Goal: Information Seeking & Learning: Learn about a topic

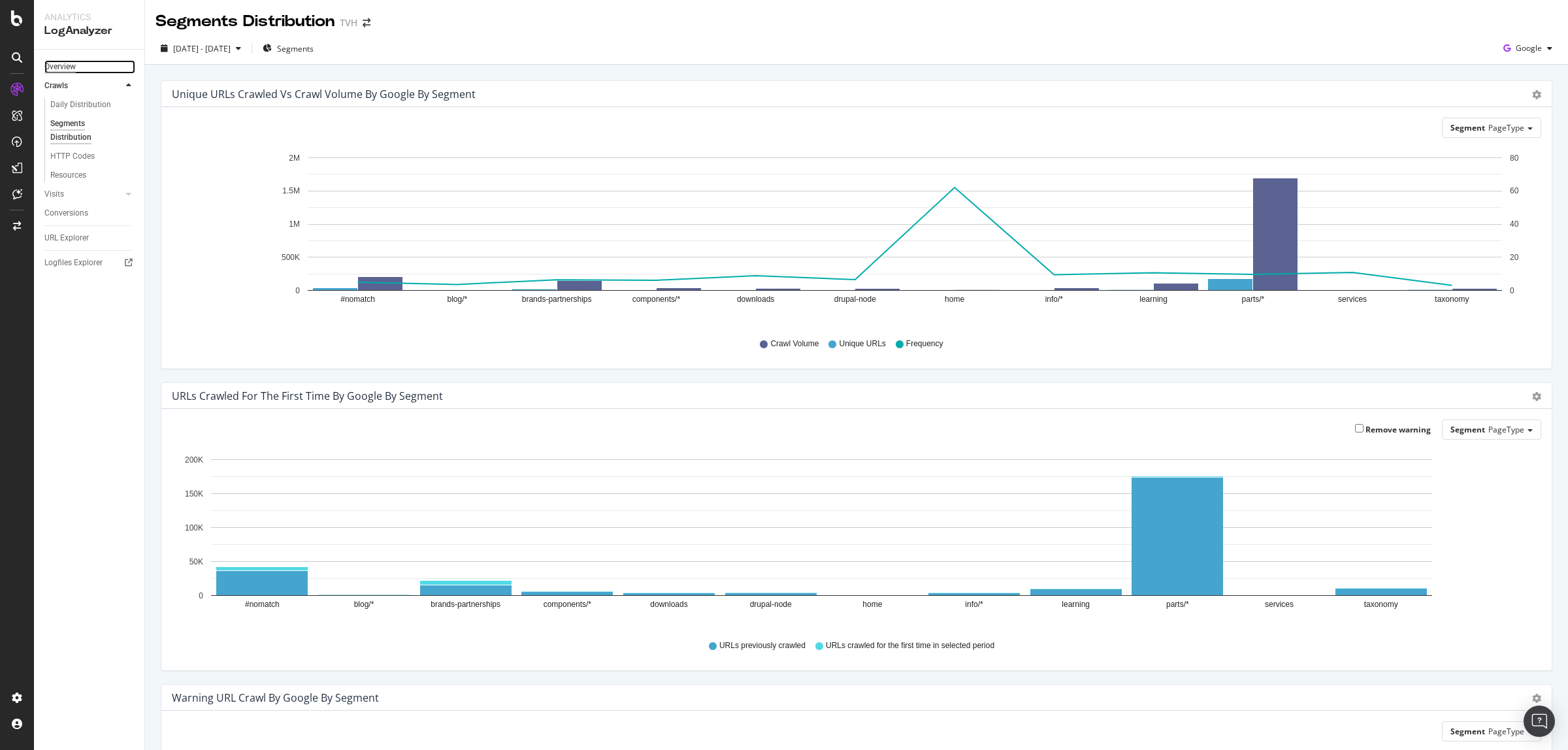
click at [67, 70] on div "Overview" at bounding box center [60, 67] width 31 height 14
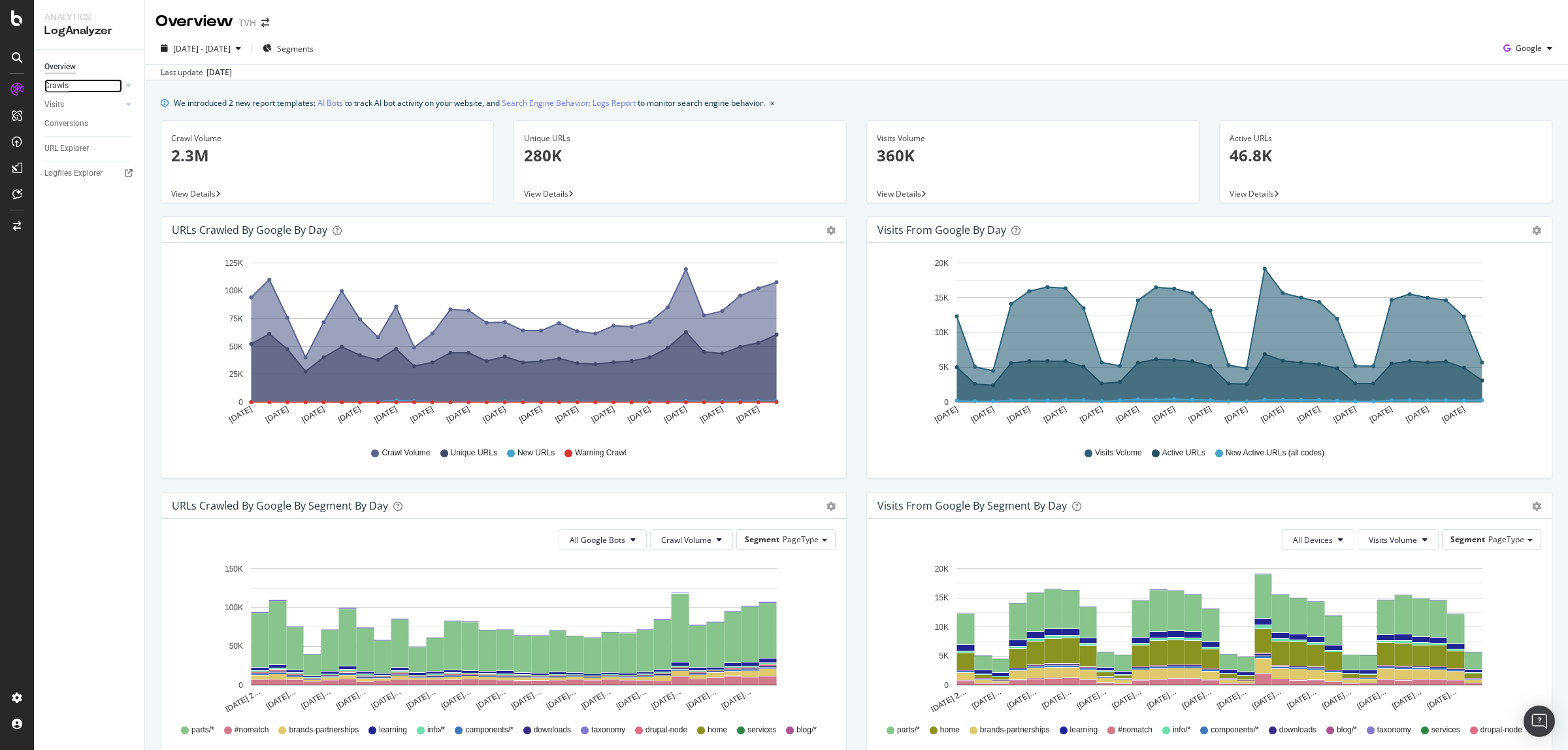
click at [66, 86] on div "Crawls" at bounding box center [56, 85] width 24 height 14
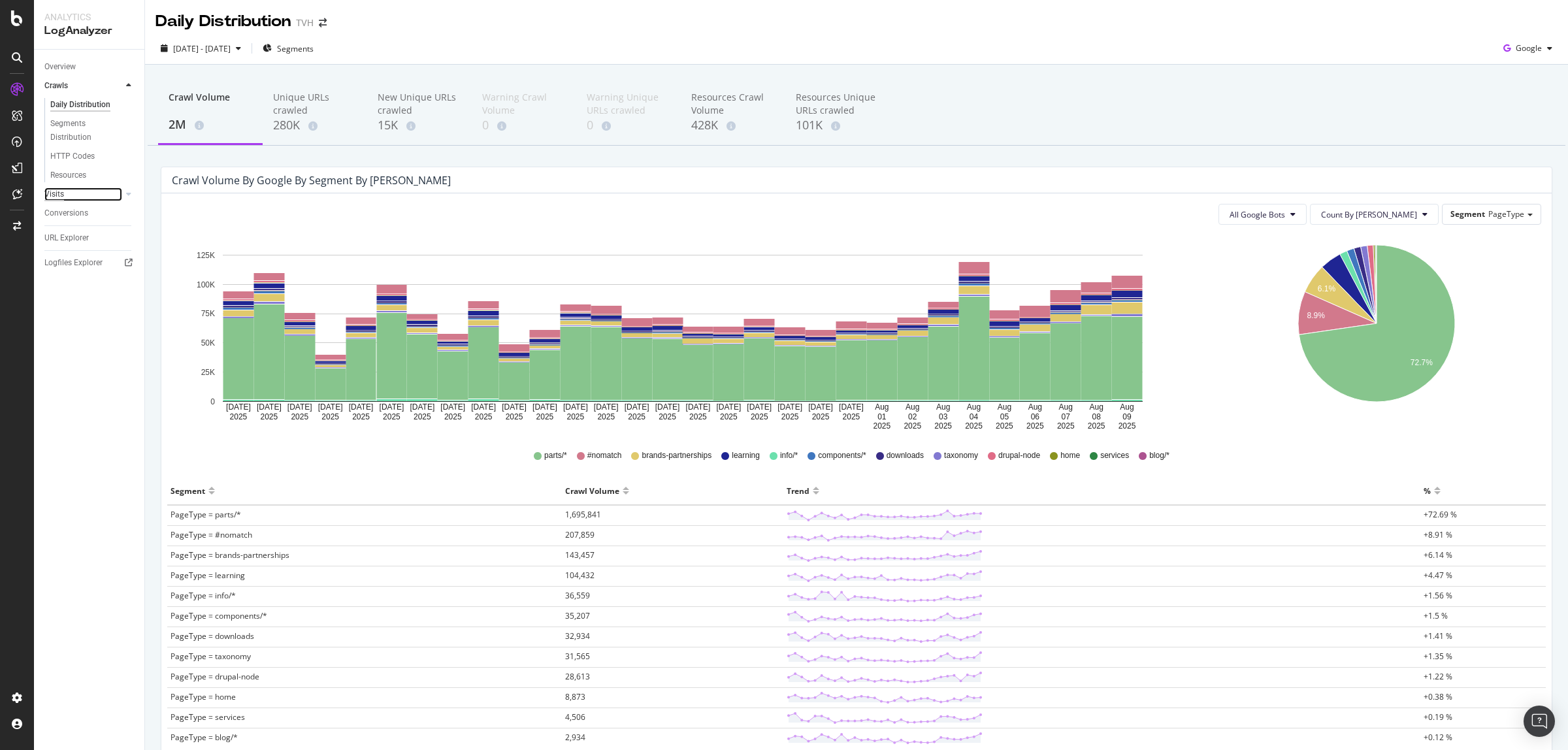
click at [60, 191] on div "Visits" at bounding box center [54, 194] width 19 height 14
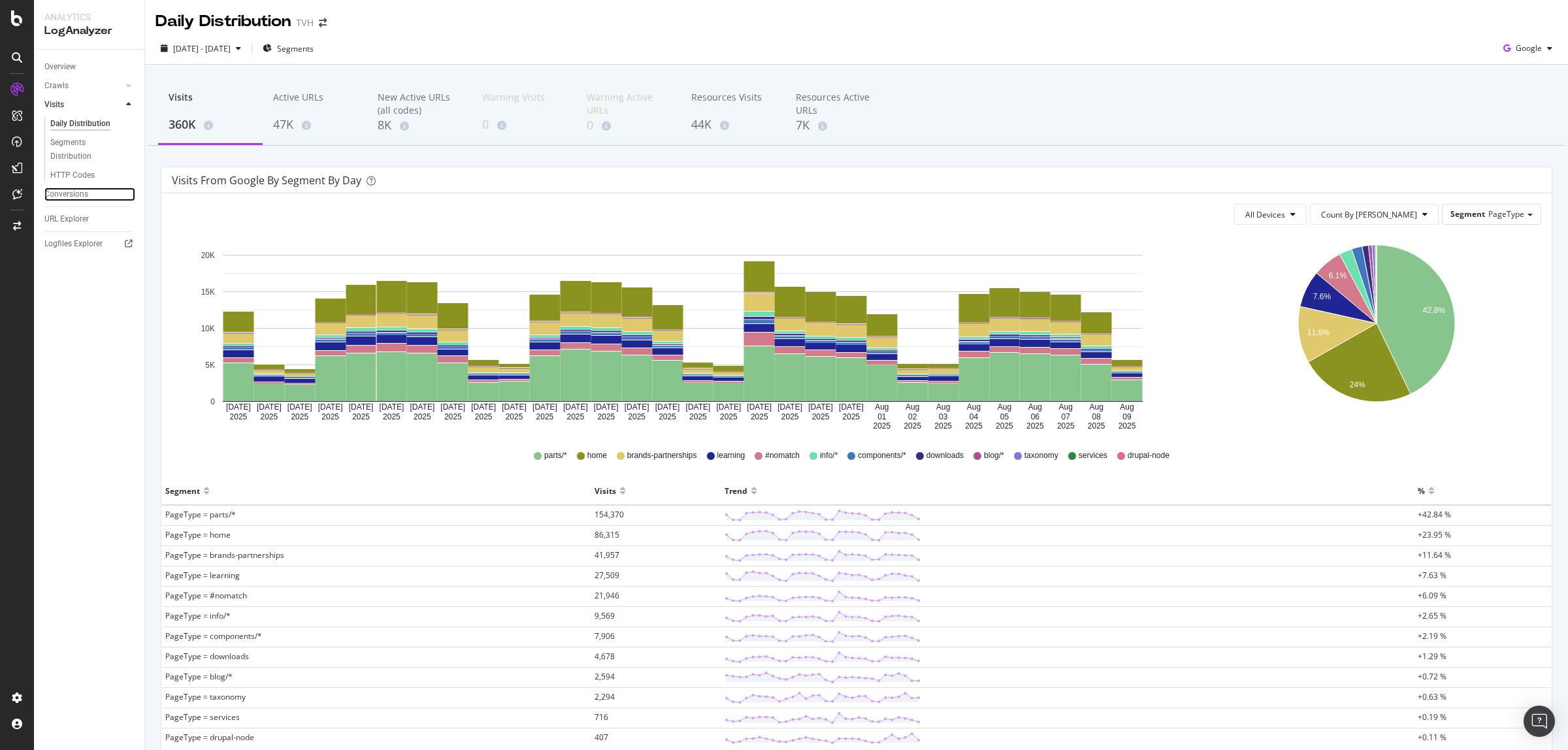
click at [88, 196] on link "Conversions" at bounding box center [90, 194] width 91 height 14
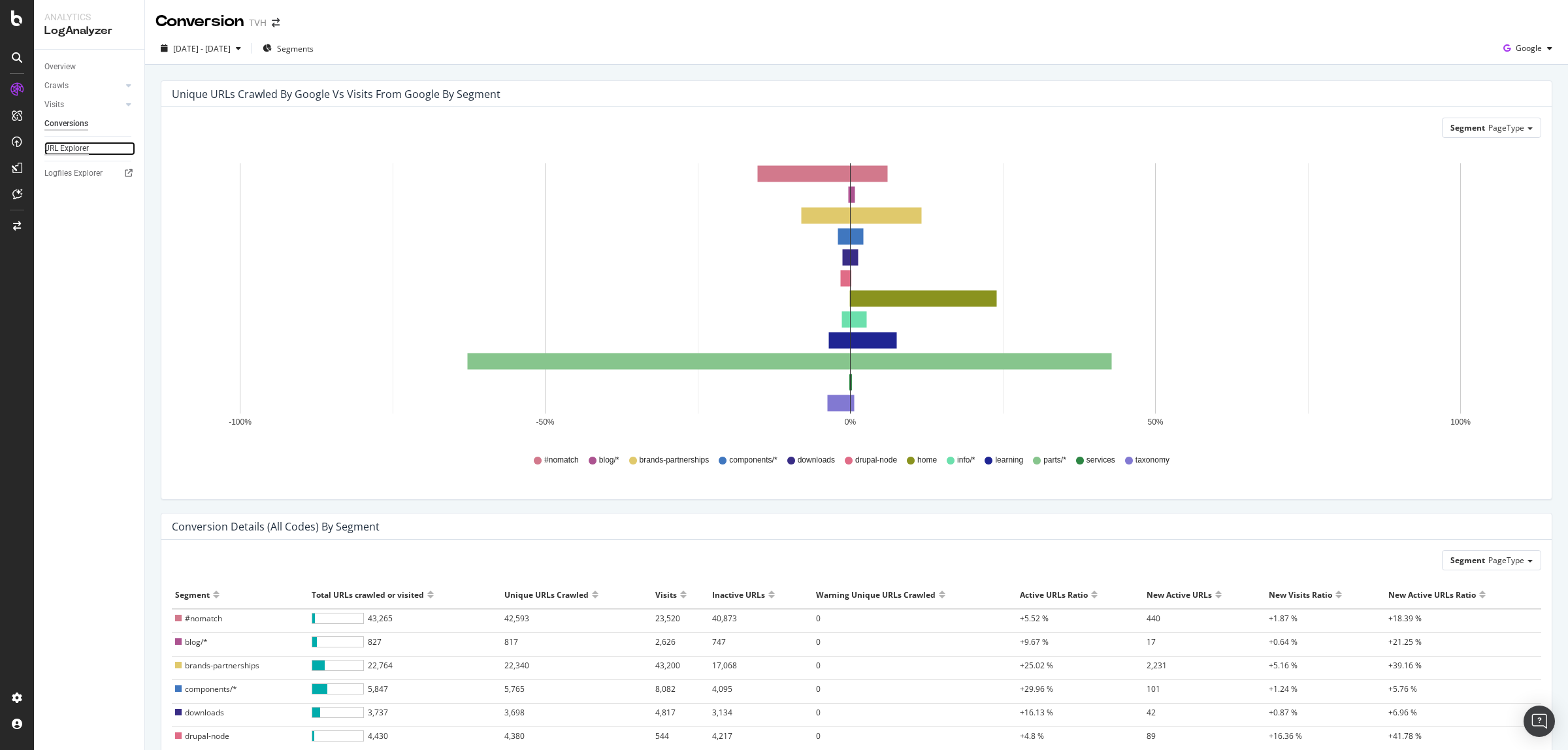
click at [59, 148] on div "URL Explorer" at bounding box center [67, 148] width 44 height 14
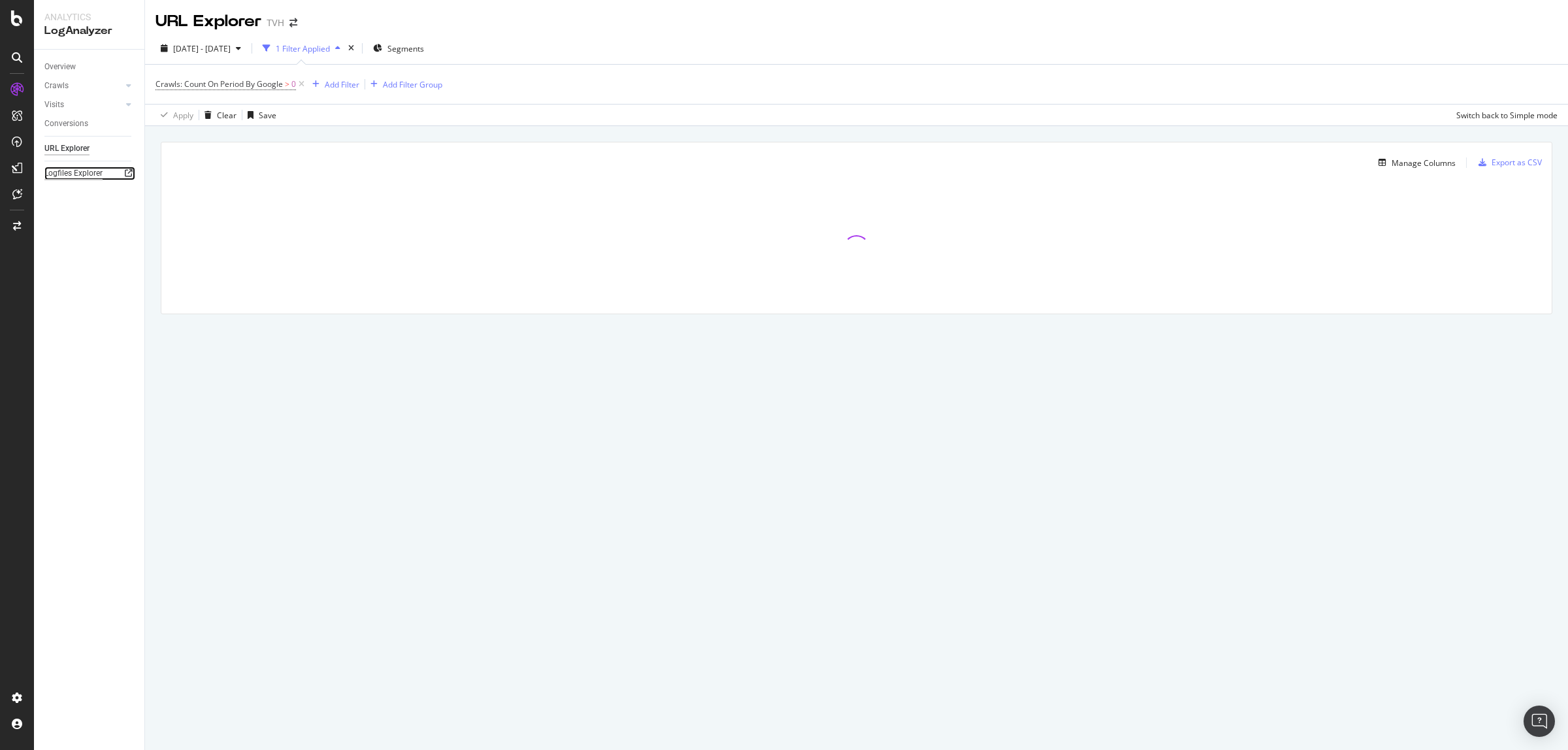
click at [73, 174] on div "Logfiles Explorer" at bounding box center [73, 173] width 58 height 14
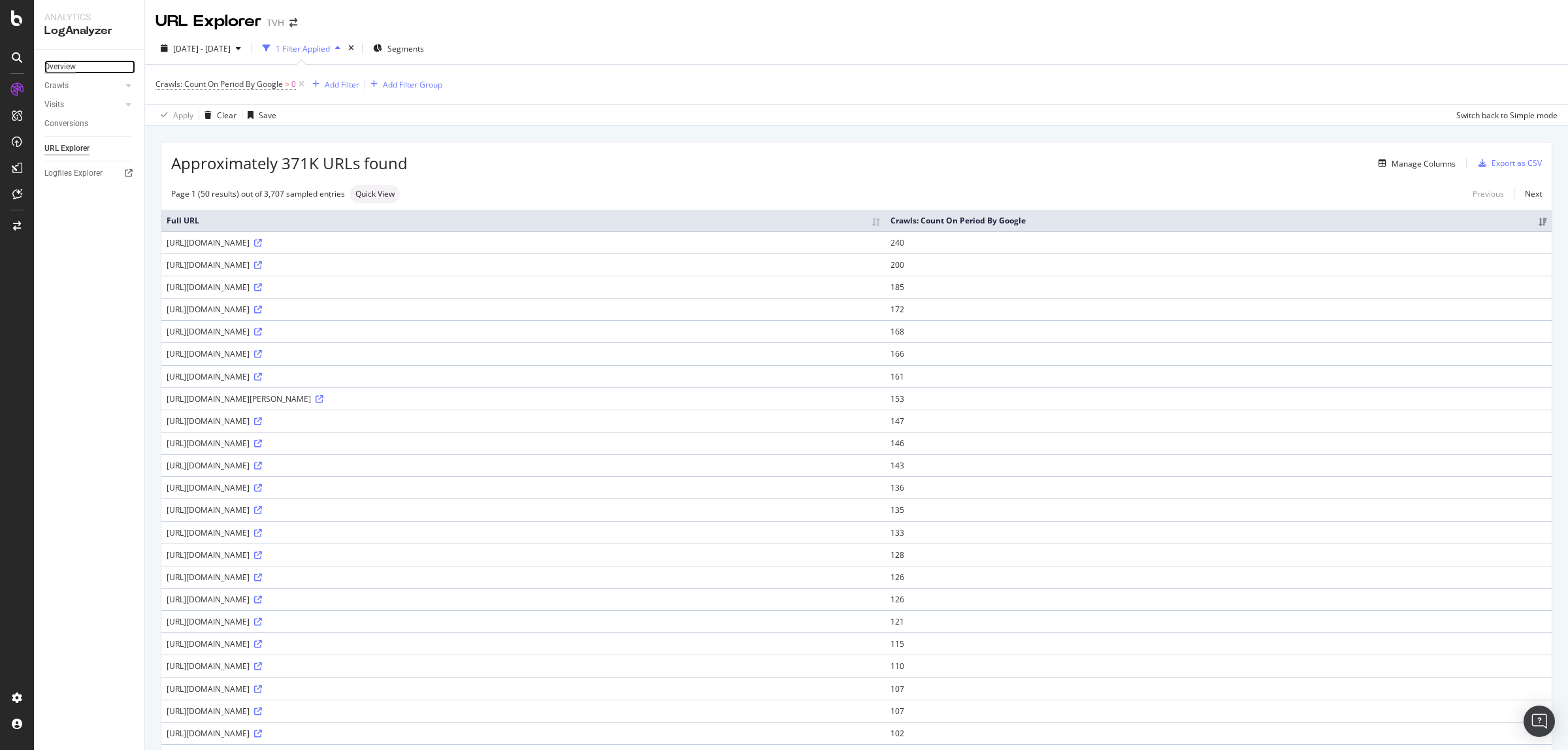
click at [61, 60] on div "Overview" at bounding box center [60, 67] width 31 height 14
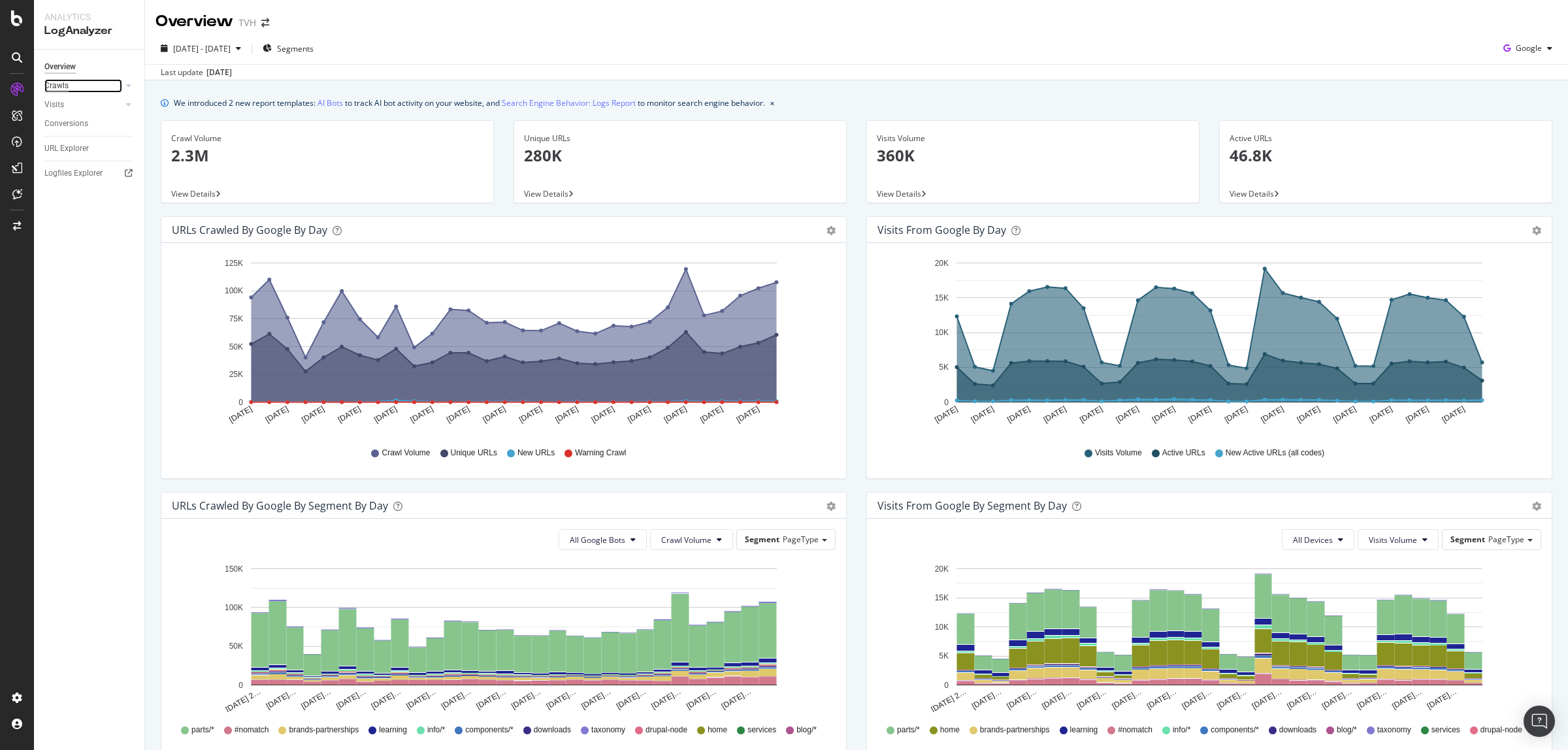
click at [61, 86] on div "Crawls" at bounding box center [56, 85] width 24 height 14
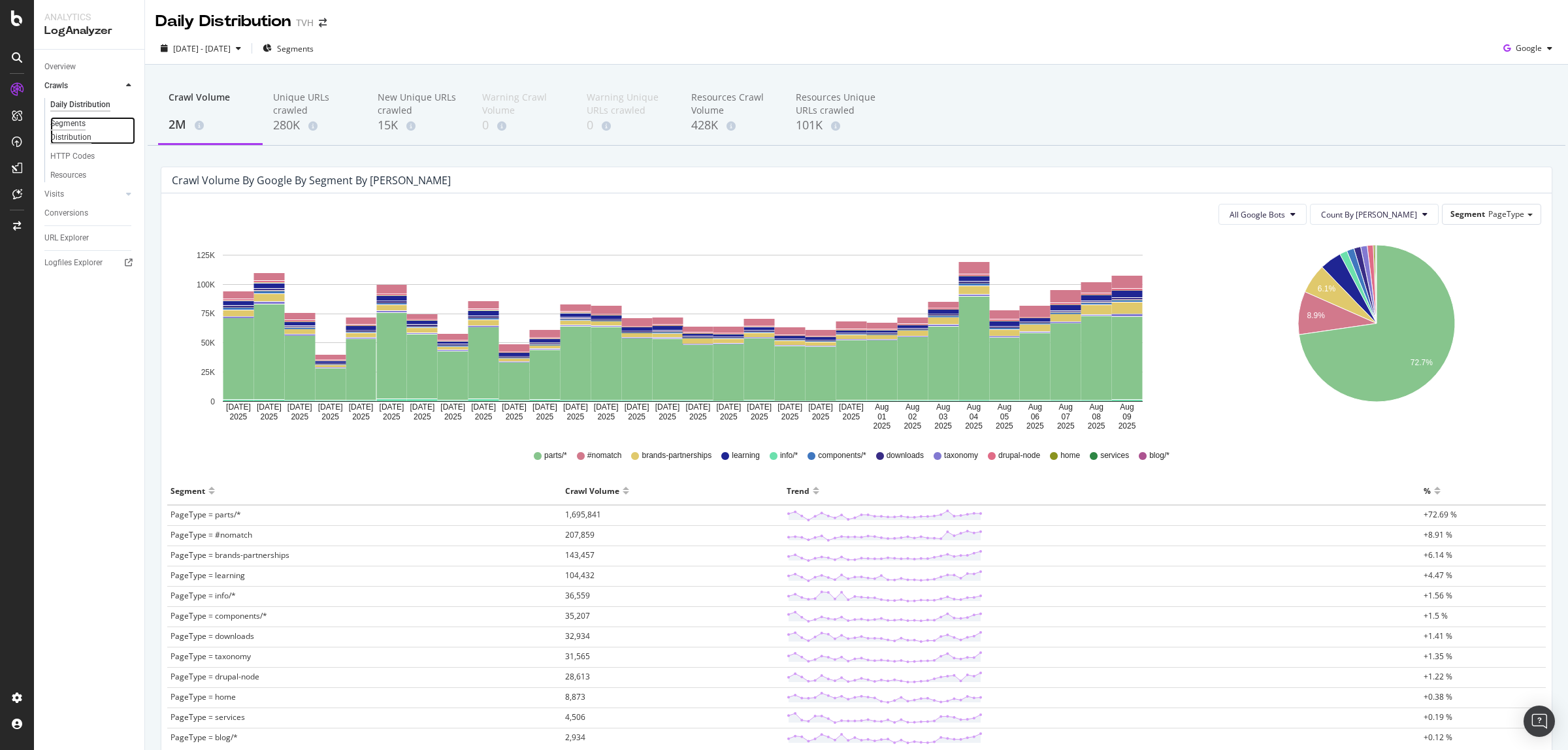
click at [64, 117] on div "Segments Distribution" at bounding box center [86, 130] width 72 height 28
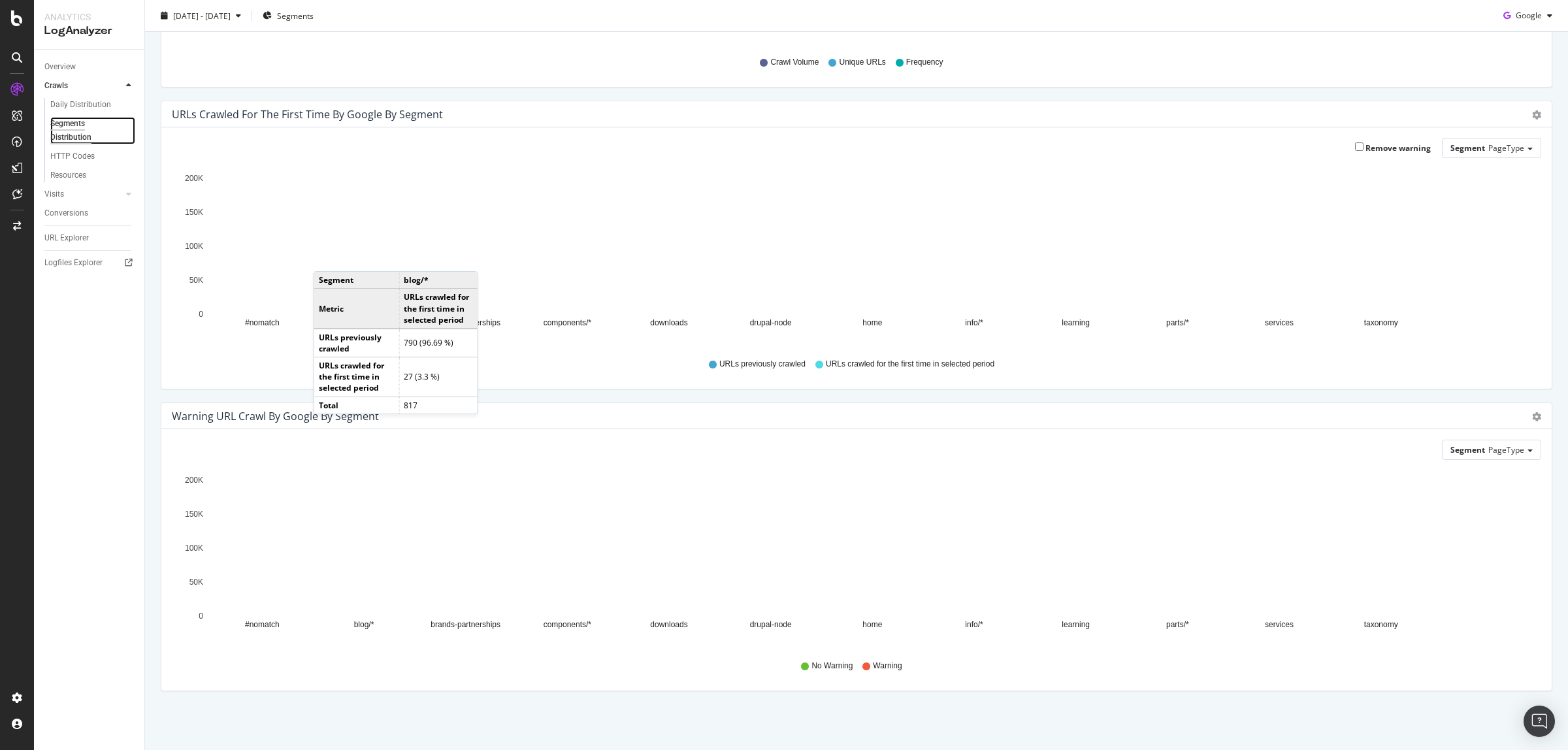
scroll to position [201, 0]
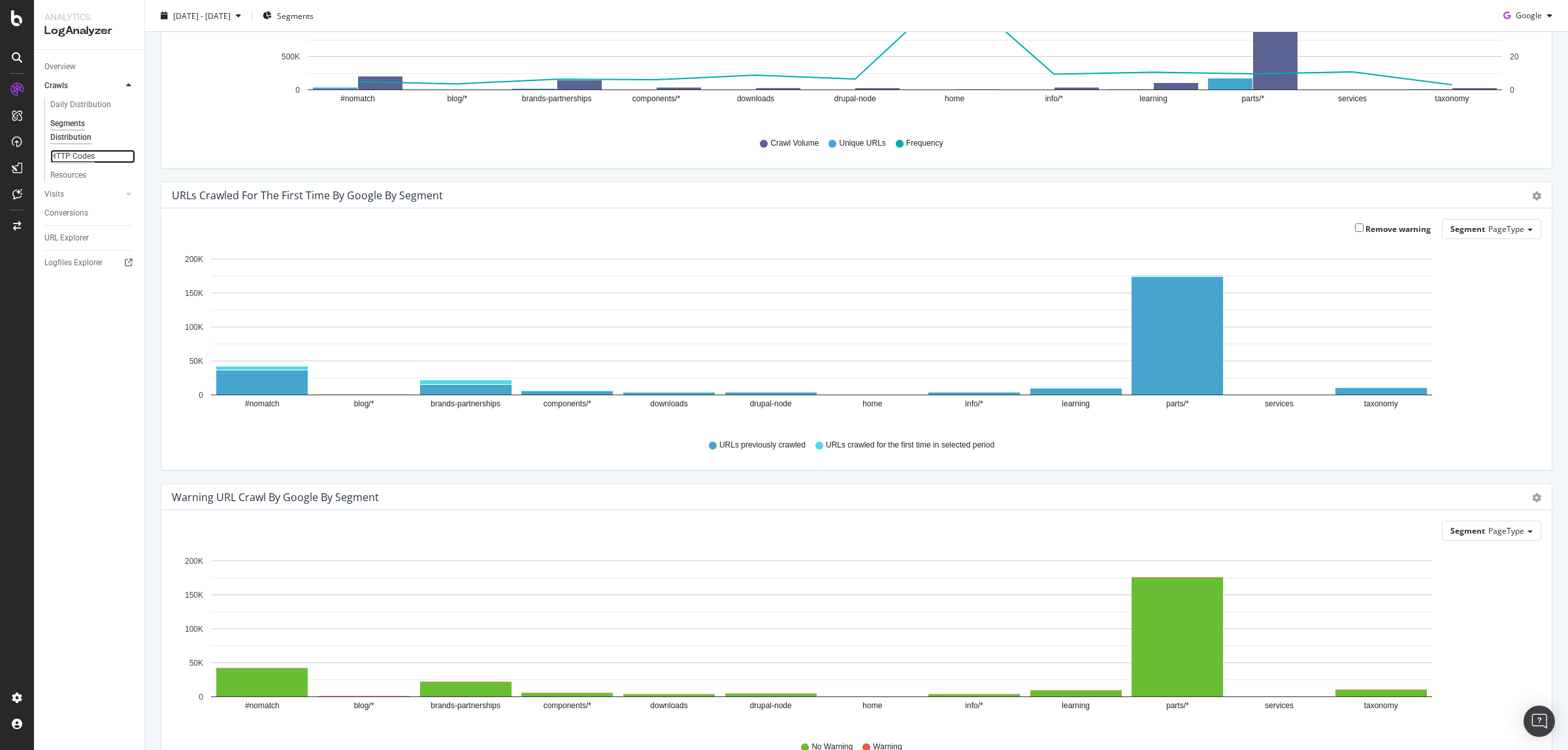
click at [79, 150] on div "HTTP Codes" at bounding box center [72, 156] width 44 height 14
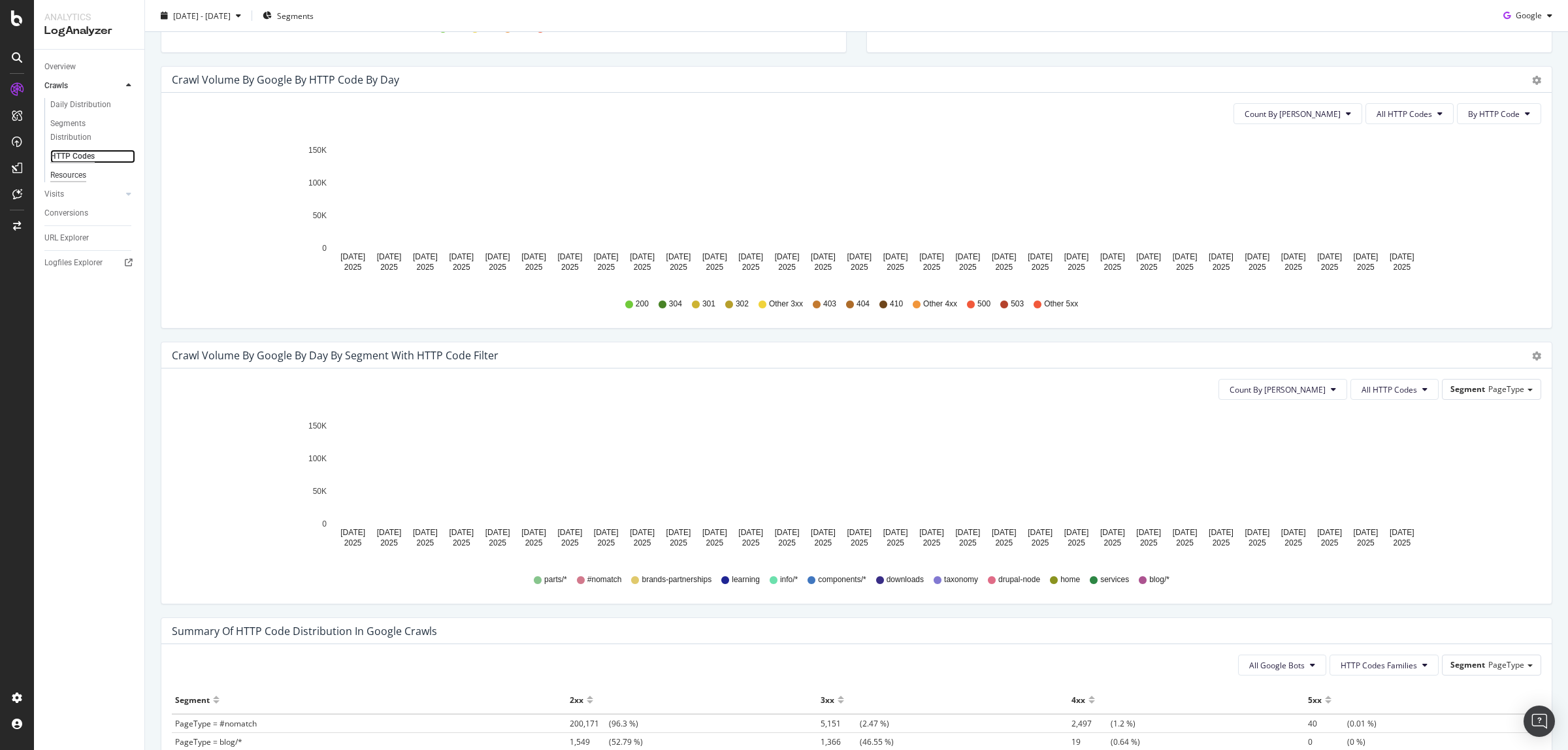
scroll to position [275, 0]
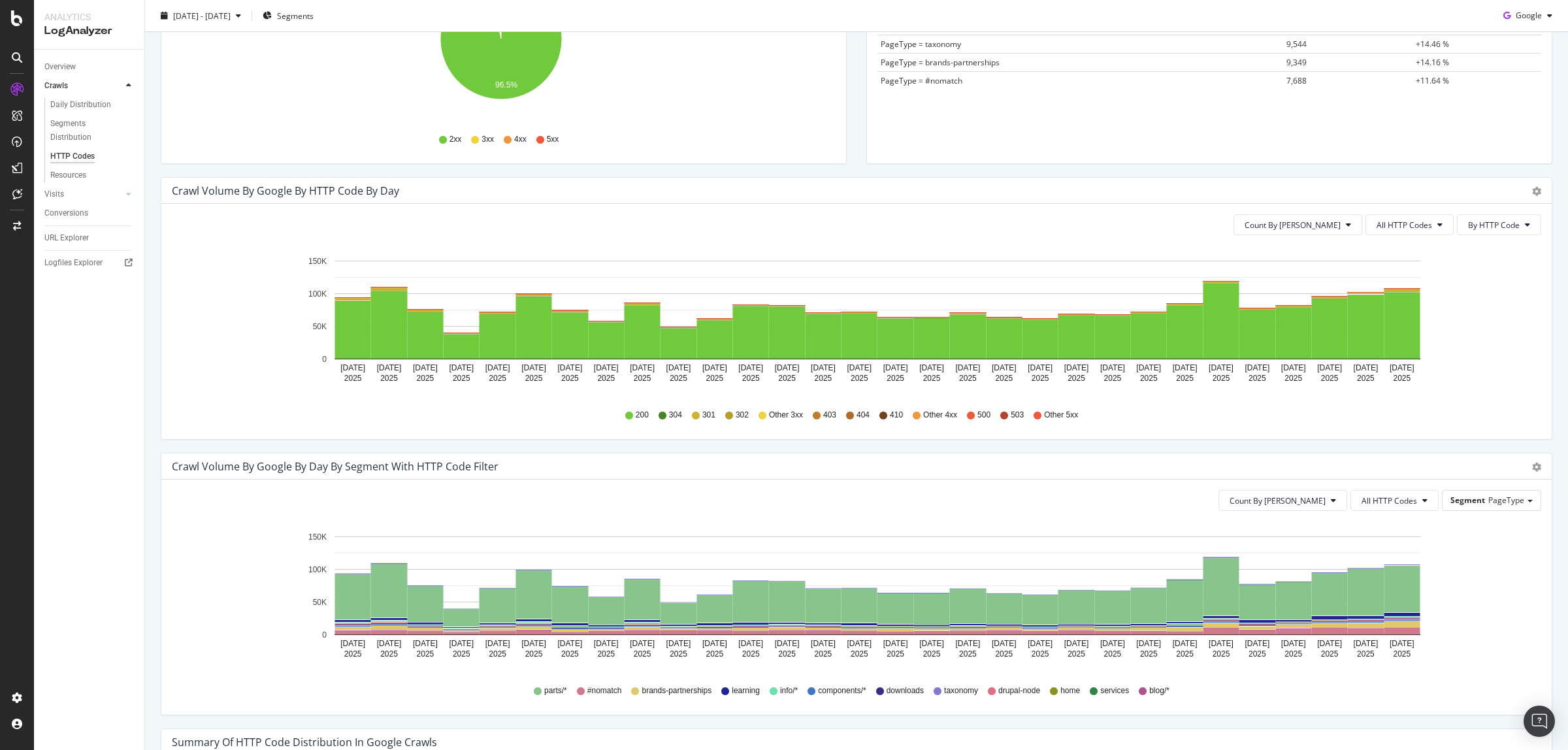
click at [6, 59] on div at bounding box center [17, 57] width 21 height 21
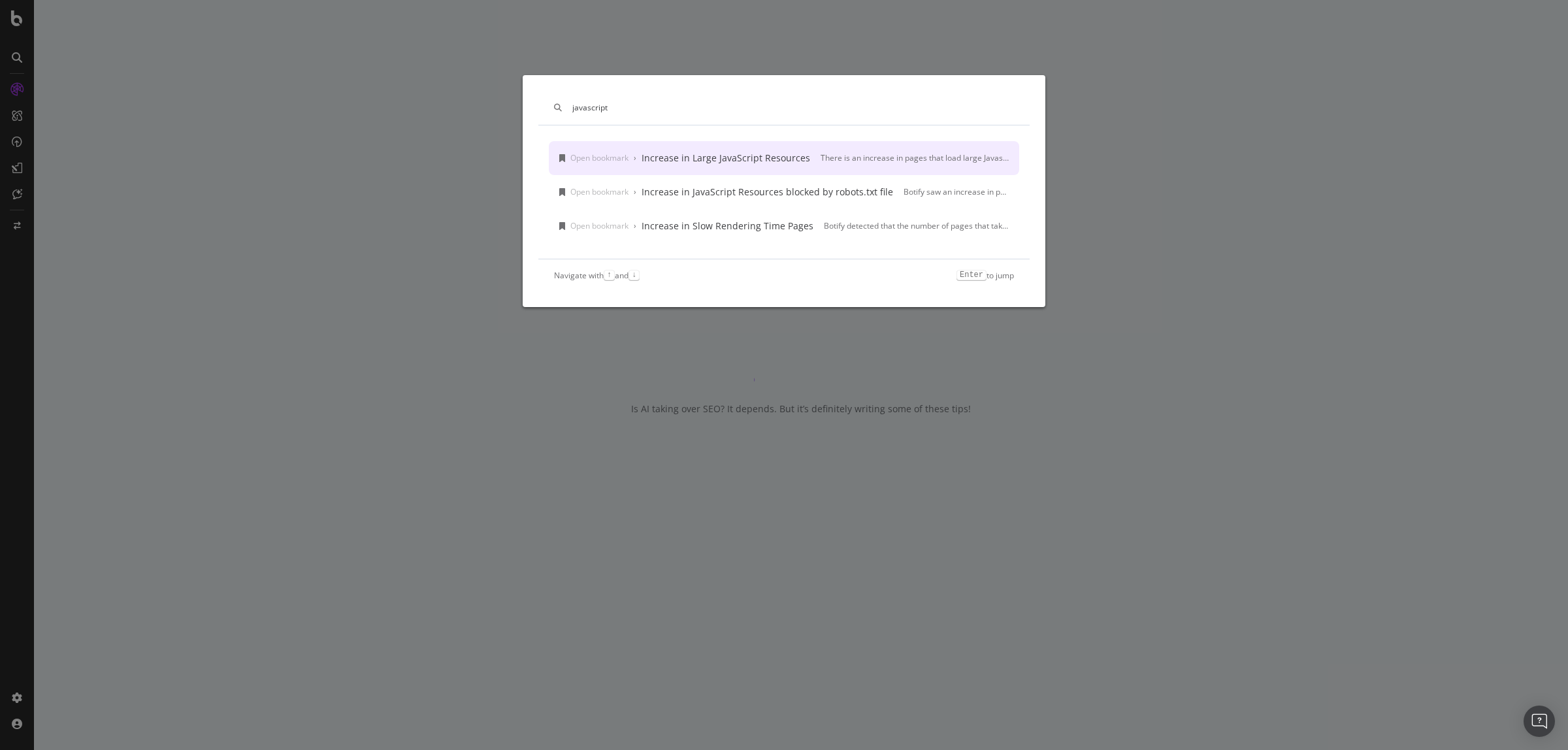
type input "javascript"
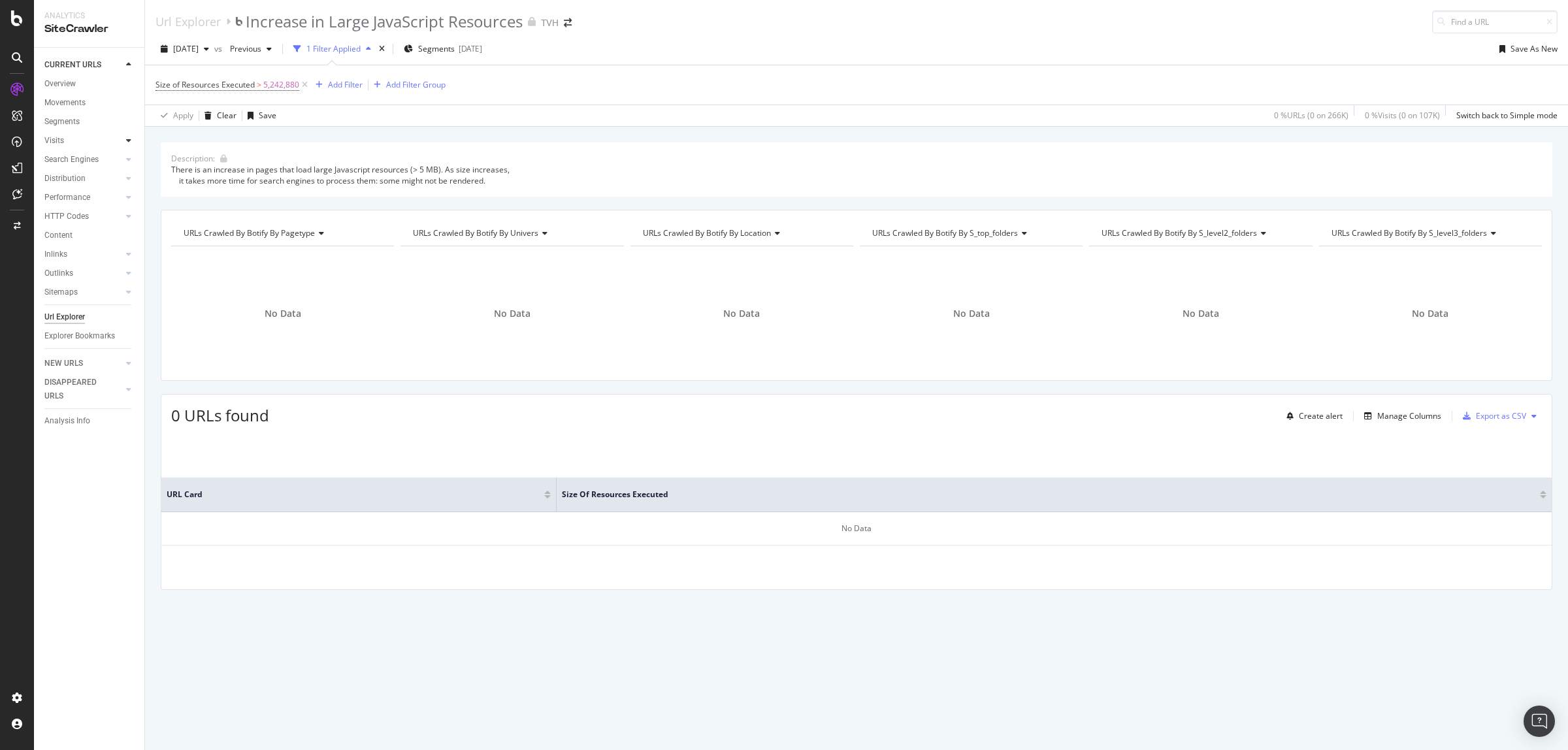
click at [129, 141] on icon at bounding box center [129, 141] width 6 height 7
click at [129, 198] on icon at bounding box center [129, 197] width 6 height 7
click at [129, 273] on icon at bounding box center [129, 273] width 6 height 7
click at [129, 277] on icon at bounding box center [129, 273] width 6 height 7
click at [130, 275] on icon at bounding box center [129, 273] width 6 height 7
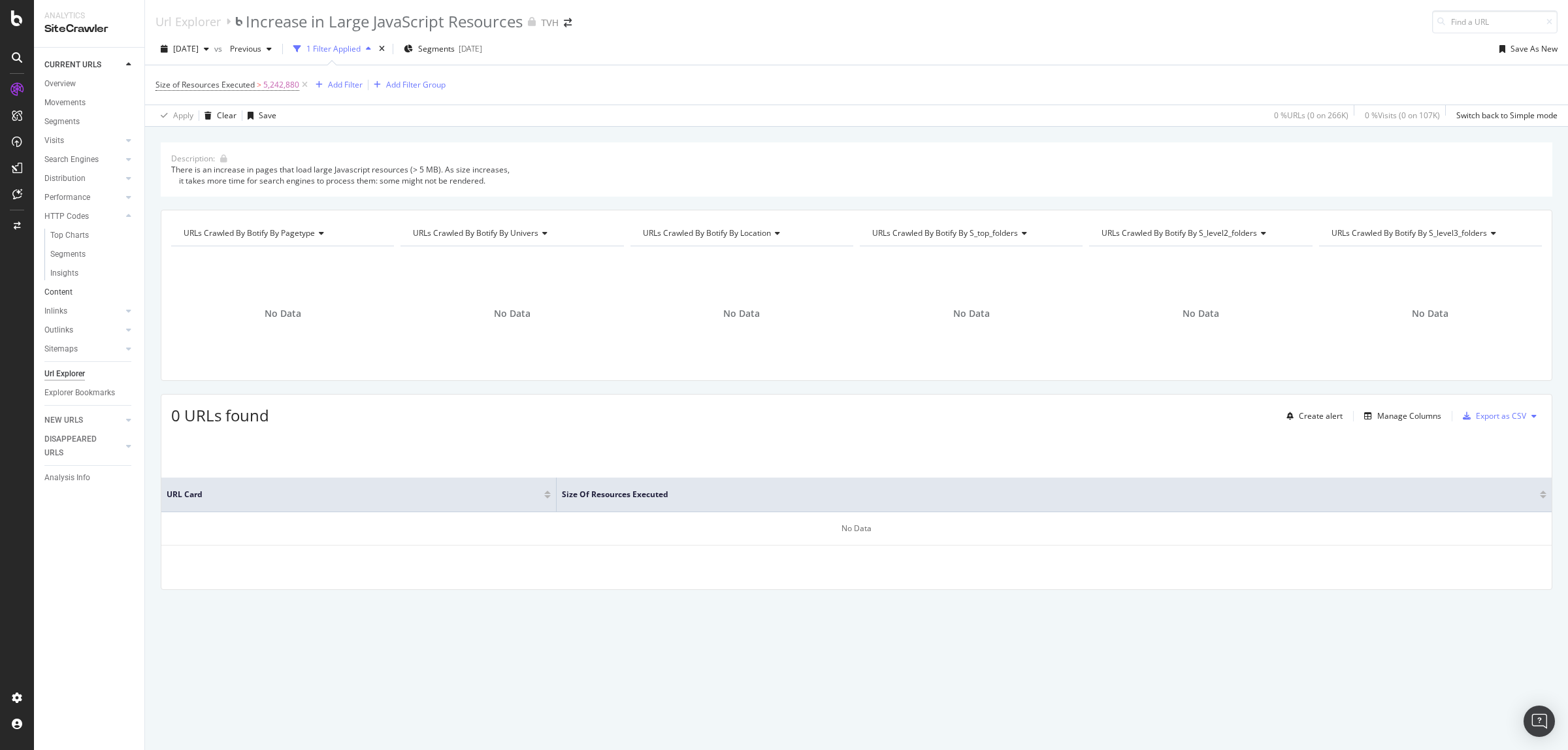
click at [128, 290] on div at bounding box center [129, 292] width 13 height 13
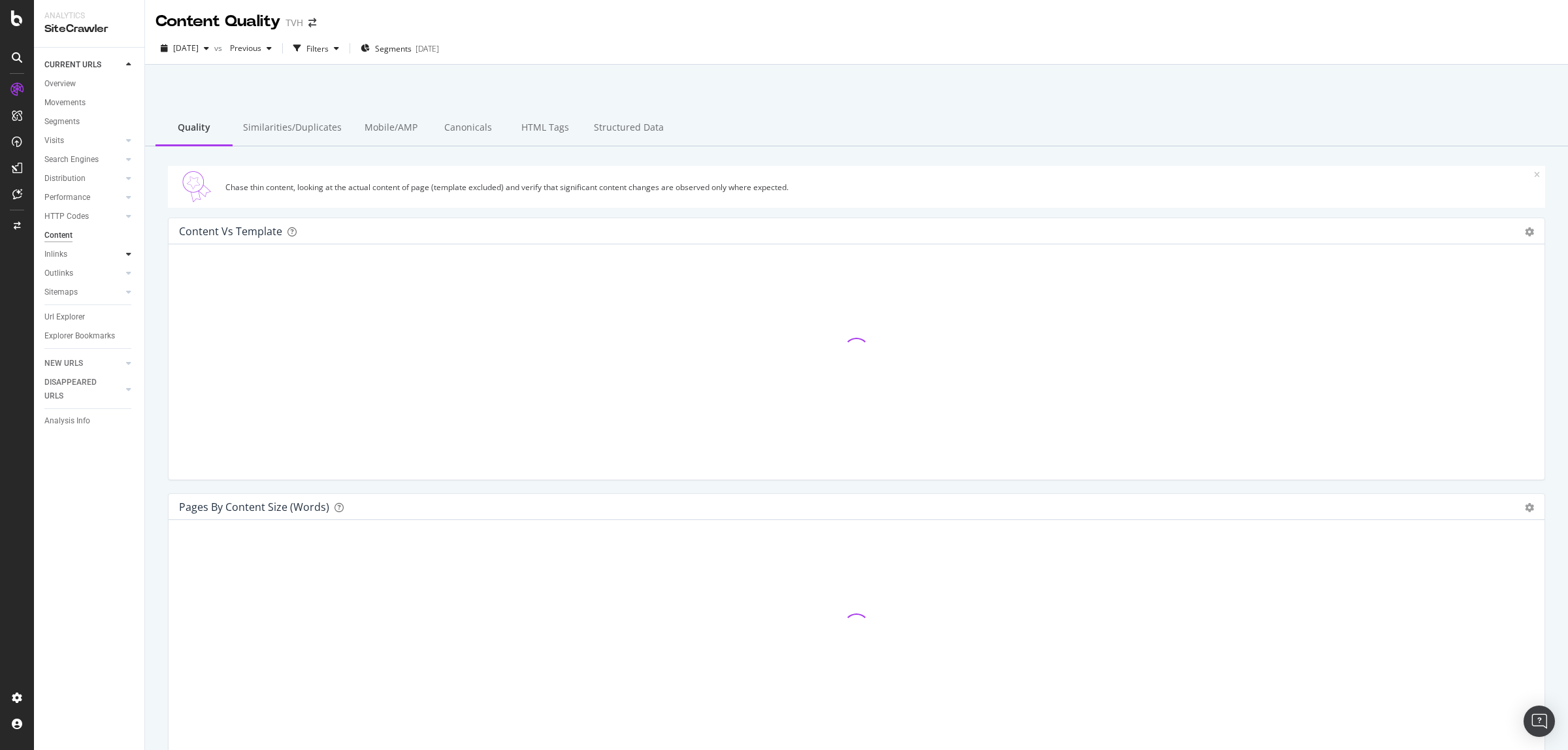
click at [128, 257] on icon at bounding box center [129, 254] width 6 height 7
click at [130, 330] on icon at bounding box center [129, 330] width 6 height 7
click at [129, 345] on icon at bounding box center [129, 349] width 6 height 7
click at [62, 81] on div "Overview" at bounding box center [60, 83] width 31 height 14
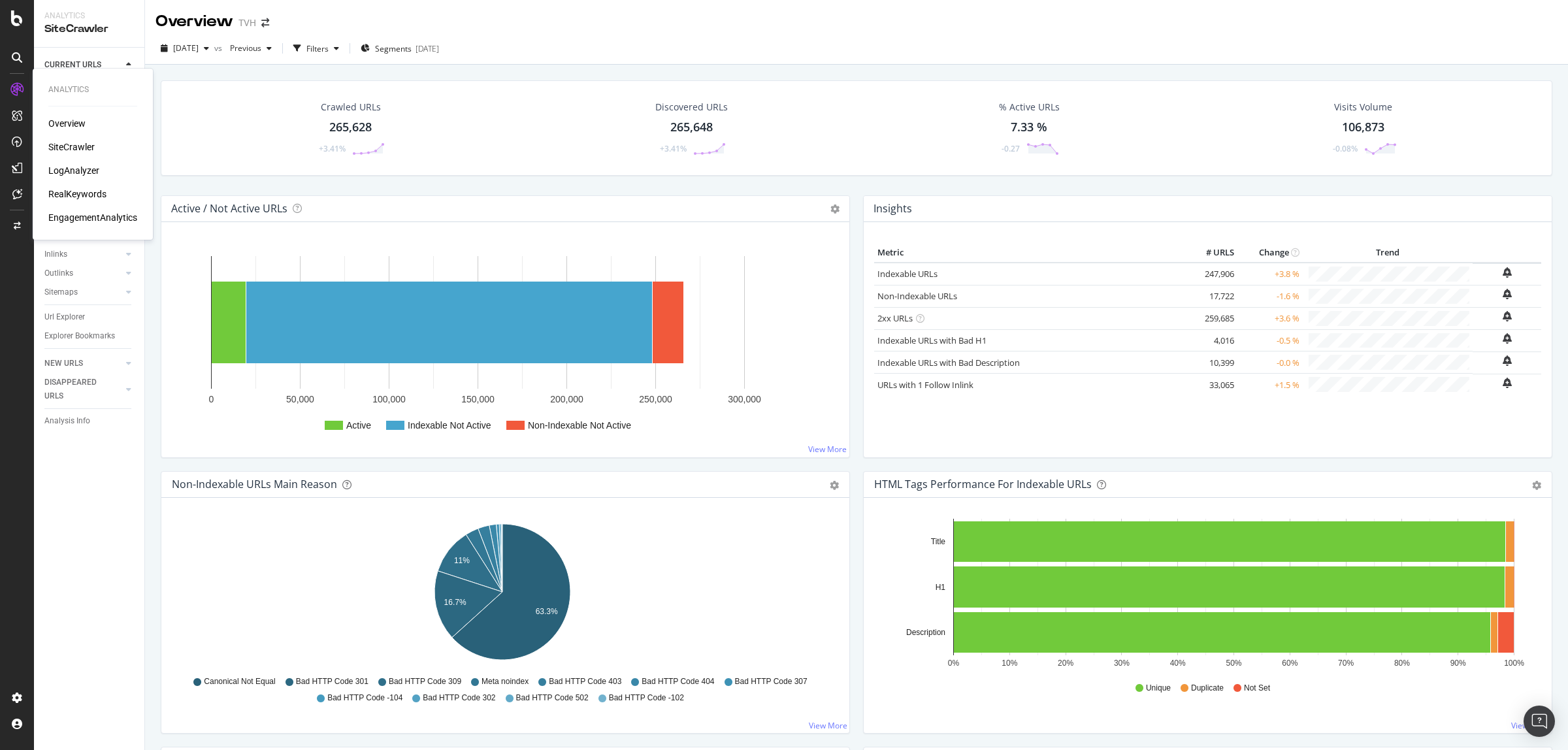
click at [77, 144] on div "SiteCrawler" at bounding box center [71, 147] width 46 height 13
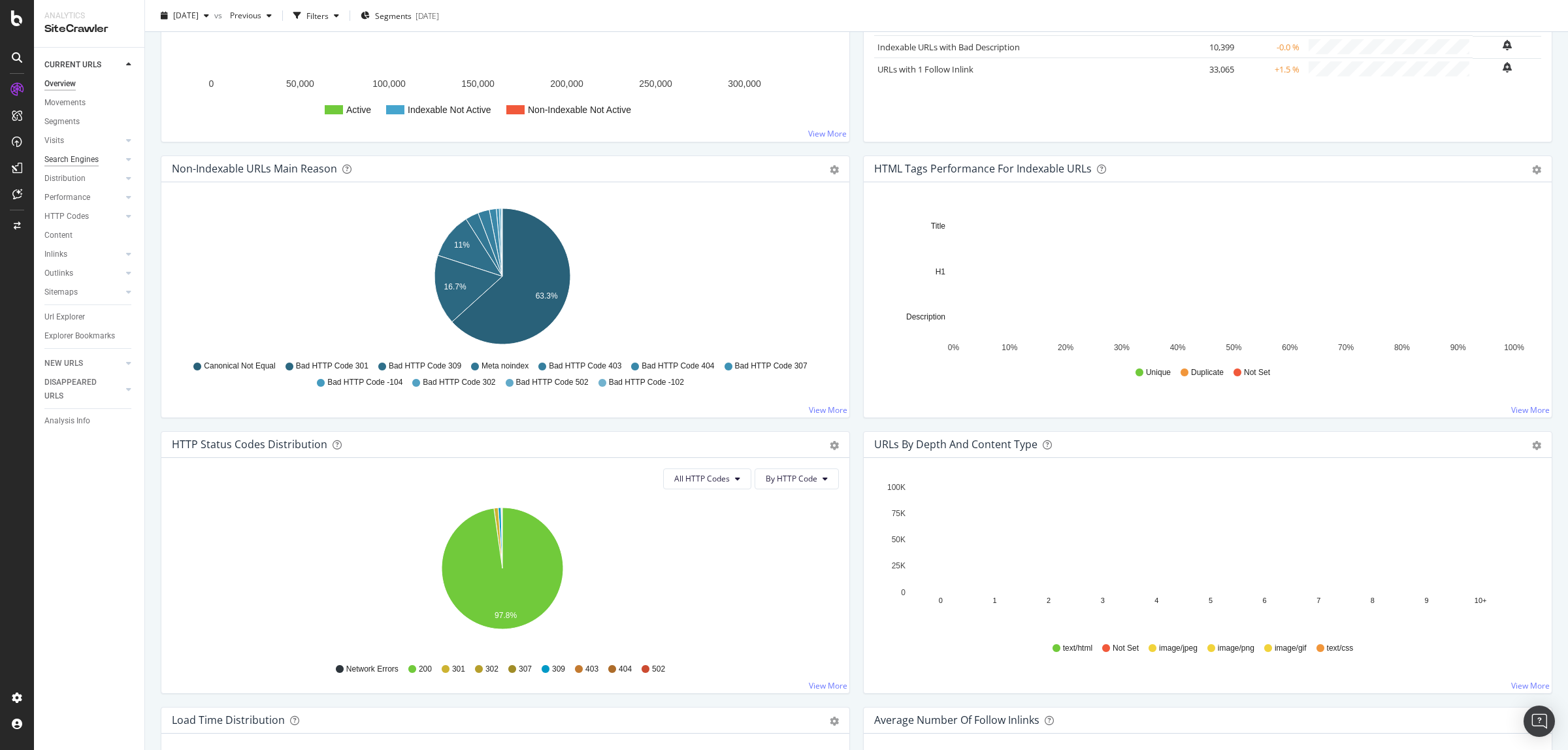
scroll to position [86, 0]
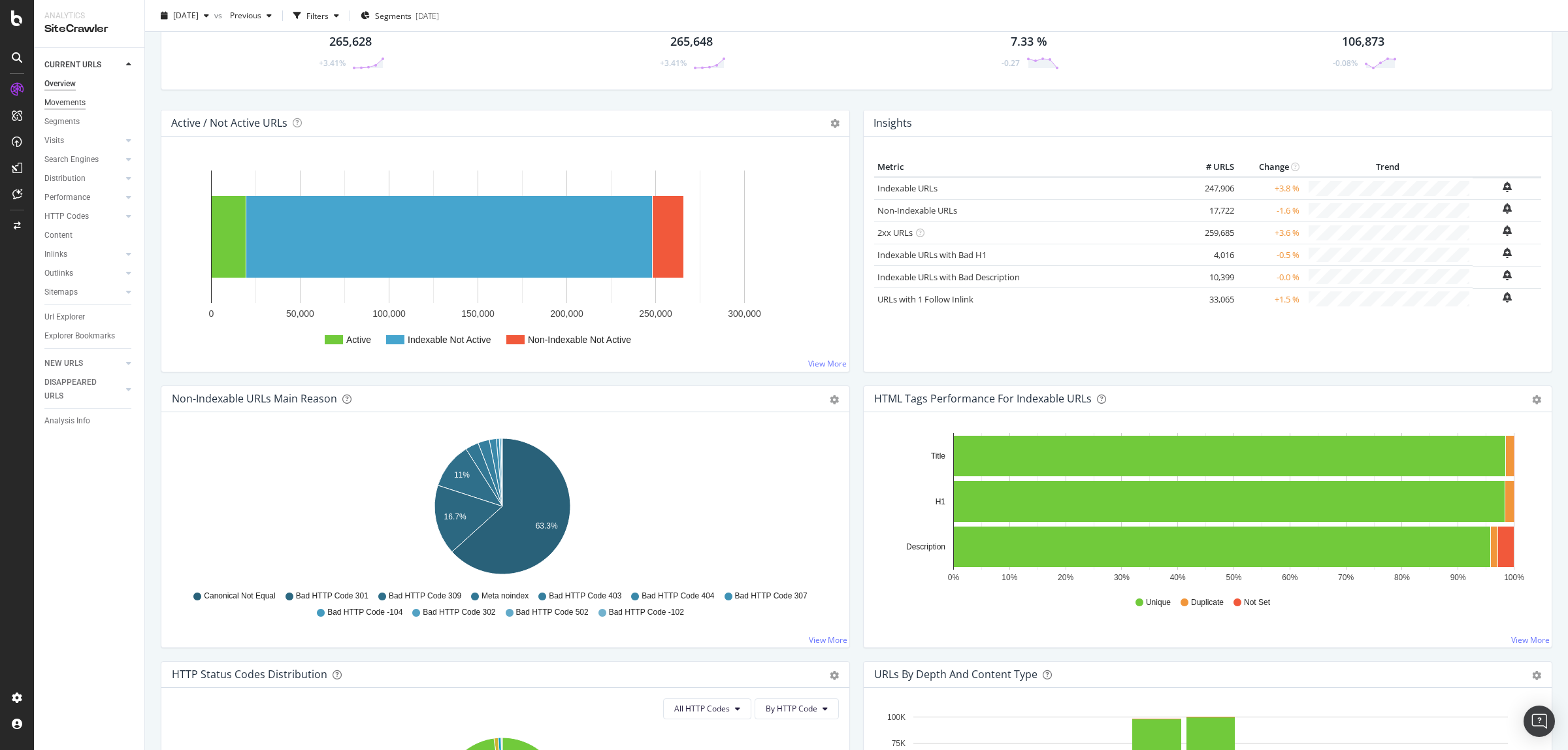
click at [56, 109] on div "Movements" at bounding box center [65, 103] width 42 height 14
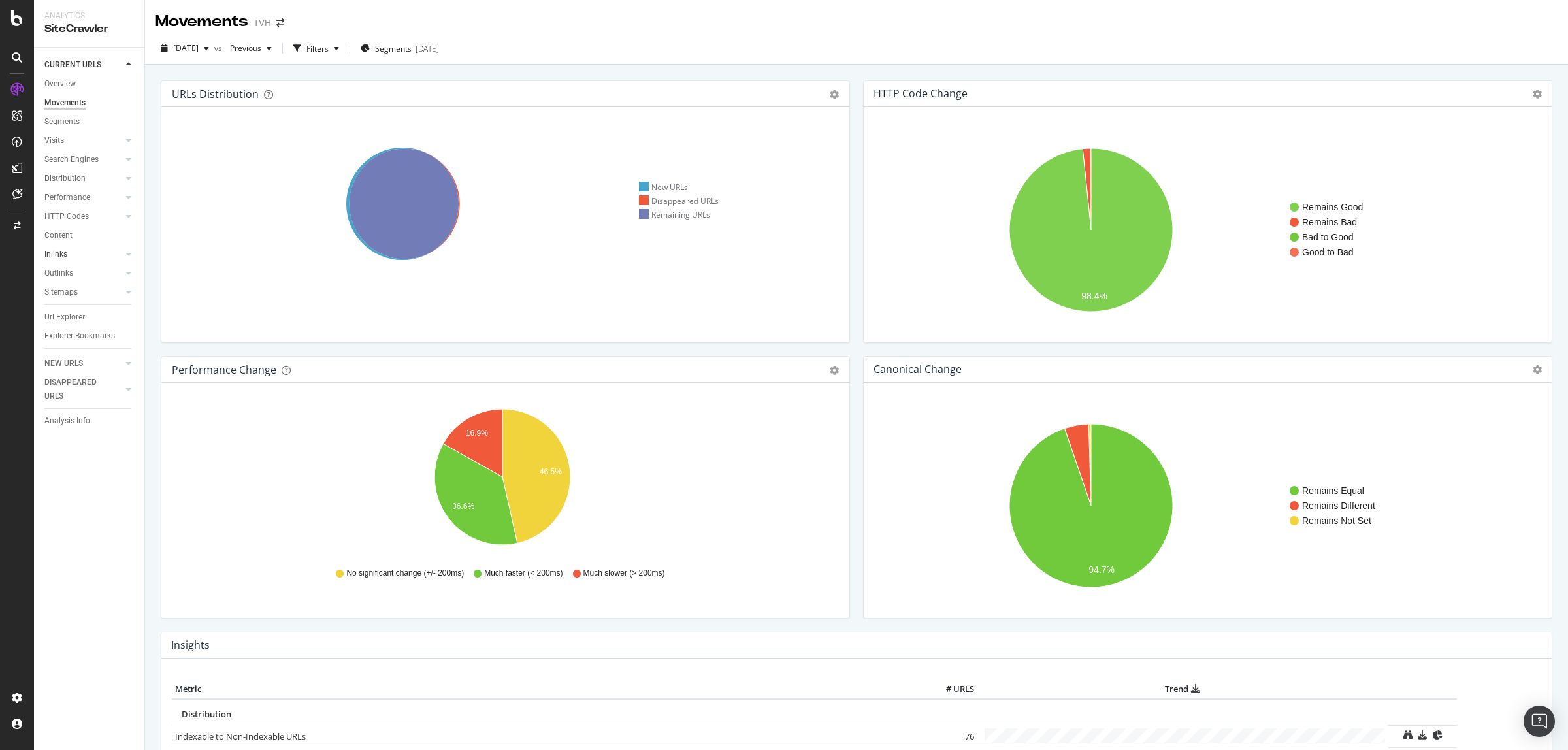
click at [69, 258] on link "Inlinks" at bounding box center [83, 254] width 78 height 14
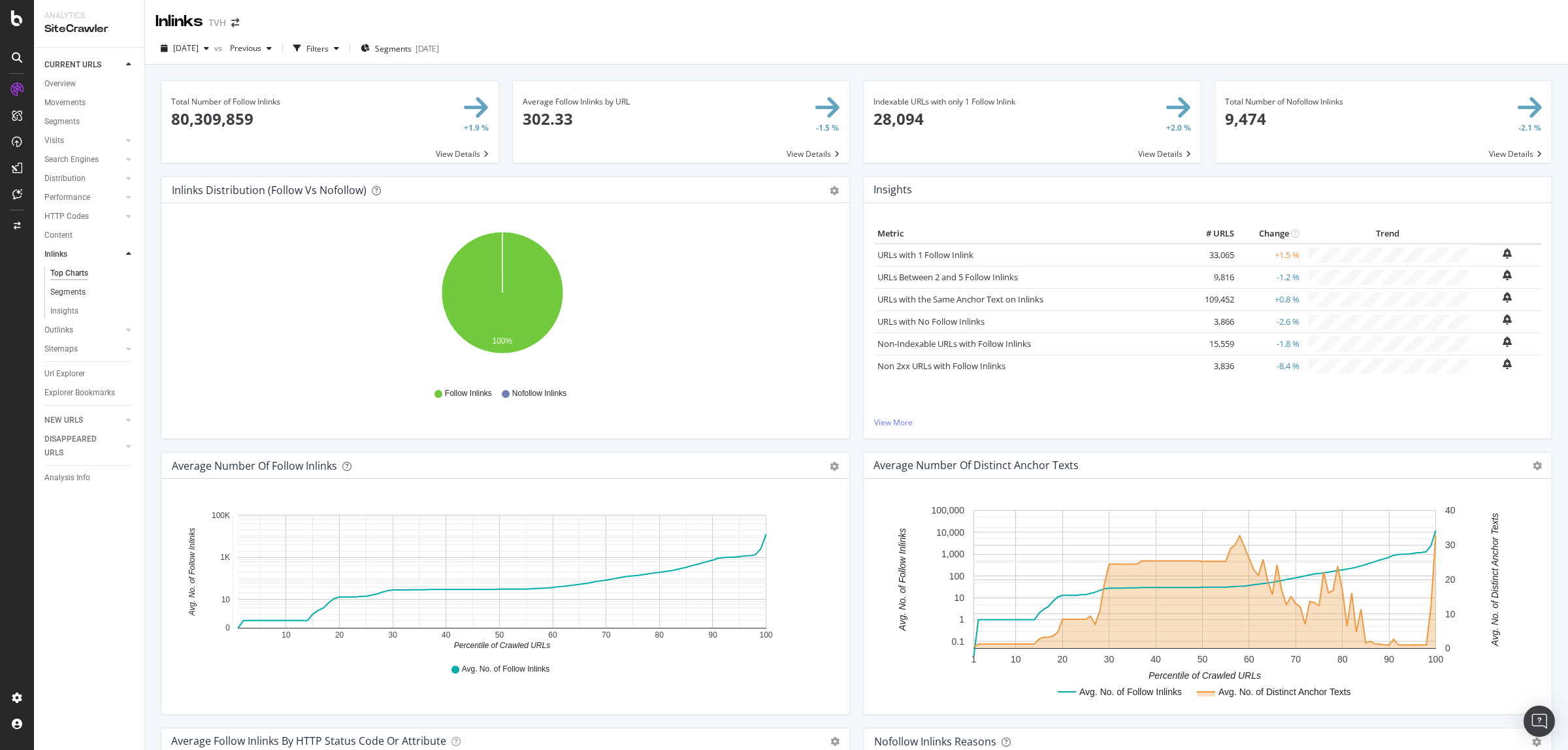
click at [86, 290] on link "Segments" at bounding box center [92, 292] width 85 height 14
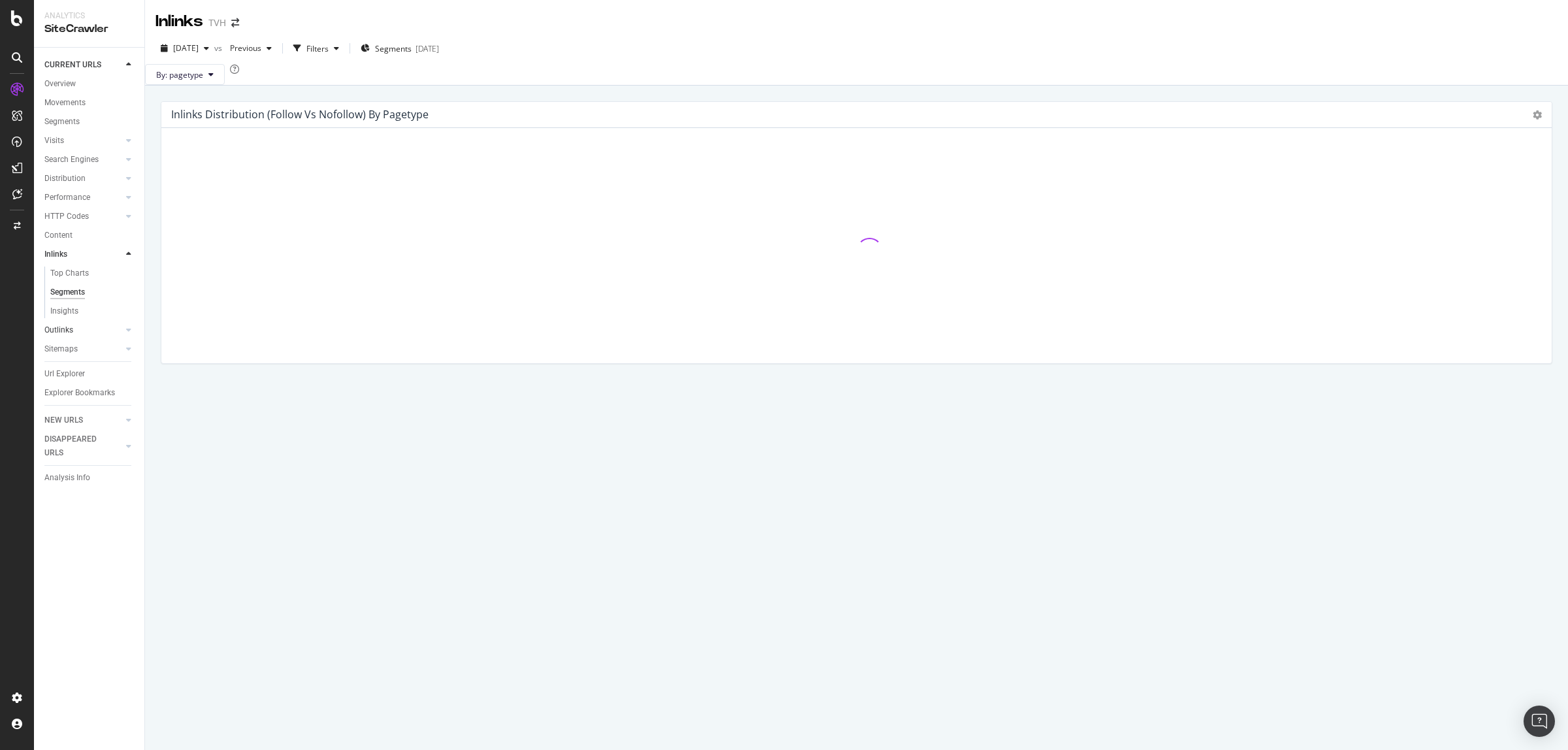
click at [81, 324] on link "Outlinks" at bounding box center [83, 330] width 78 height 14
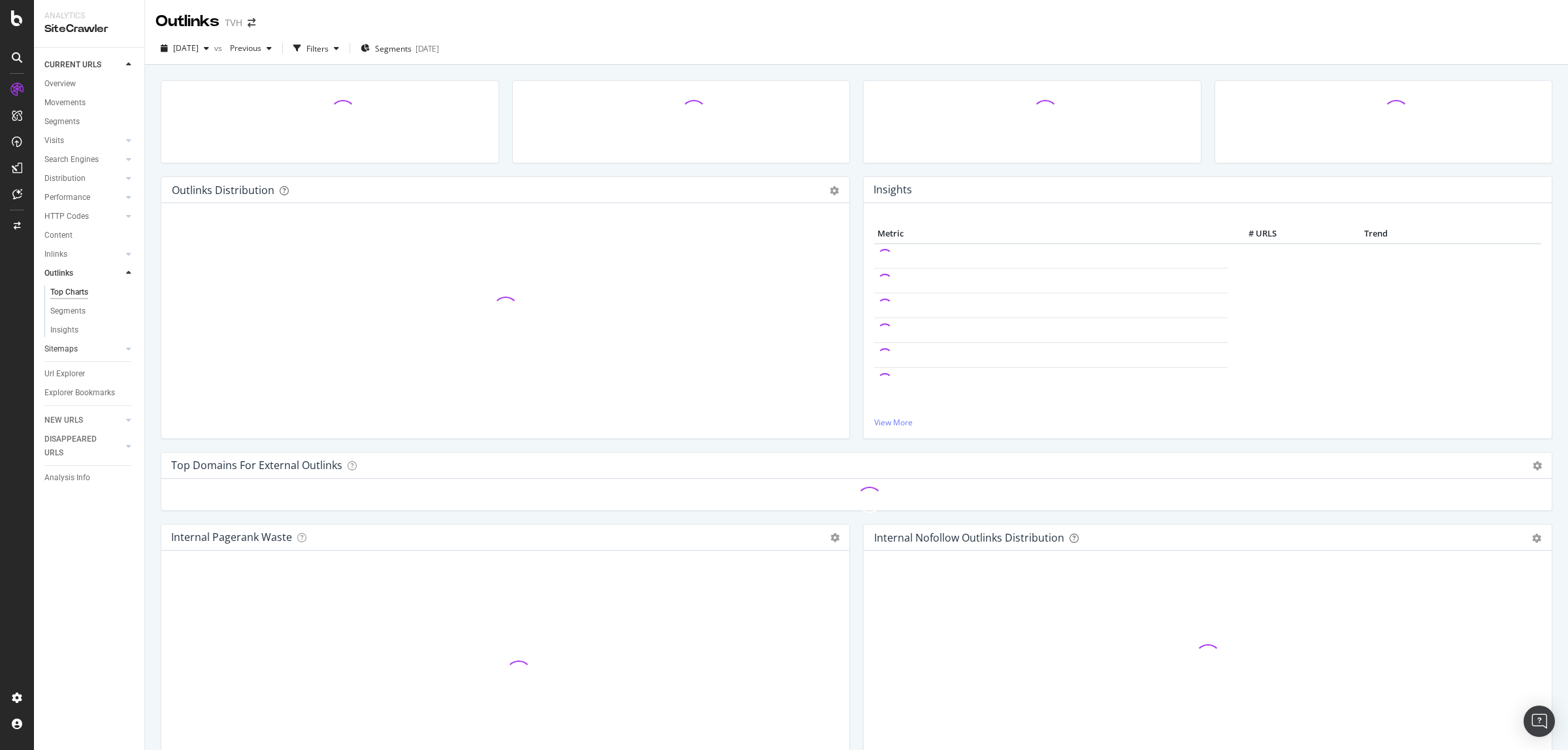
click at [80, 351] on link "Sitemaps" at bounding box center [83, 349] width 78 height 14
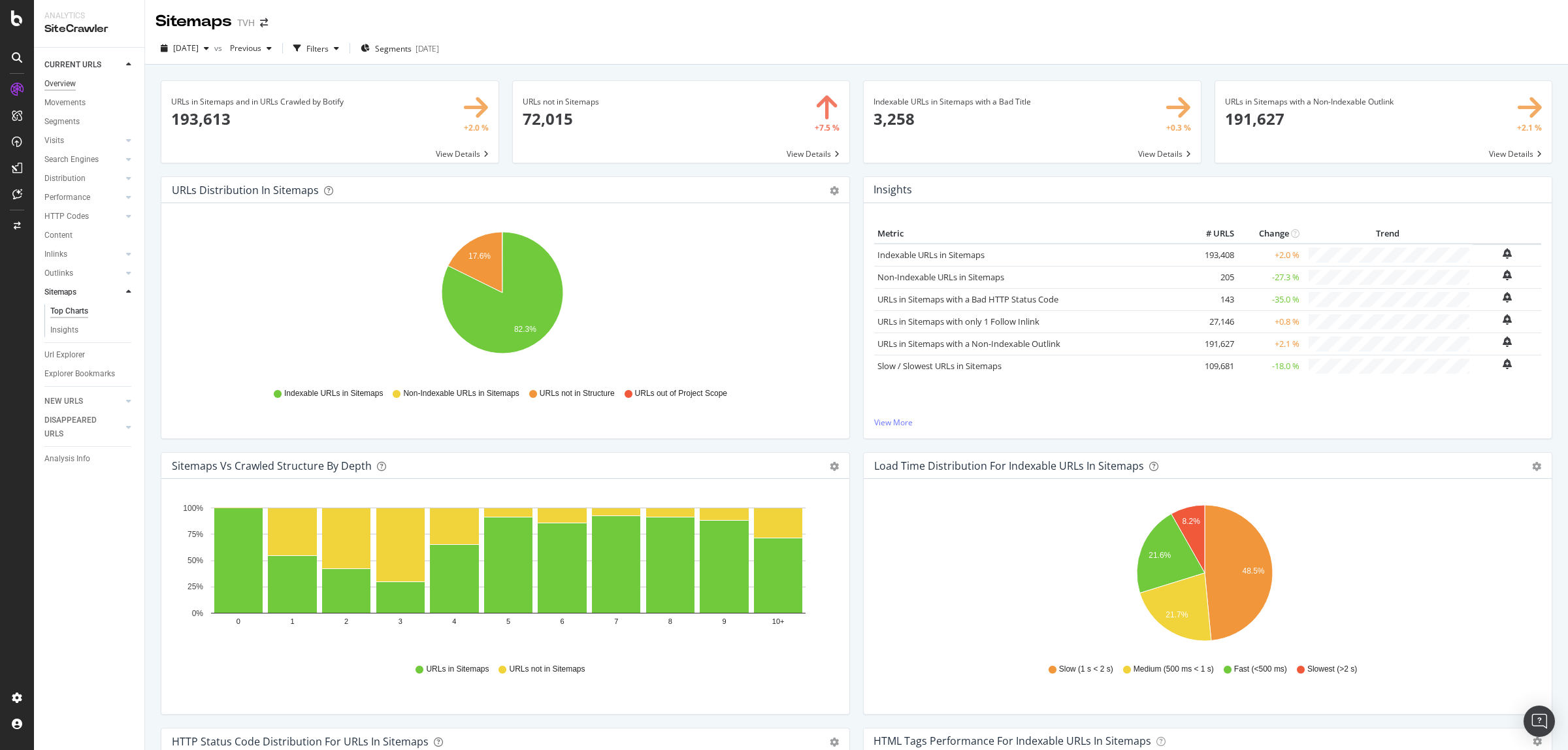
click at [76, 89] on div "Overview" at bounding box center [60, 83] width 31 height 14
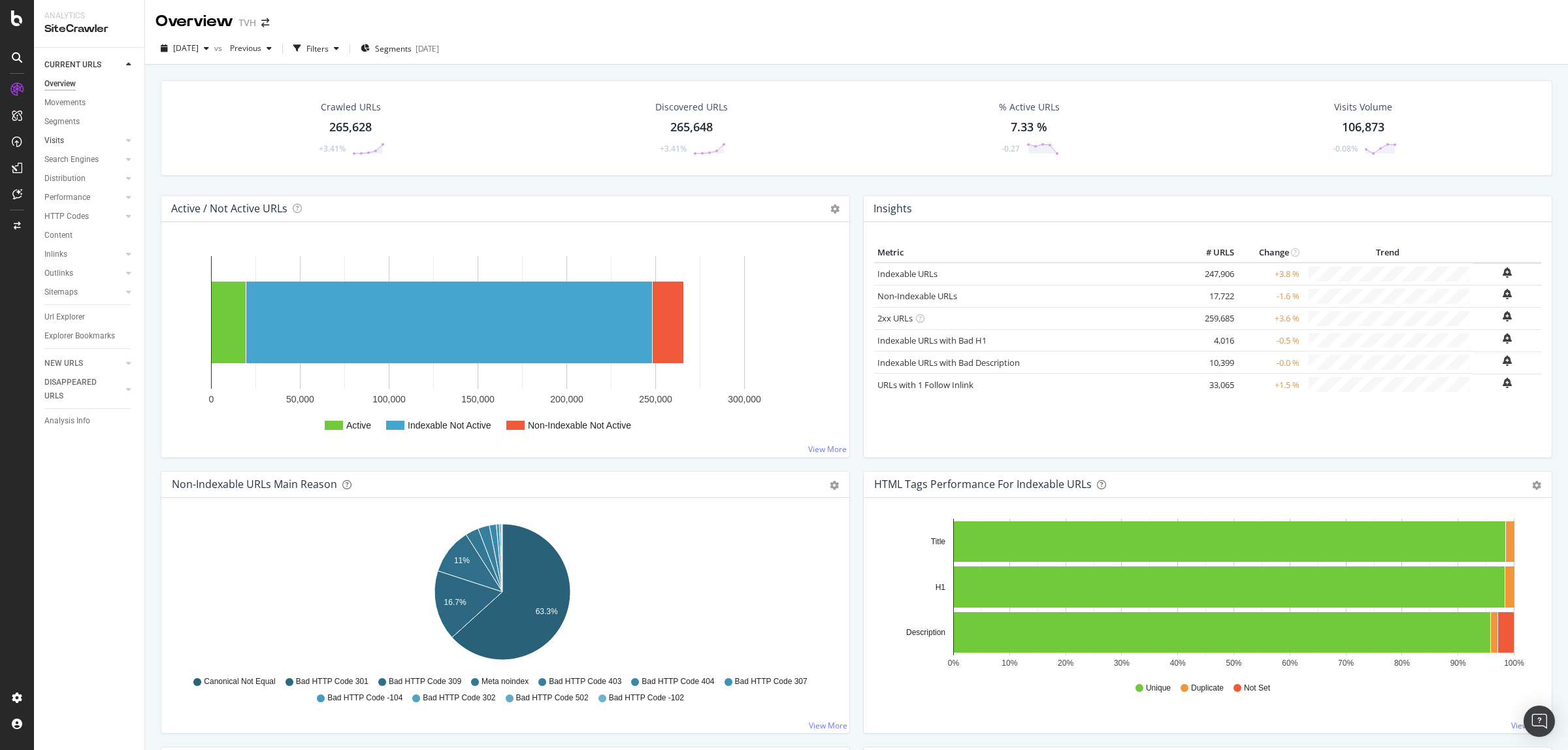
click at [67, 141] on link "Visits" at bounding box center [83, 141] width 78 height 14
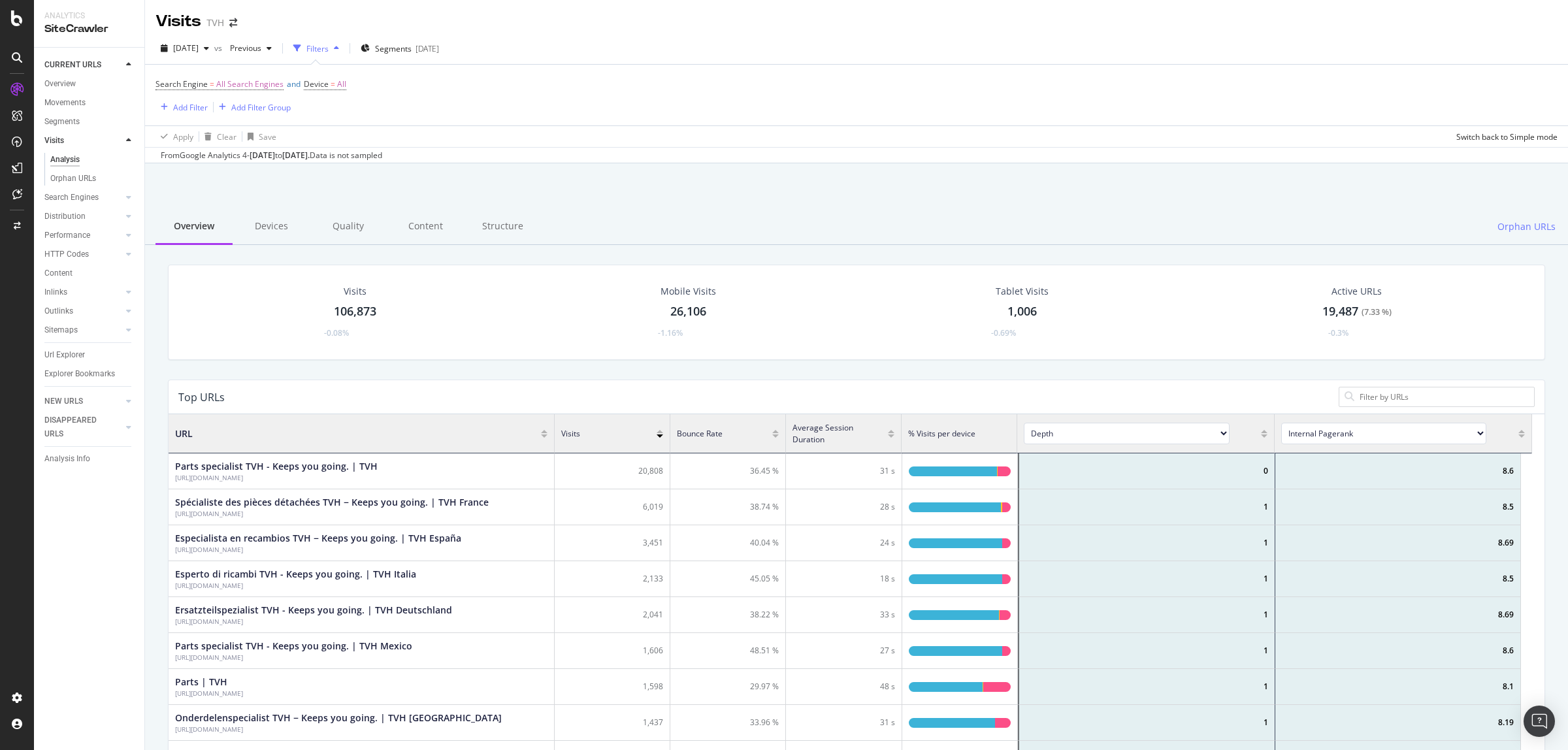
scroll to position [380, 1351]
drag, startPoint x: 68, startPoint y: 195, endPoint x: 70, endPoint y: 211, distance: 16.1
click at [68, 195] on div "Search Engines" at bounding box center [71, 197] width 55 height 14
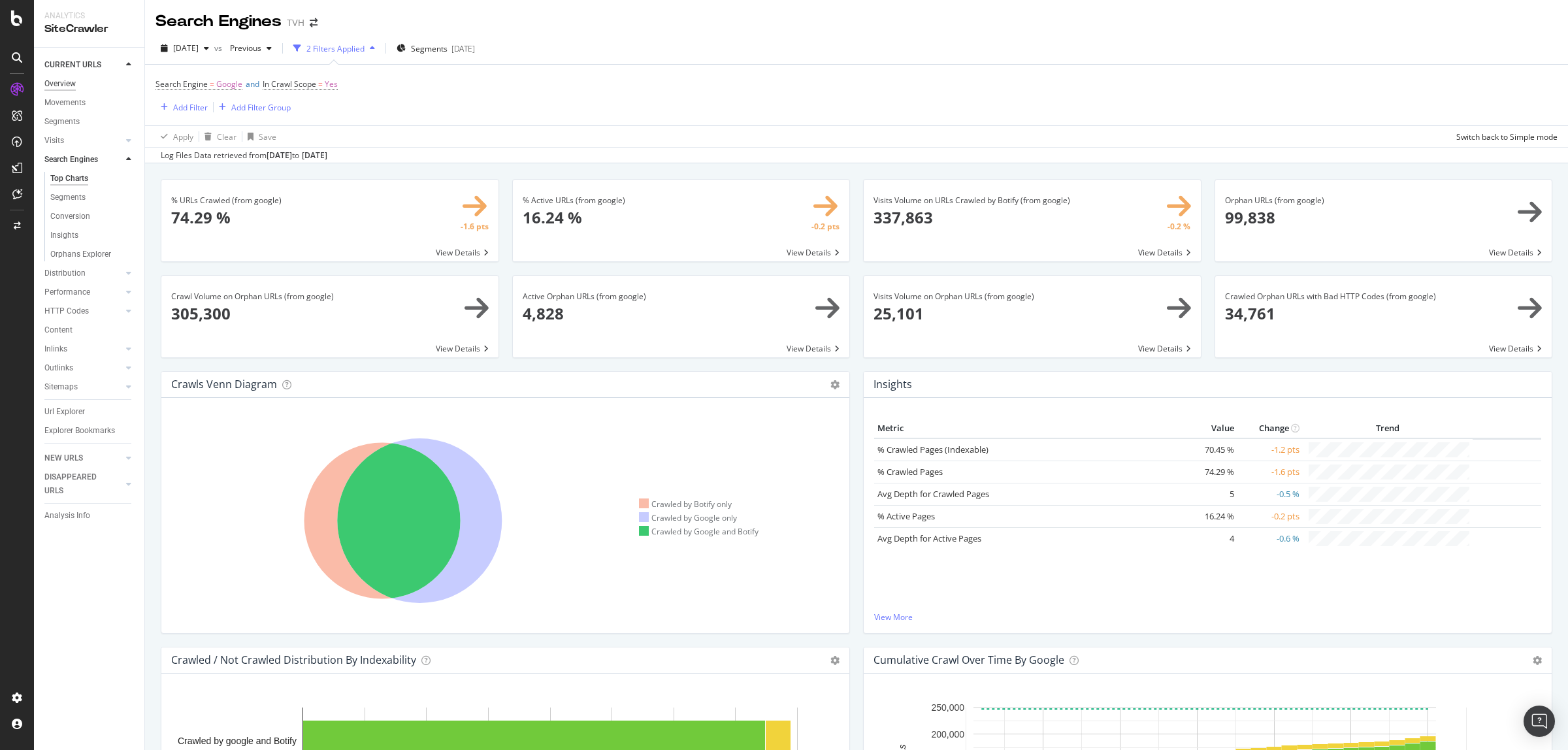
click at [70, 90] on div "Overview" at bounding box center [60, 83] width 31 height 14
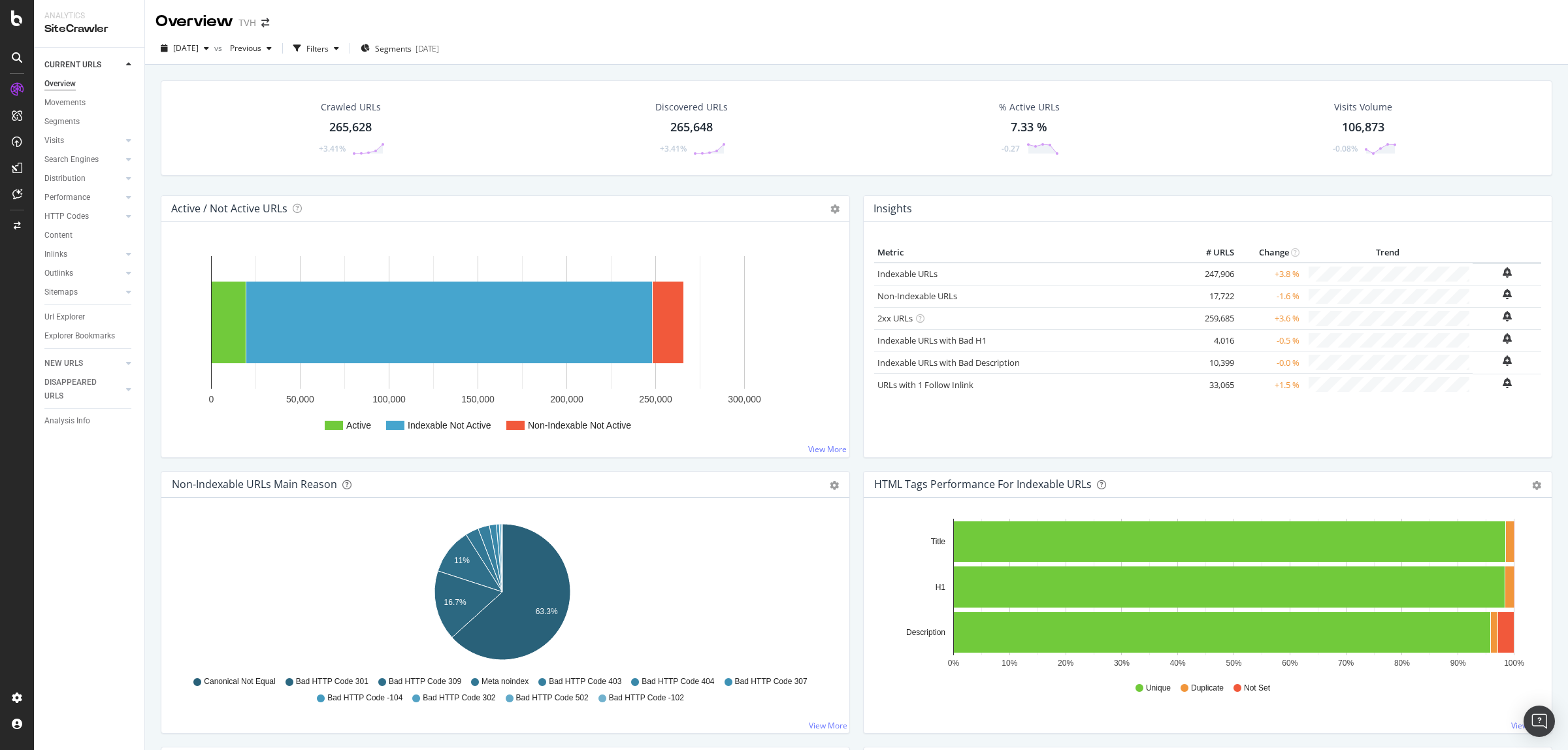
click at [14, 56] on icon at bounding box center [17, 57] width 10 height 10
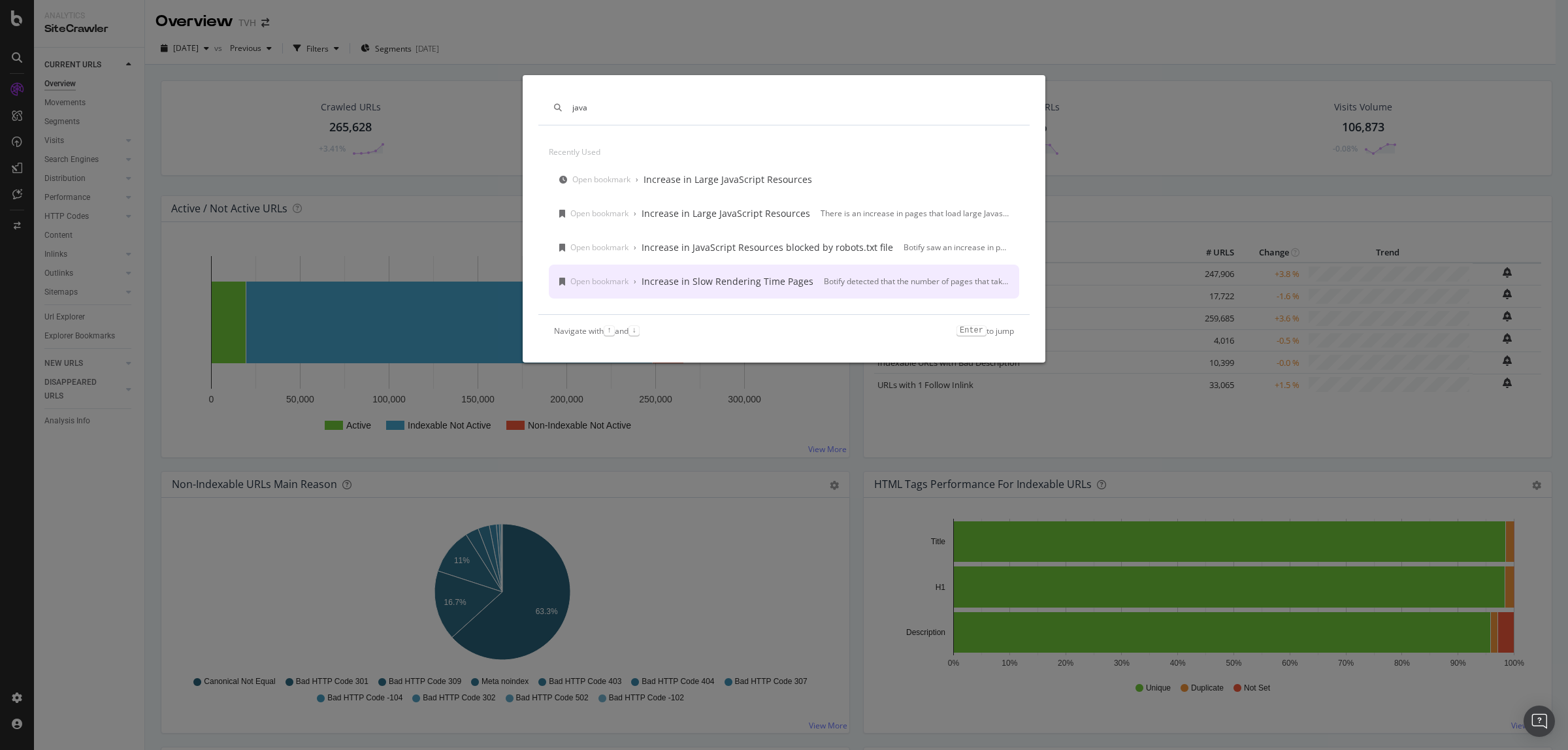
type input "java"
click at [718, 275] on div "Increase in Slow Rendering Time Pages" at bounding box center [728, 281] width 172 height 13
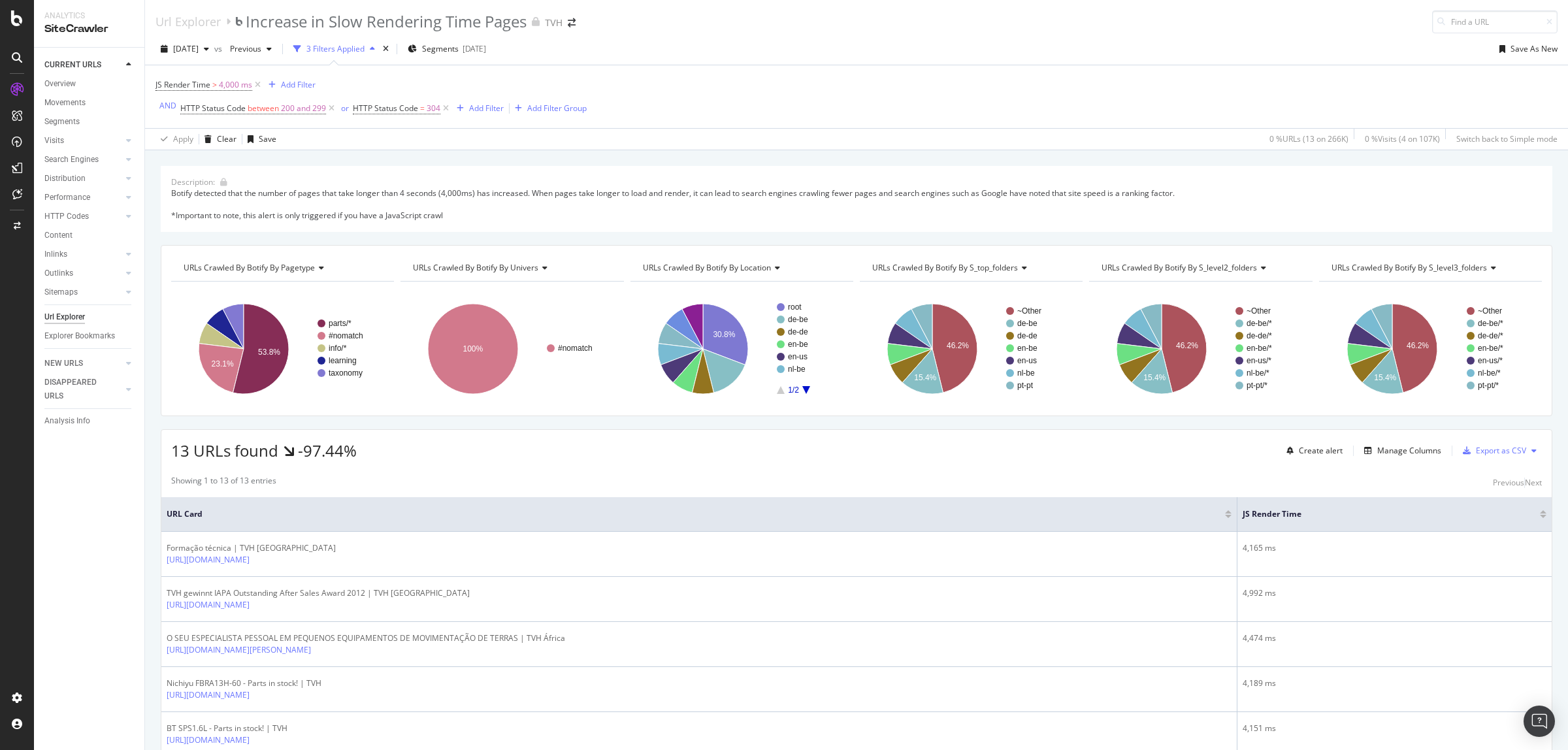
click at [18, 59] on icon at bounding box center [17, 57] width 10 height 10
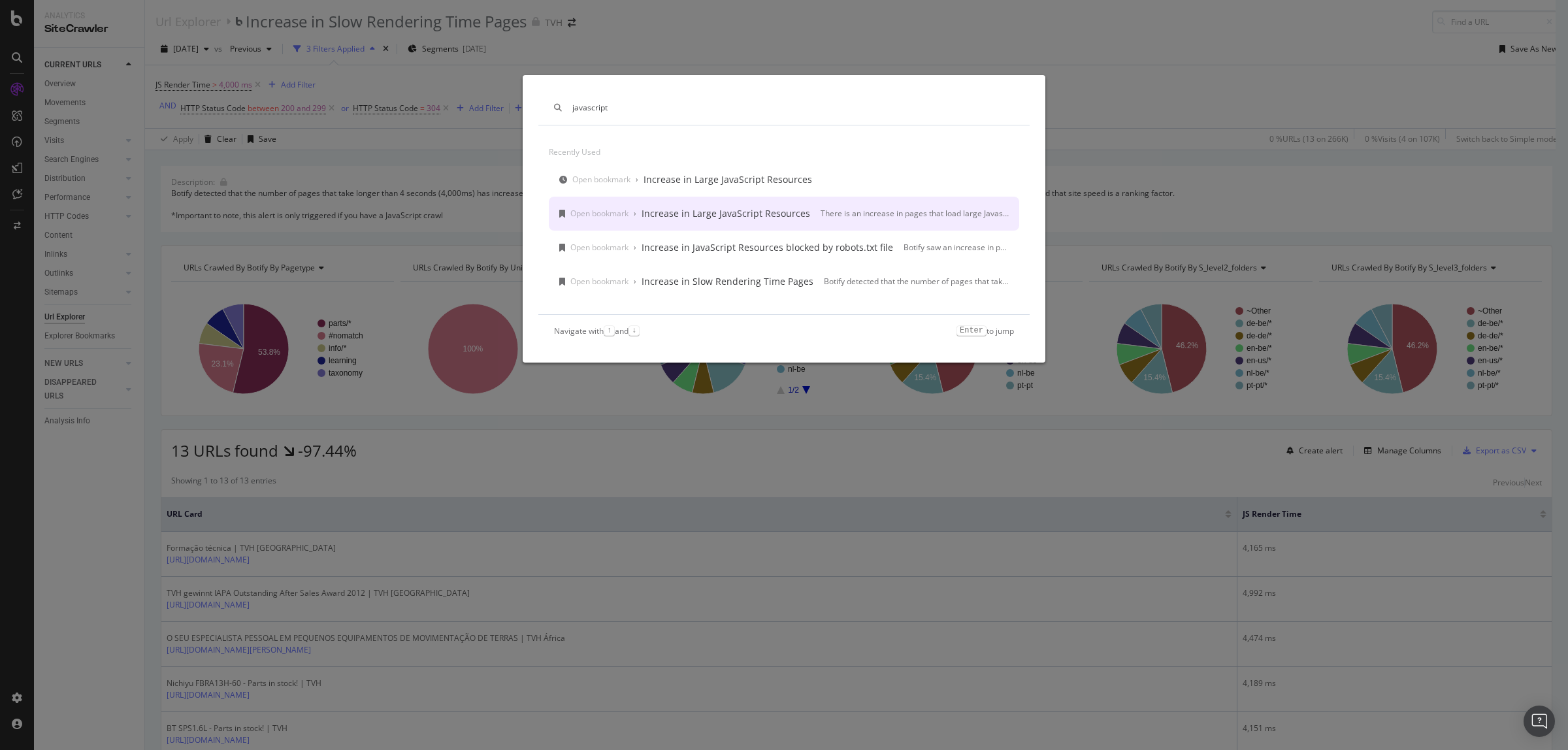
type input "javascript"
click at [727, 215] on div "Increase in Large JavaScript Resources" at bounding box center [726, 214] width 168 height 13
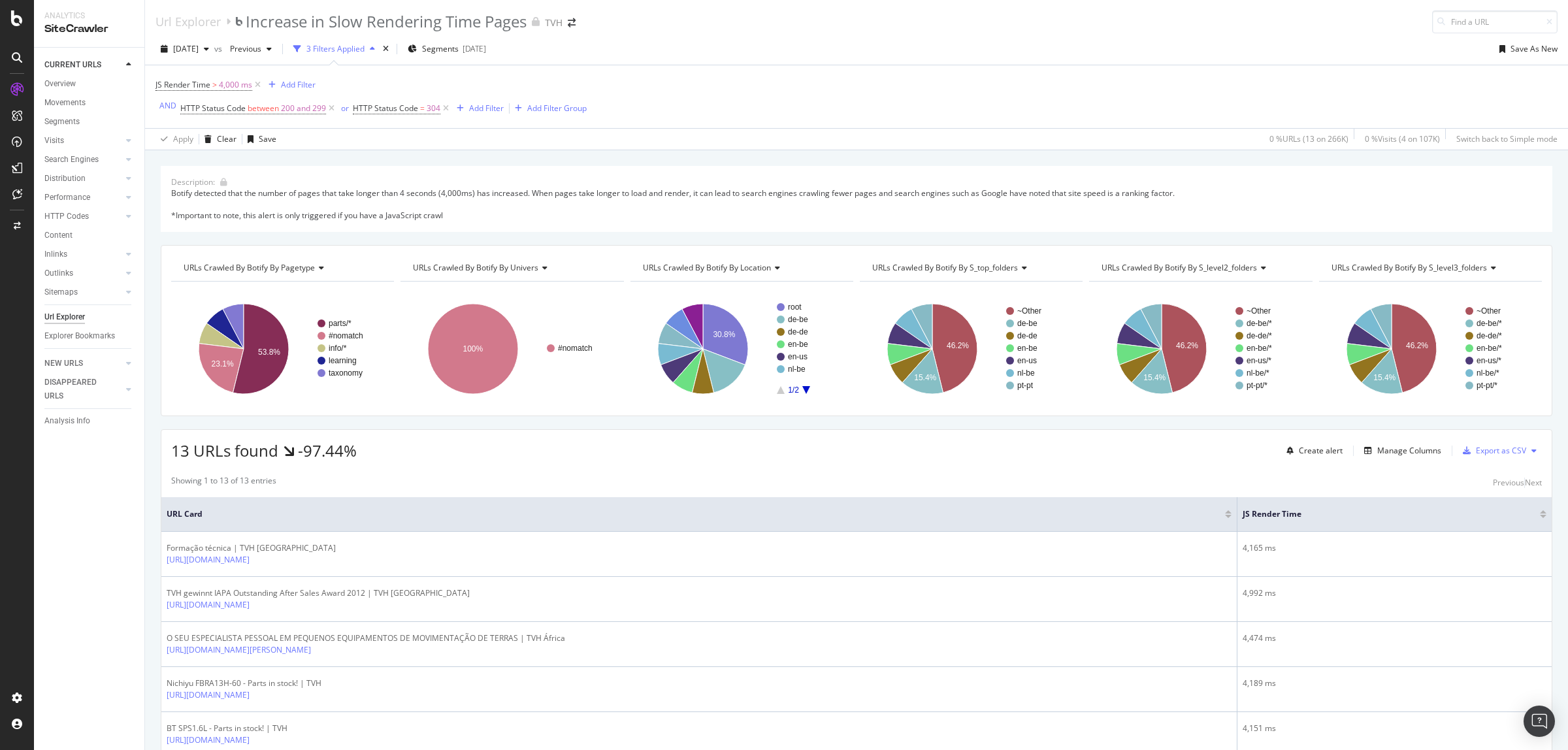
click at [319, 266] on icon at bounding box center [320, 267] width 9 height 7
click at [549, 268] on div "URLs Crawled By Botify By univers" at bounding box center [511, 267] width 202 height 21
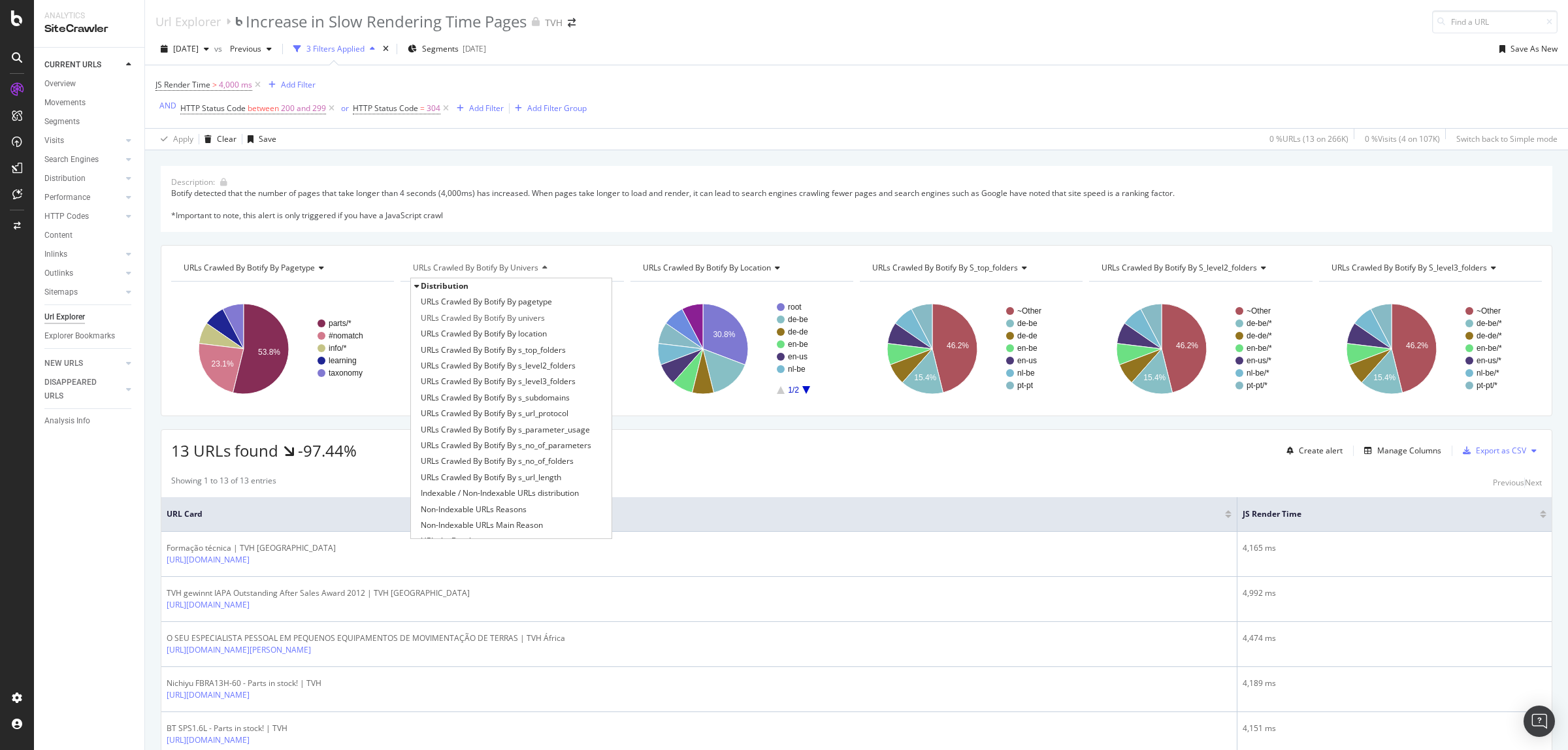
click at [614, 266] on div "URLs Crawled By Botify By univers Distribution URLs Crawled By Botify By pagety…" at bounding box center [511, 268] width 223 height 26
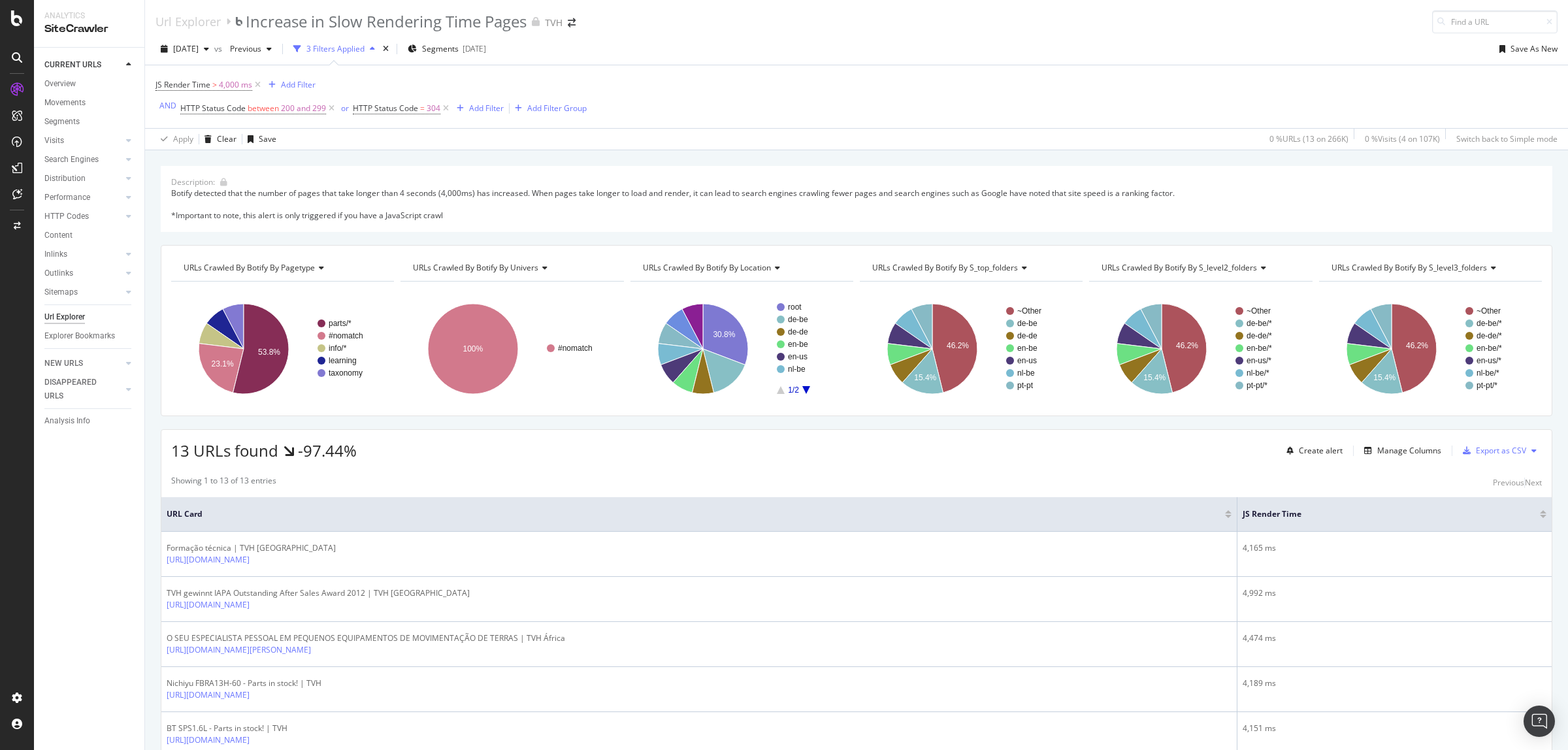
click at [775, 273] on div "URLs Crawled By Botify By location" at bounding box center [741, 267] width 202 height 21
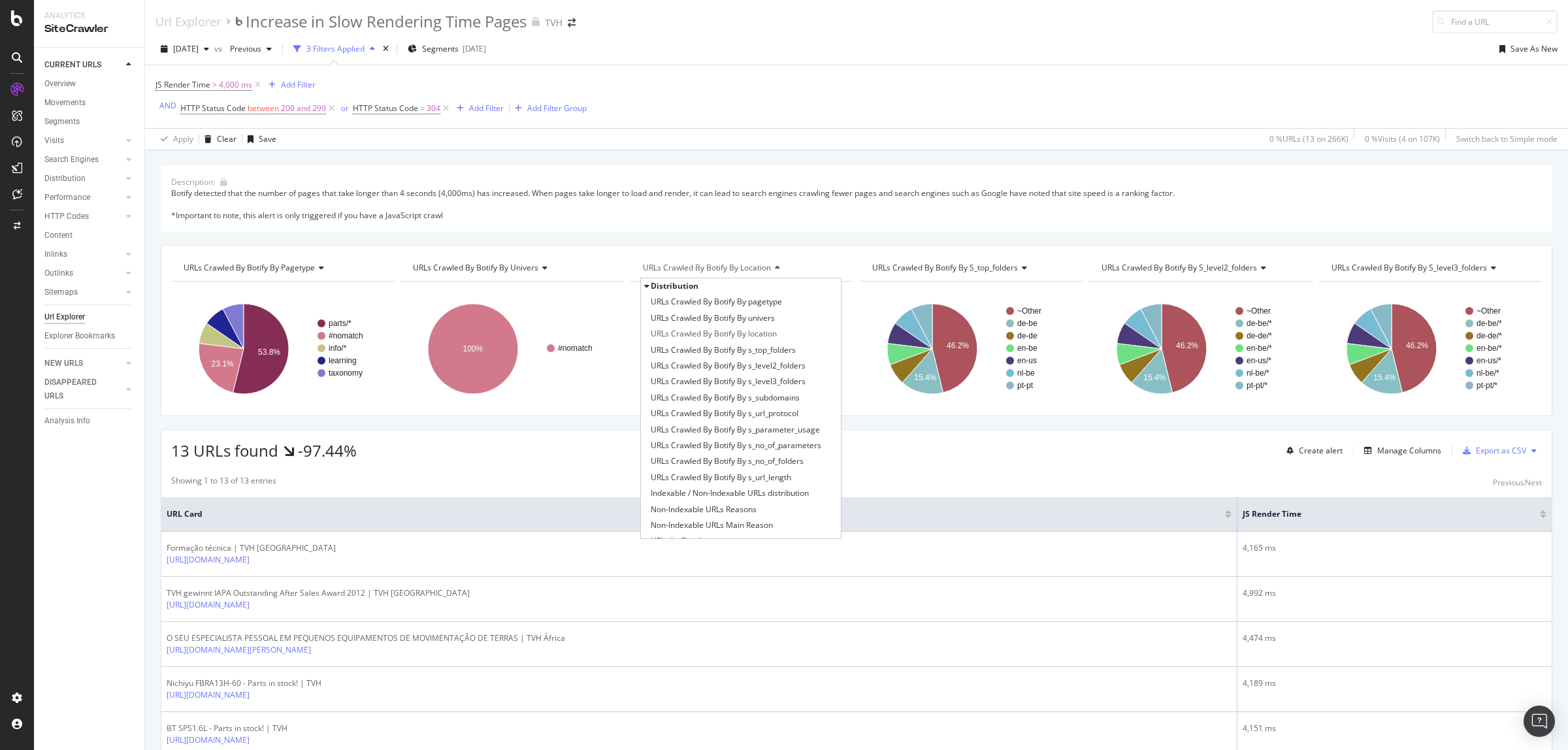
click at [775, 273] on div "URLs Crawled By Botify By location" at bounding box center [741, 267] width 202 height 21
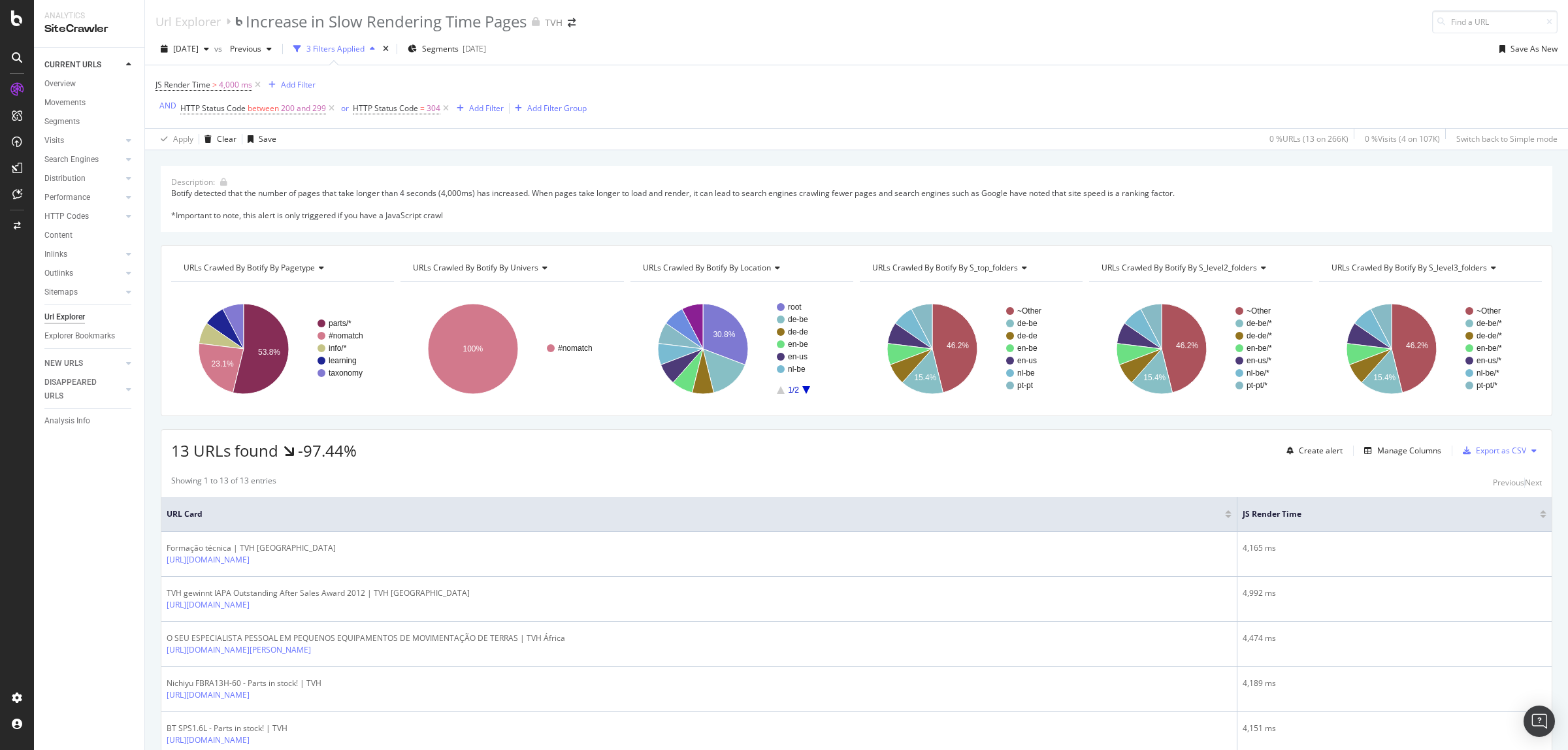
click at [1019, 273] on div "URLs Crawled By Botify By s_top_folders" at bounding box center [970, 267] width 202 height 21
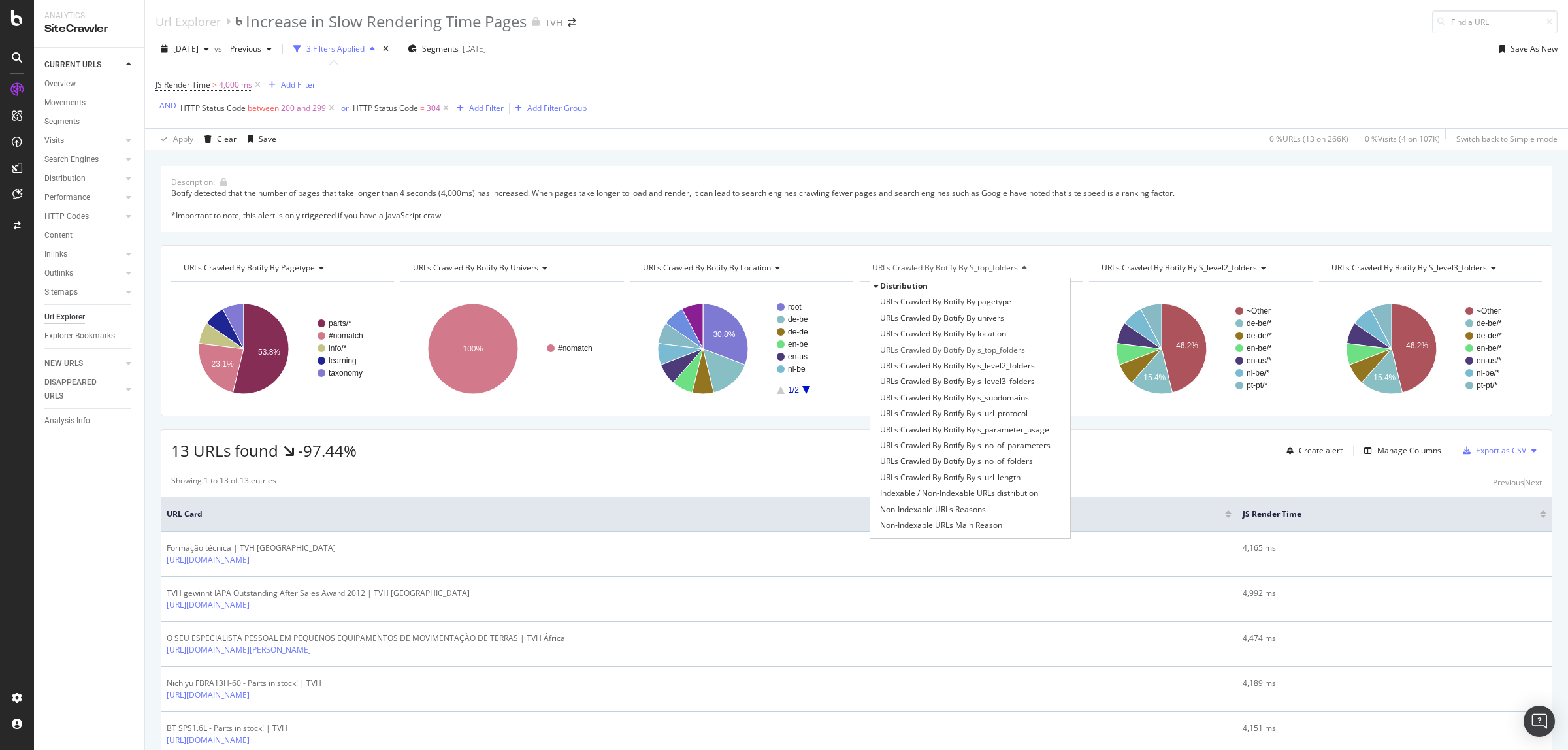
click at [1019, 273] on div "URLs Crawled By Botify By s_top_folders" at bounding box center [970, 267] width 202 height 21
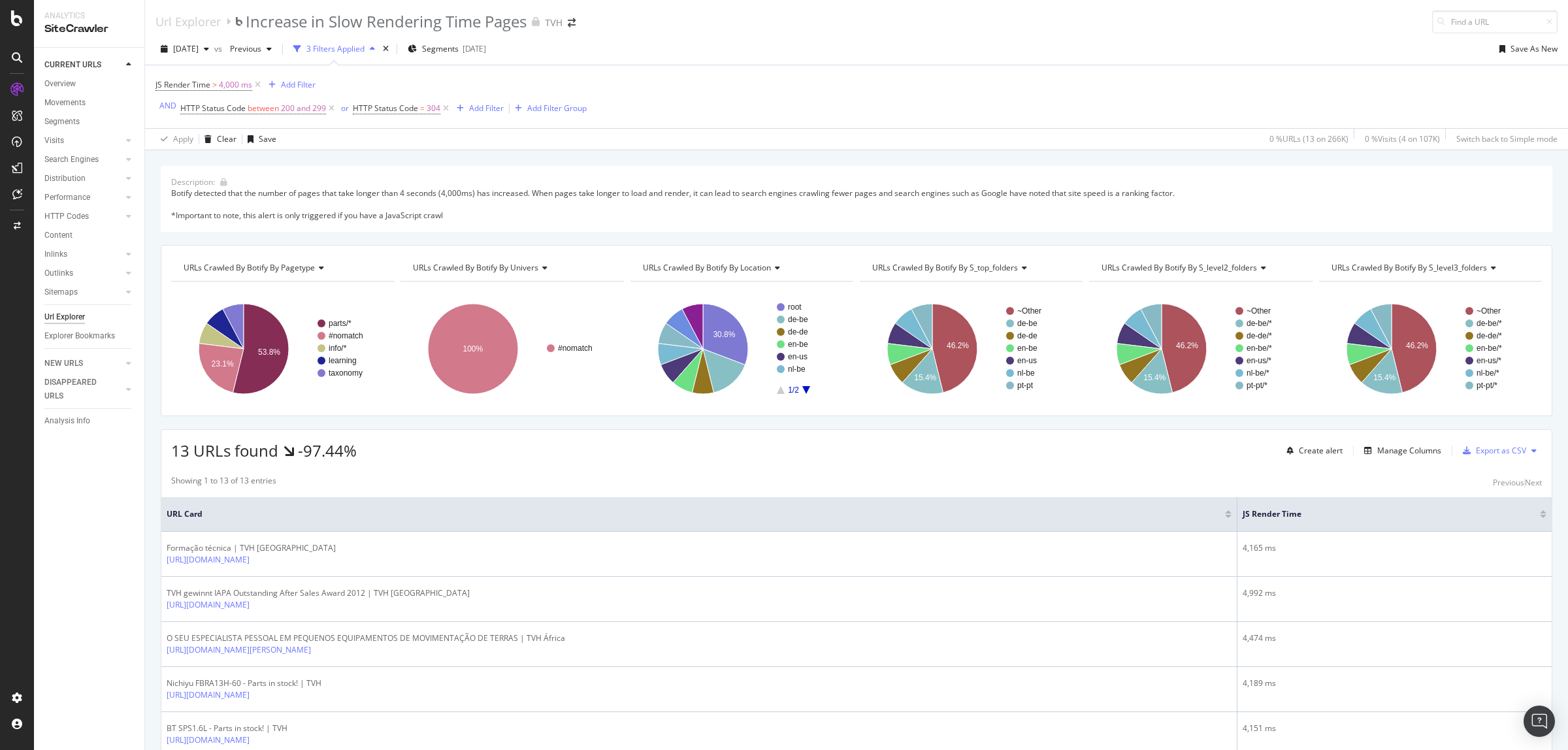
click at [1261, 268] on div "URLs Crawled By Botify By s_level2_folders" at bounding box center [1199, 267] width 202 height 21
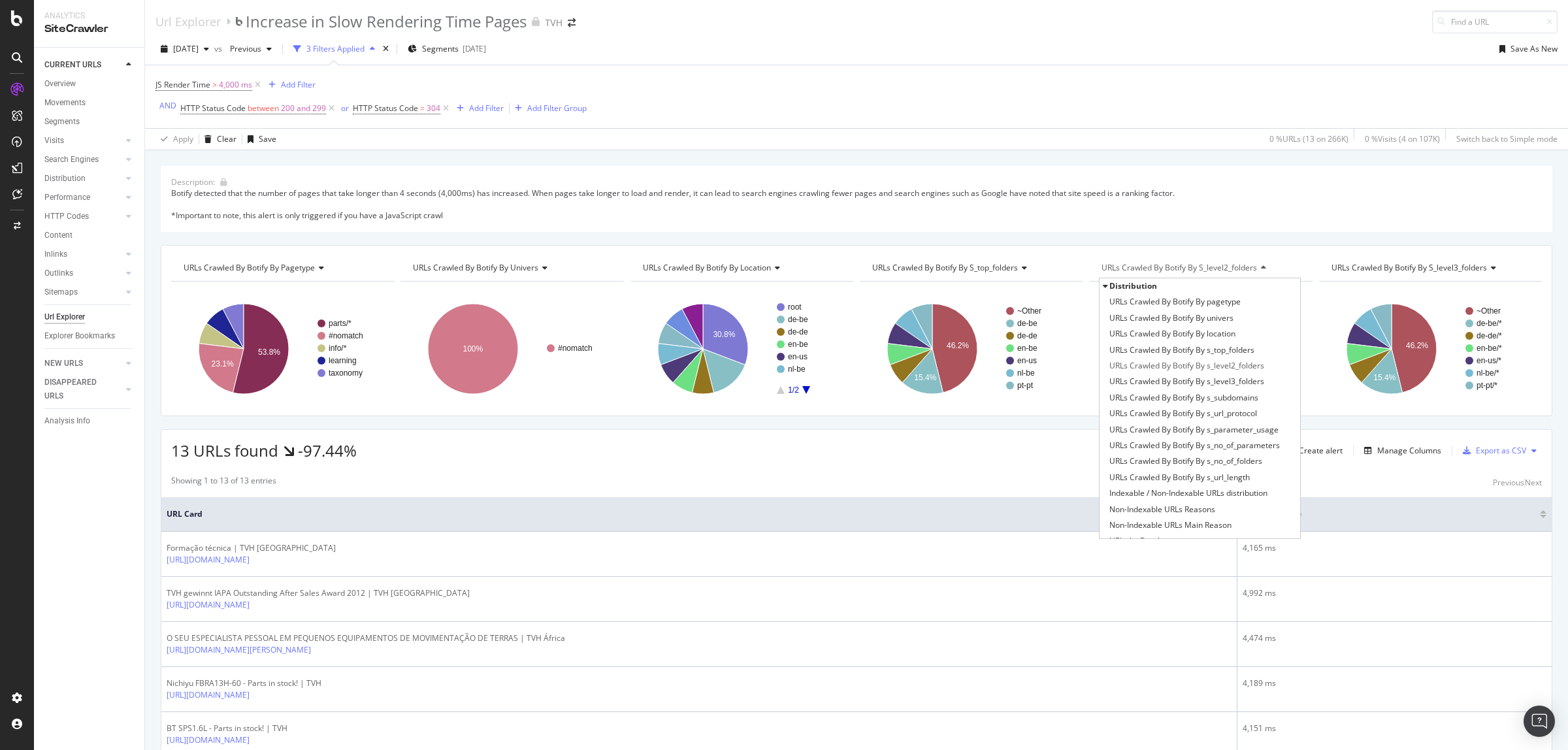
click at [1261, 268] on div "URLs Crawled By Botify By s_level2_folders" at bounding box center [1199, 267] width 202 height 21
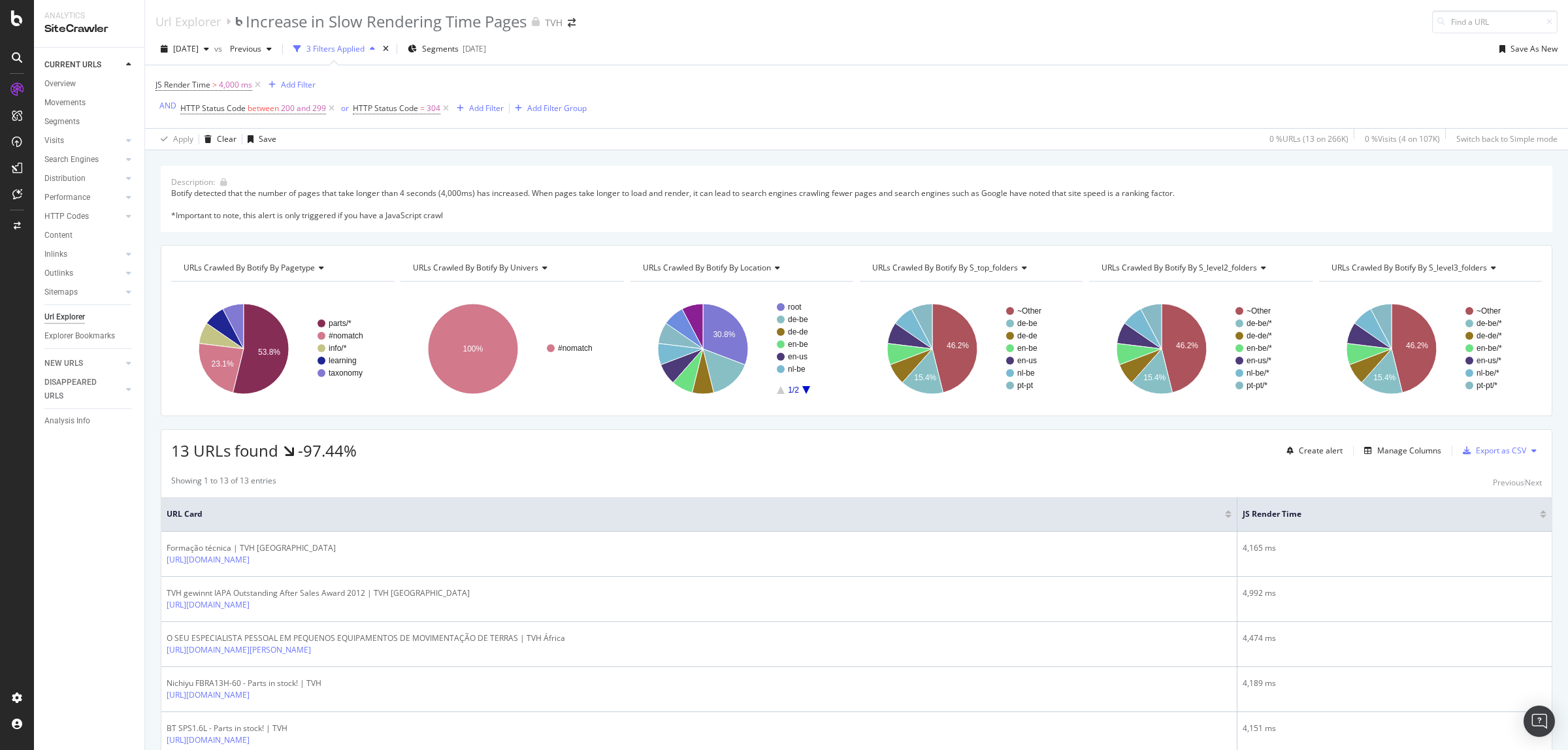
click at [377, 240] on div "Description: Botify detected that the number of pages that take longer than 4 s…" at bounding box center [856, 679] width 1423 height 1027
click at [17, 55] on icon at bounding box center [17, 57] width 10 height 10
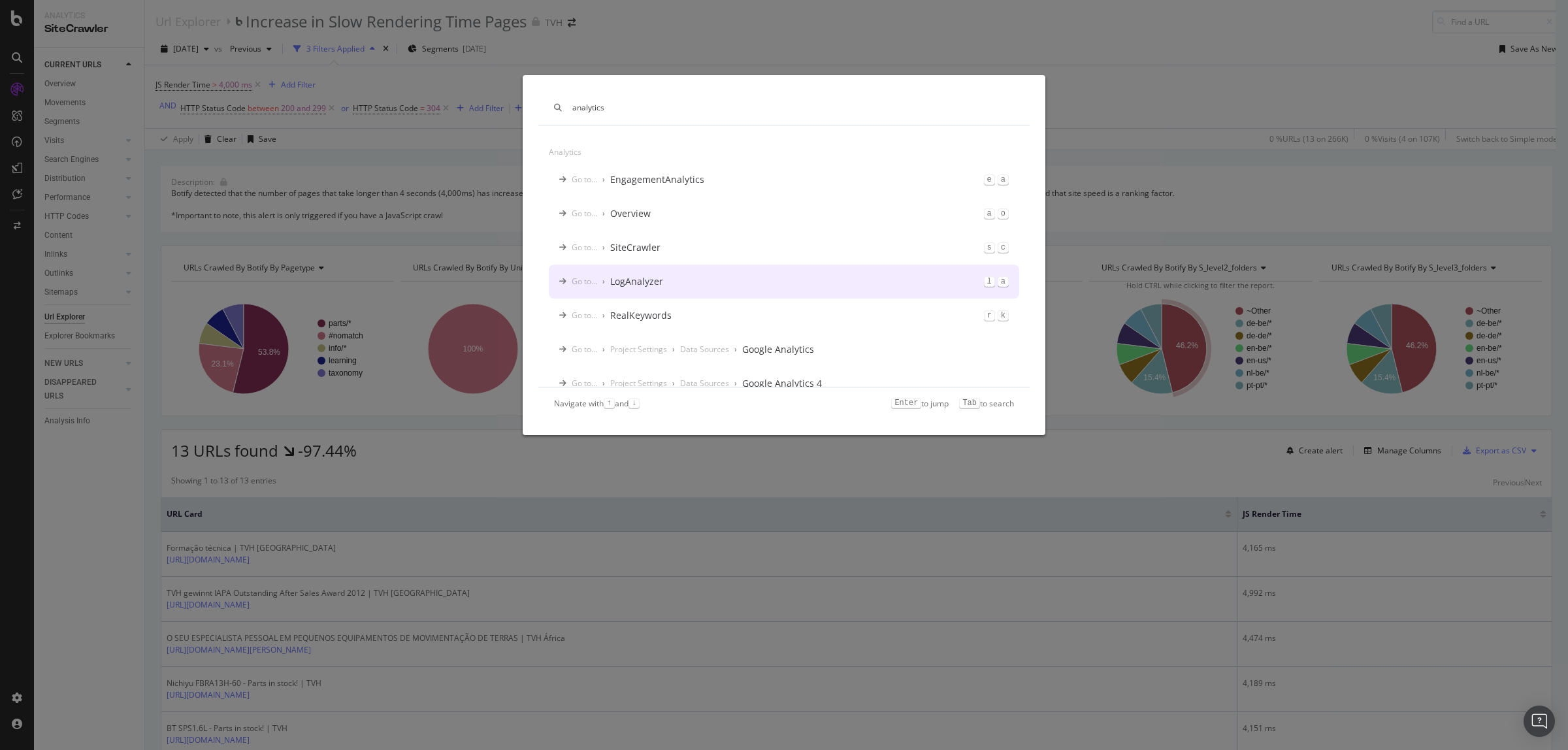
scroll to position [30, 0]
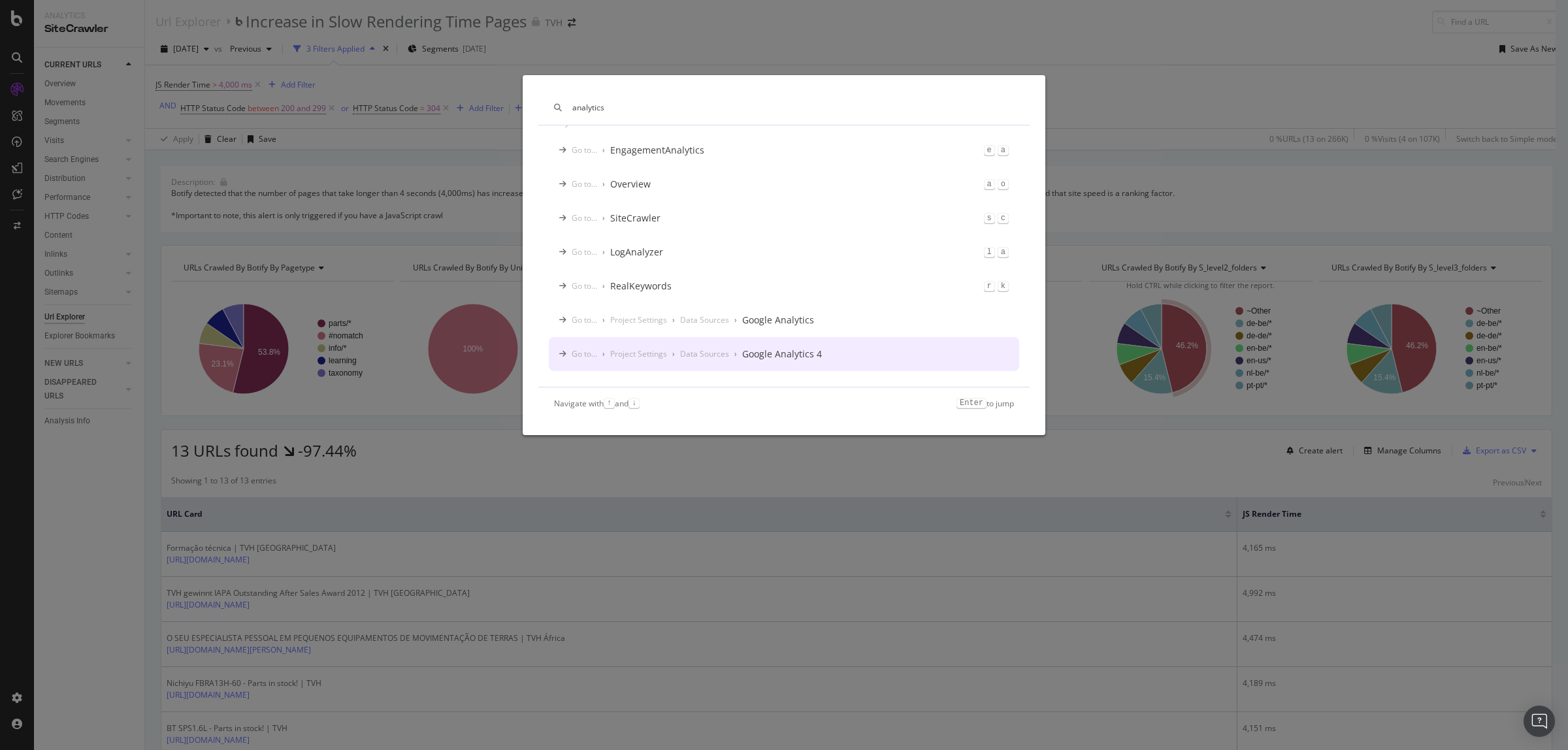
type input "analytics"
click at [786, 351] on div "Google Analytics 4" at bounding box center [782, 354] width 80 height 13
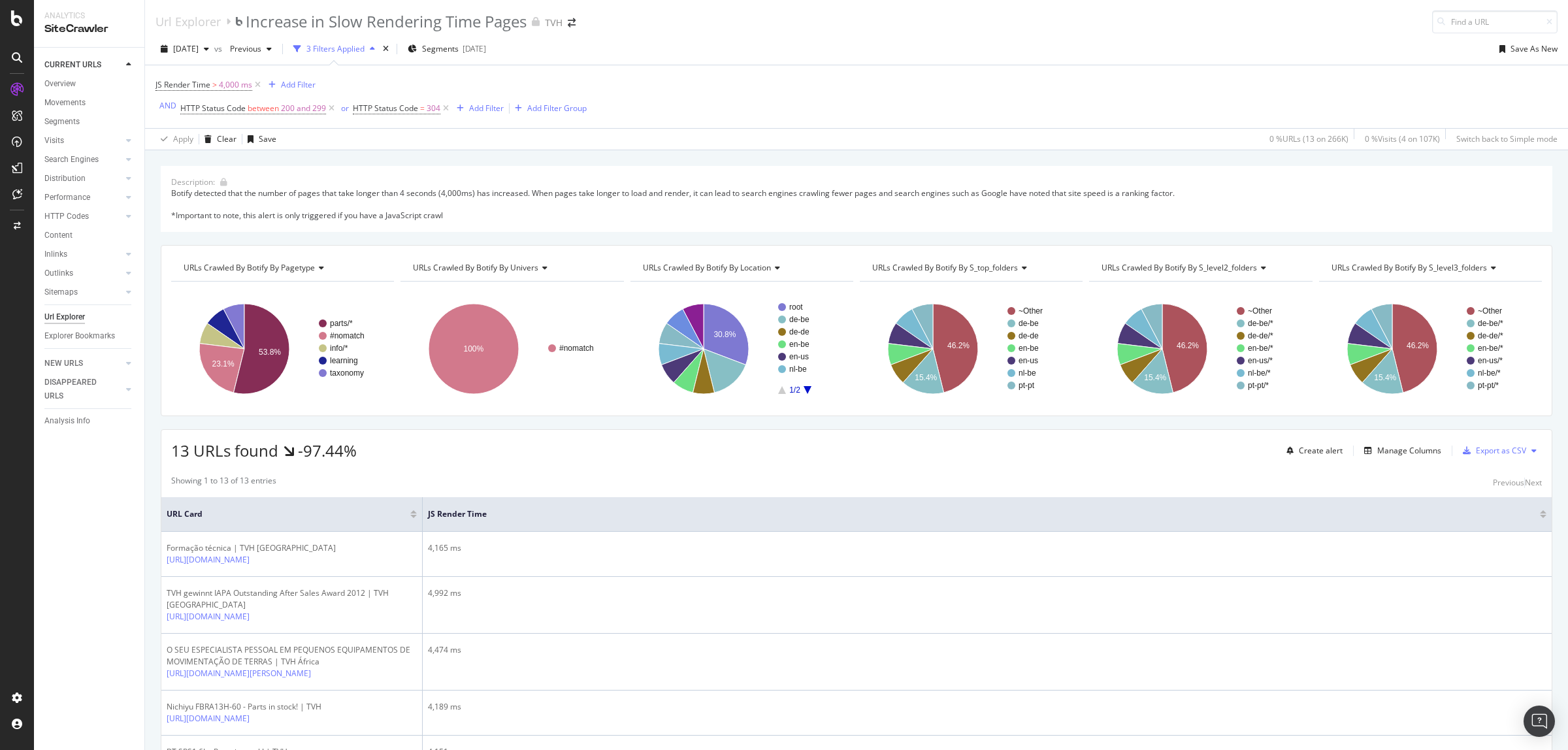
click at [21, 53] on icon at bounding box center [17, 57] width 10 height 10
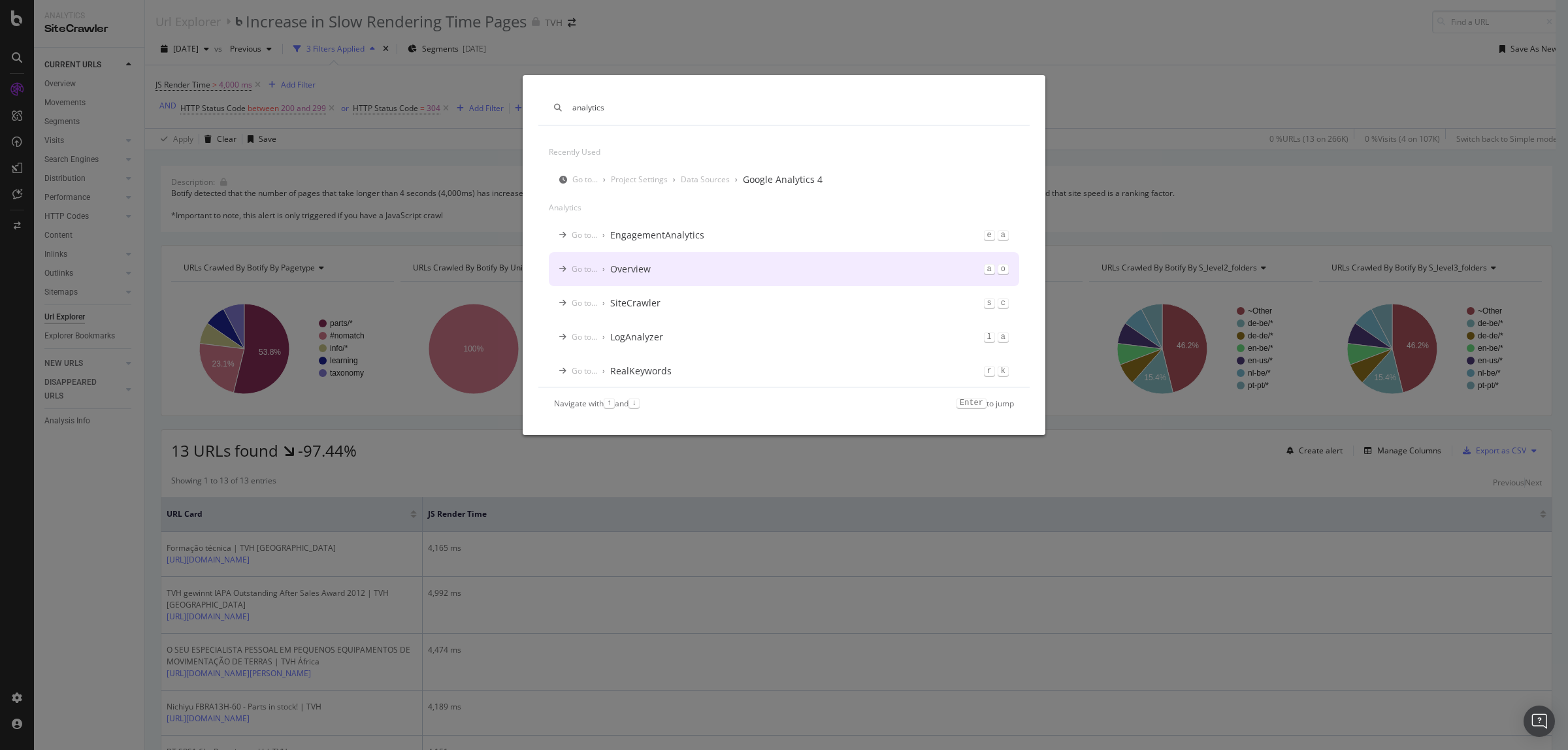
type input "analytics"
click at [697, 277] on div "Go to... › Overview a o" at bounding box center [784, 269] width 471 height 34
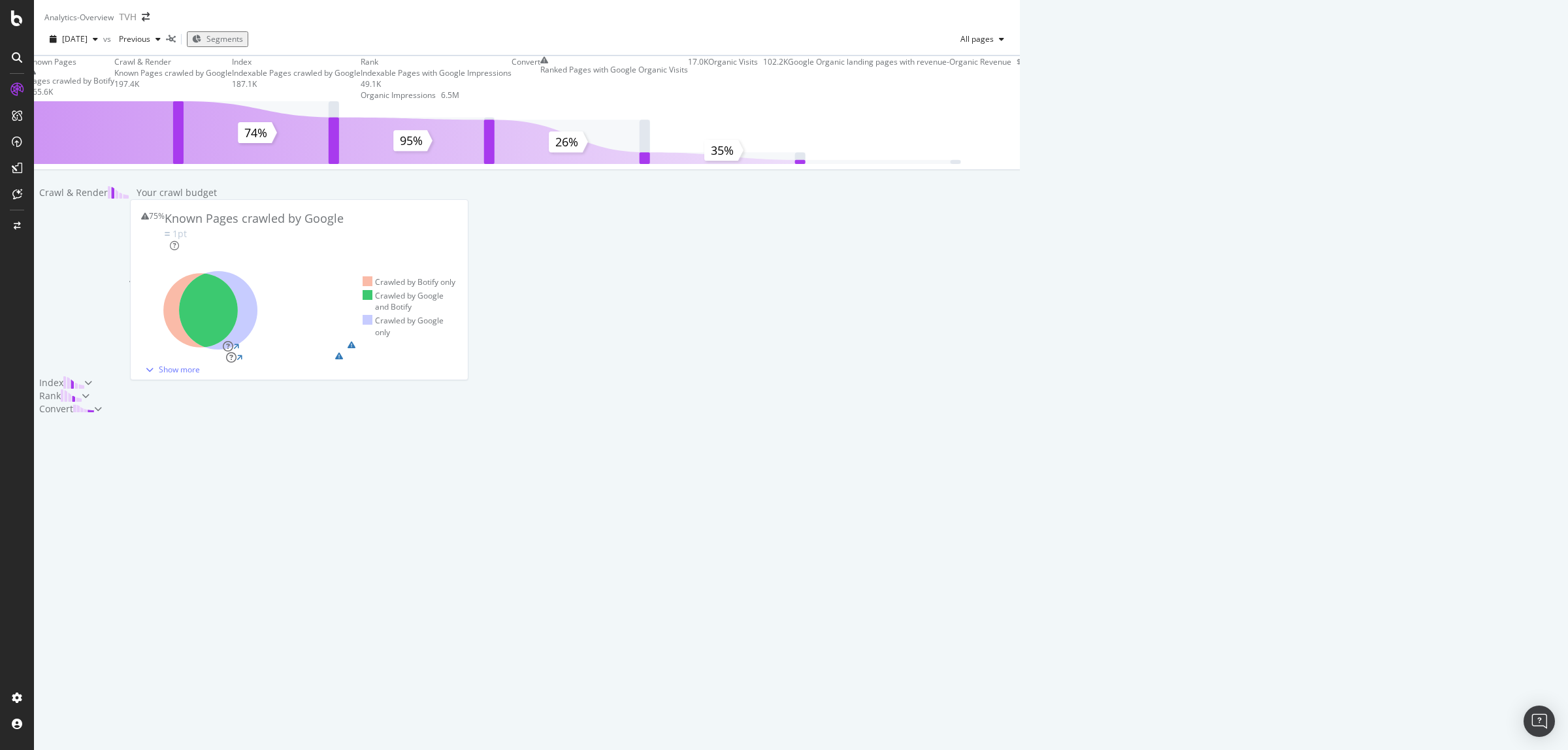
scroll to position [266, 0]
click at [92, 387] on icon at bounding box center [88, 383] width 7 height 7
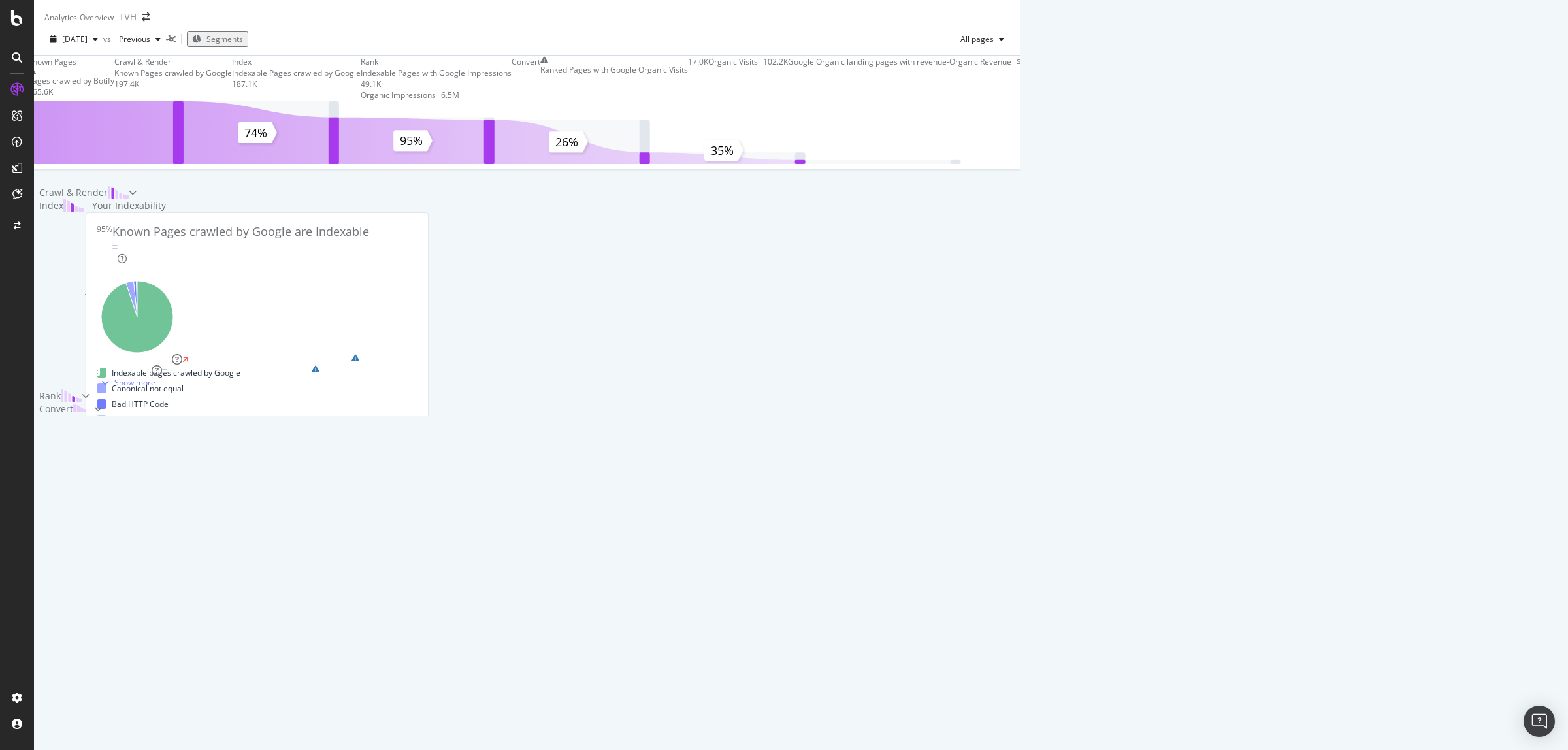
scroll to position [0, 0]
click at [137, 200] on div at bounding box center [132, 192] width 7 height 13
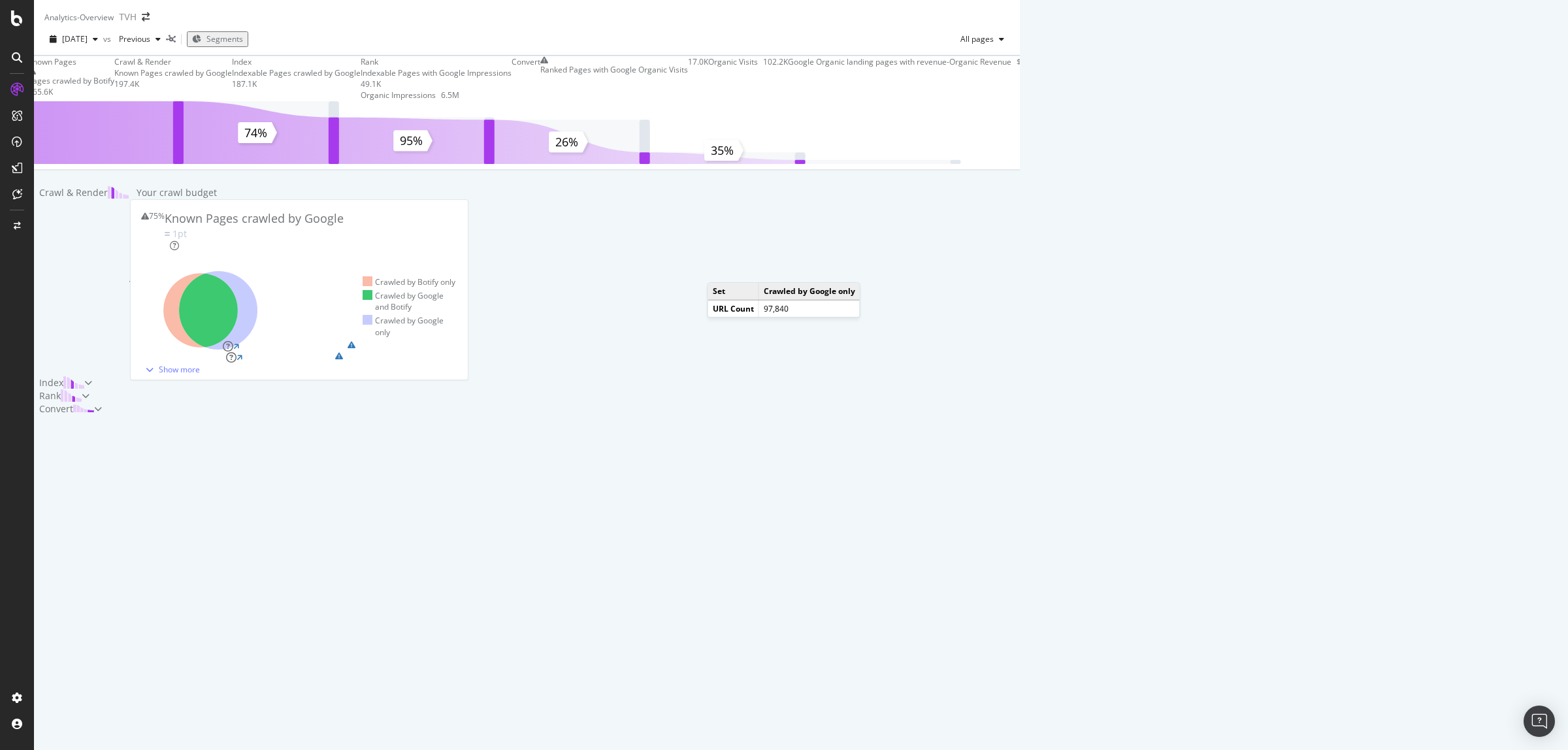
click at [257, 350] on icon at bounding box center [218, 310] width 79 height 79
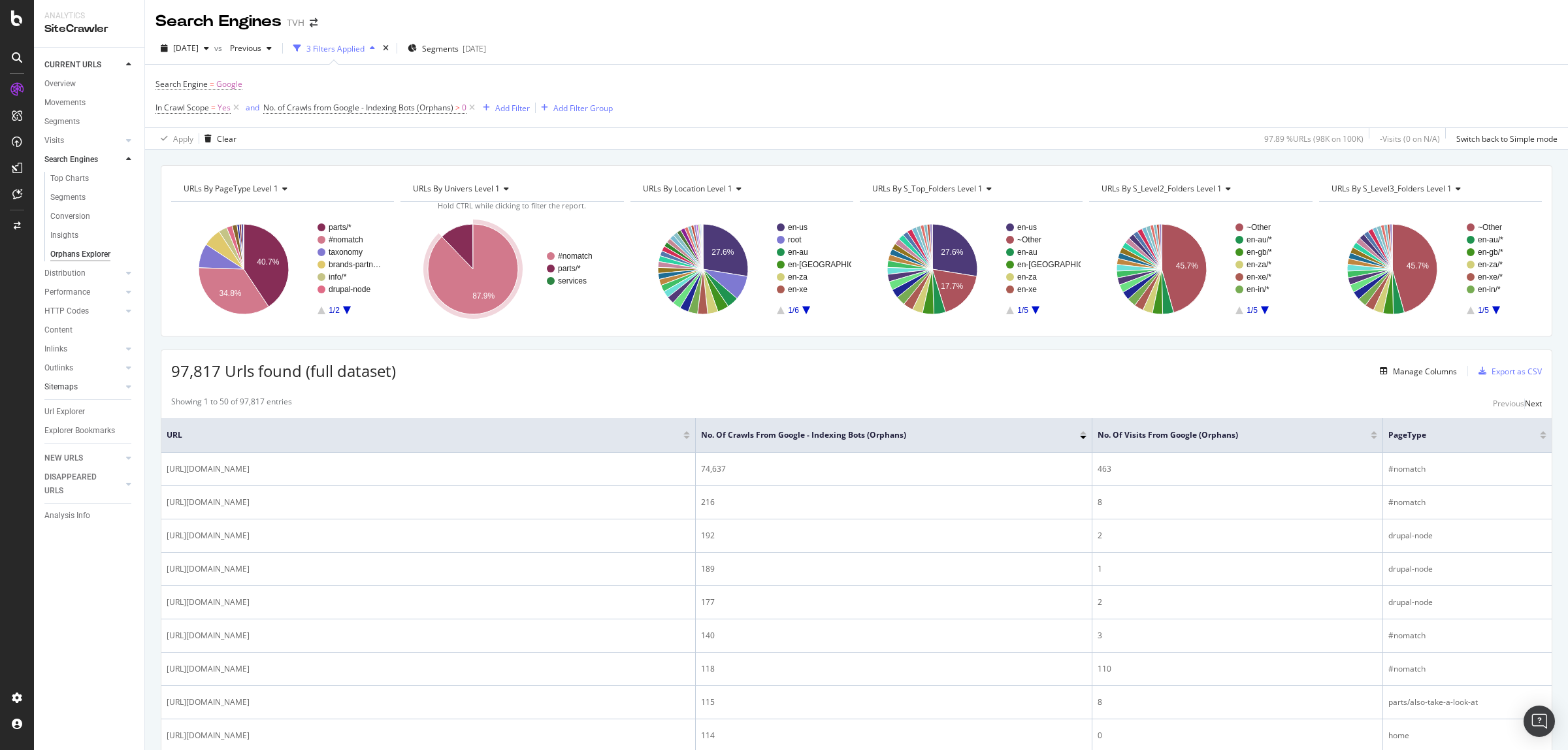
click at [92, 387] on link "Sitemaps" at bounding box center [83, 387] width 78 height 14
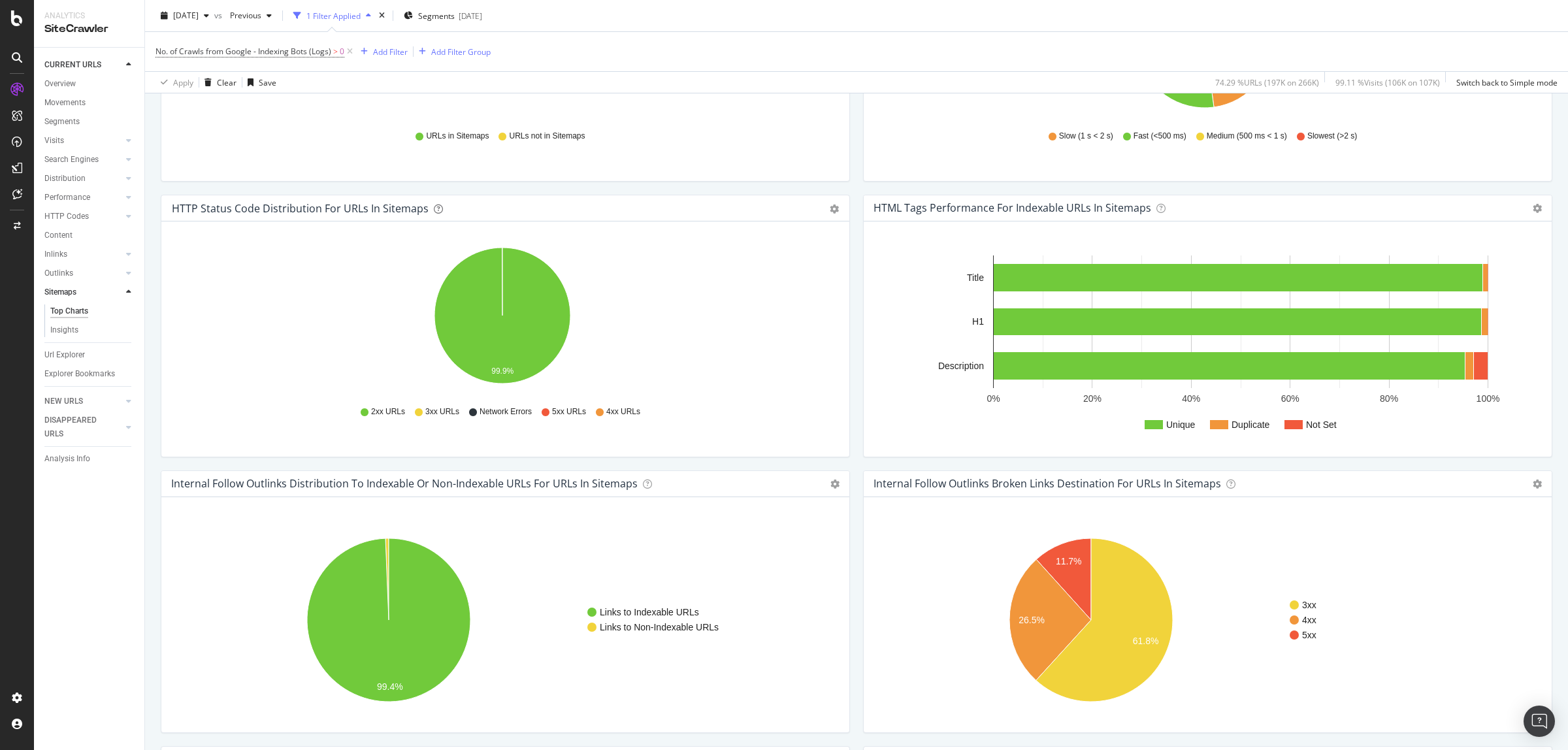
scroll to position [572, 0]
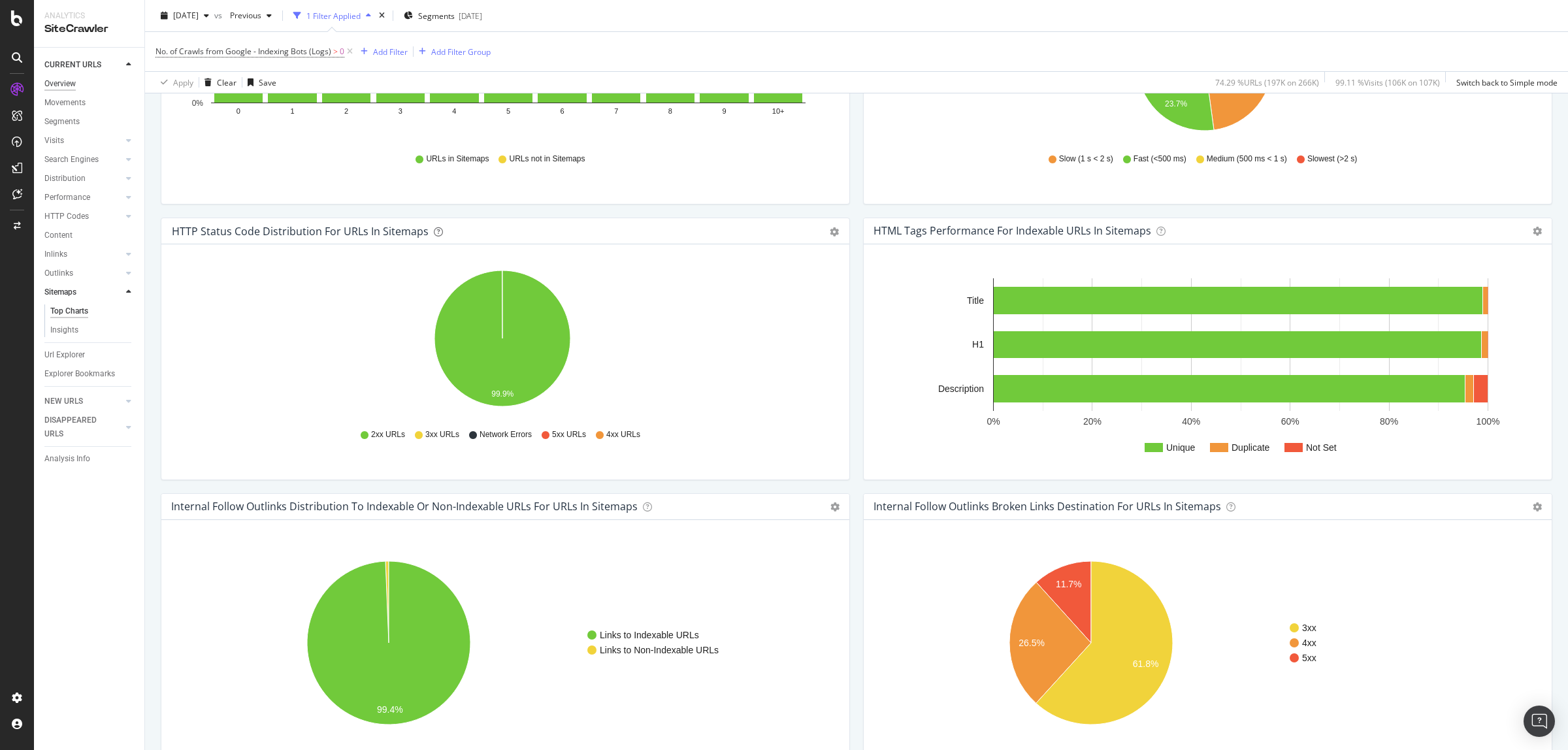
click at [72, 83] on div "Overview" at bounding box center [60, 83] width 31 height 14
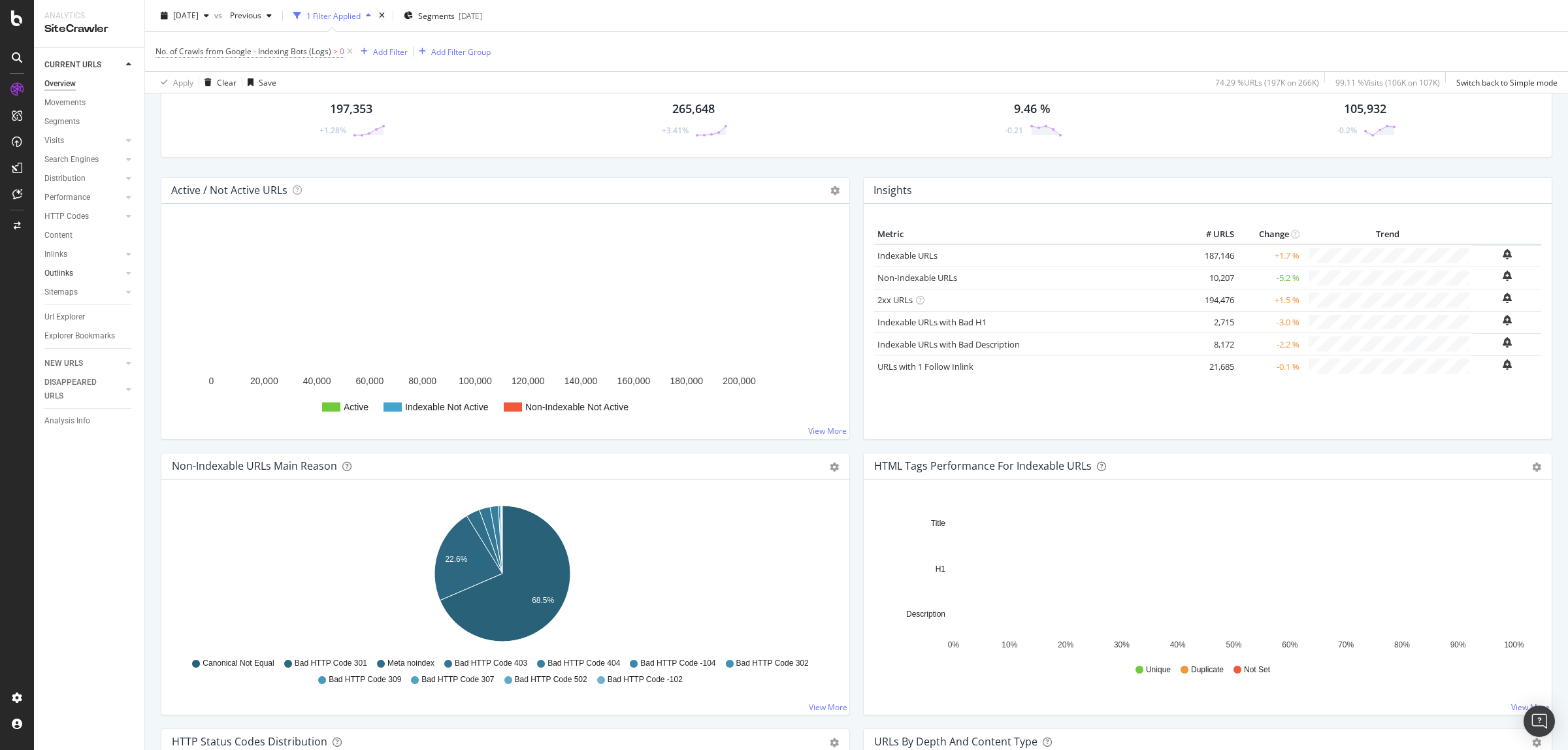
scroll to position [66, 0]
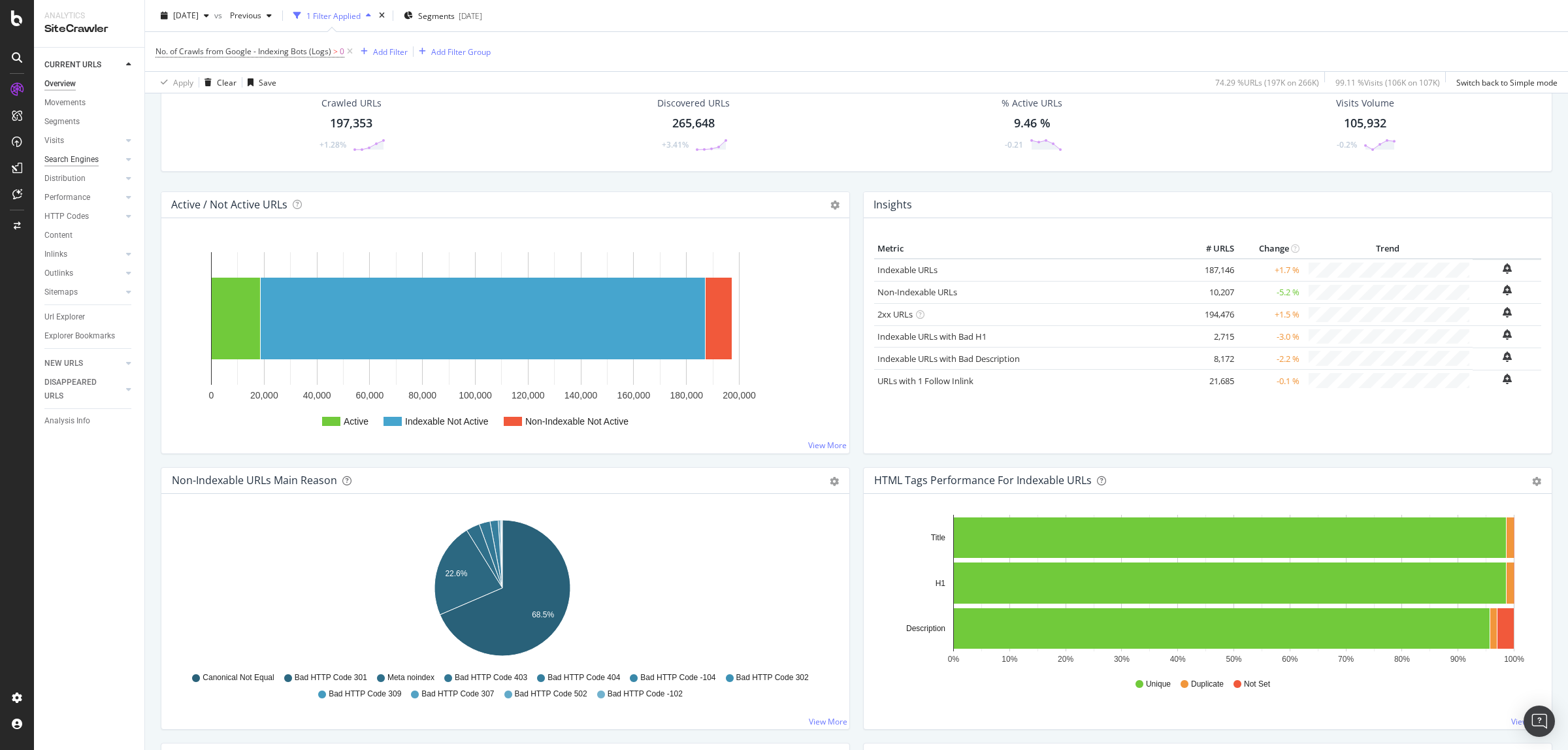
click at [81, 158] on div "Search Engines" at bounding box center [71, 159] width 55 height 14
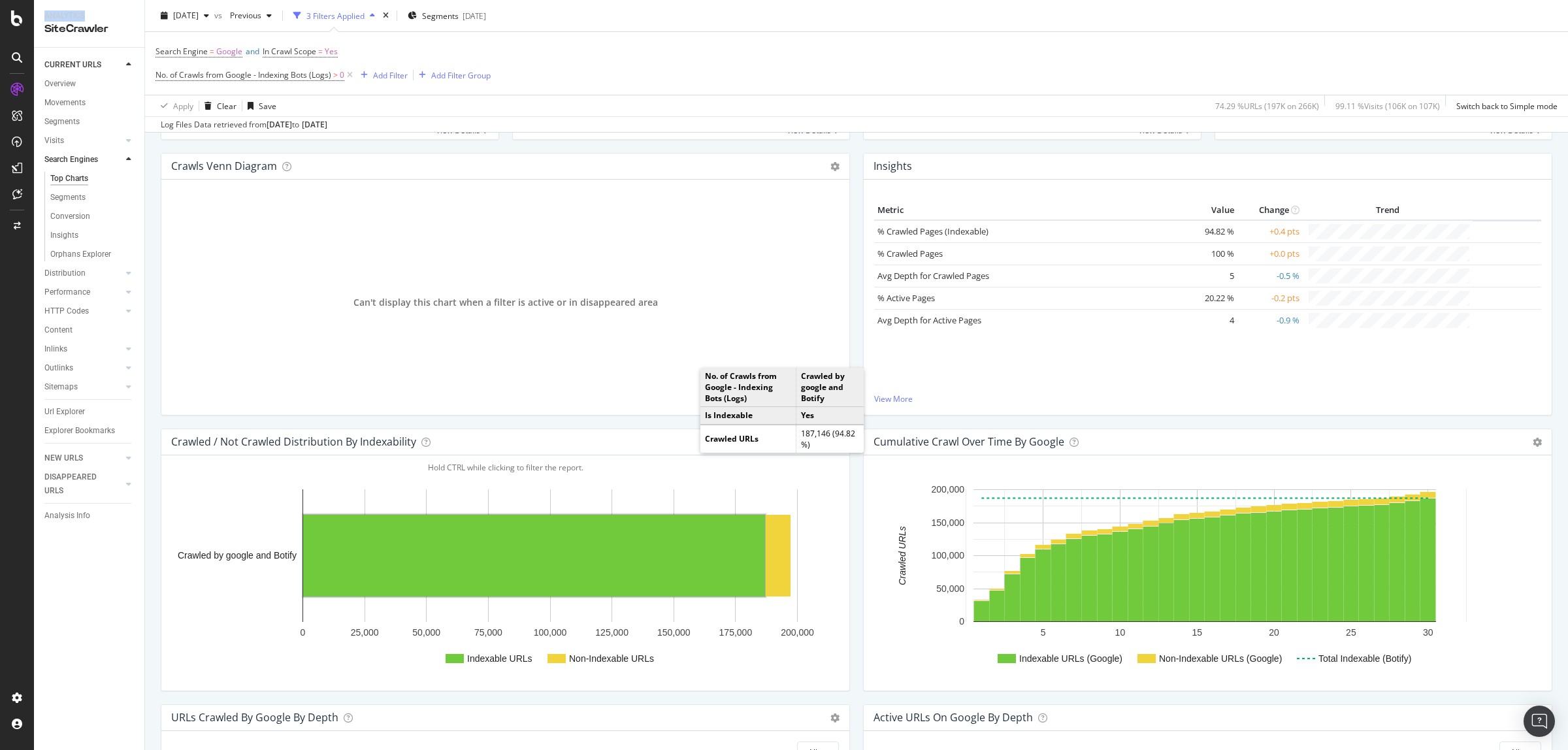
scroll to position [164, 0]
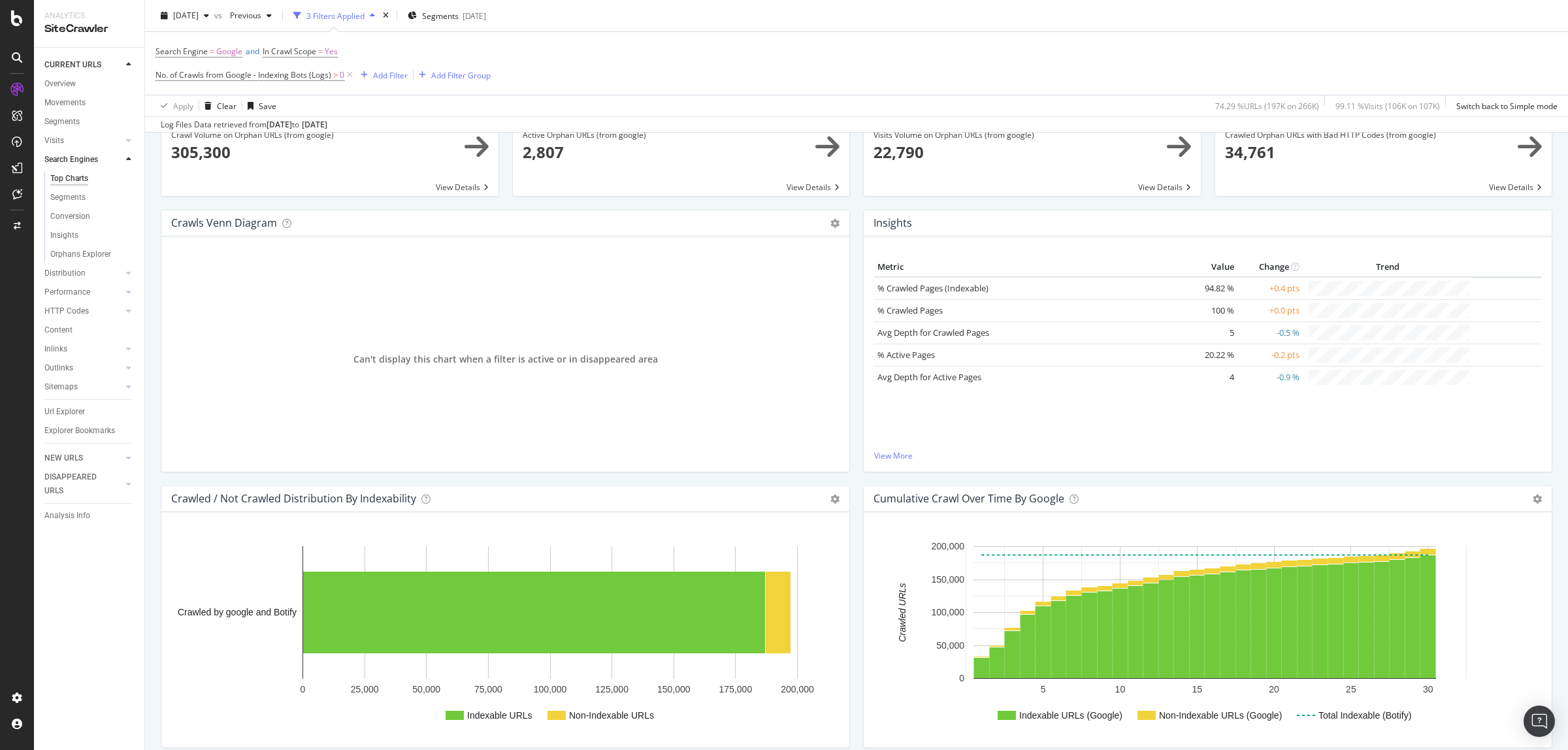
click at [892, 449] on div "Metric Value Change Trend % Crawled Pages (Indexable) 94.82 % +0.4 pts % Crawle…" at bounding box center [1207, 353] width 667 height 192
click at [896, 455] on link "View More" at bounding box center [1207, 456] width 667 height 11
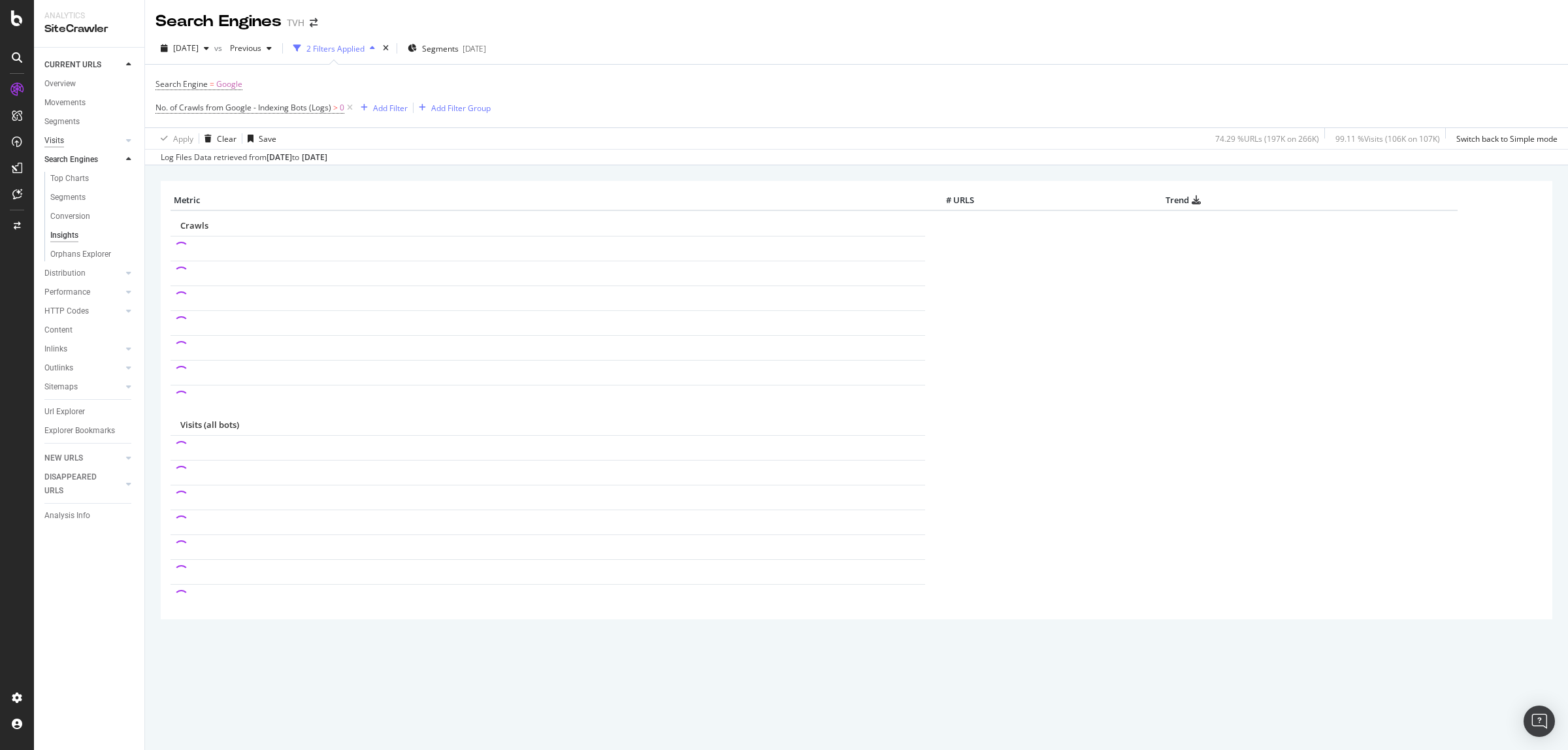
click at [59, 141] on div "Visits" at bounding box center [54, 141] width 19 height 14
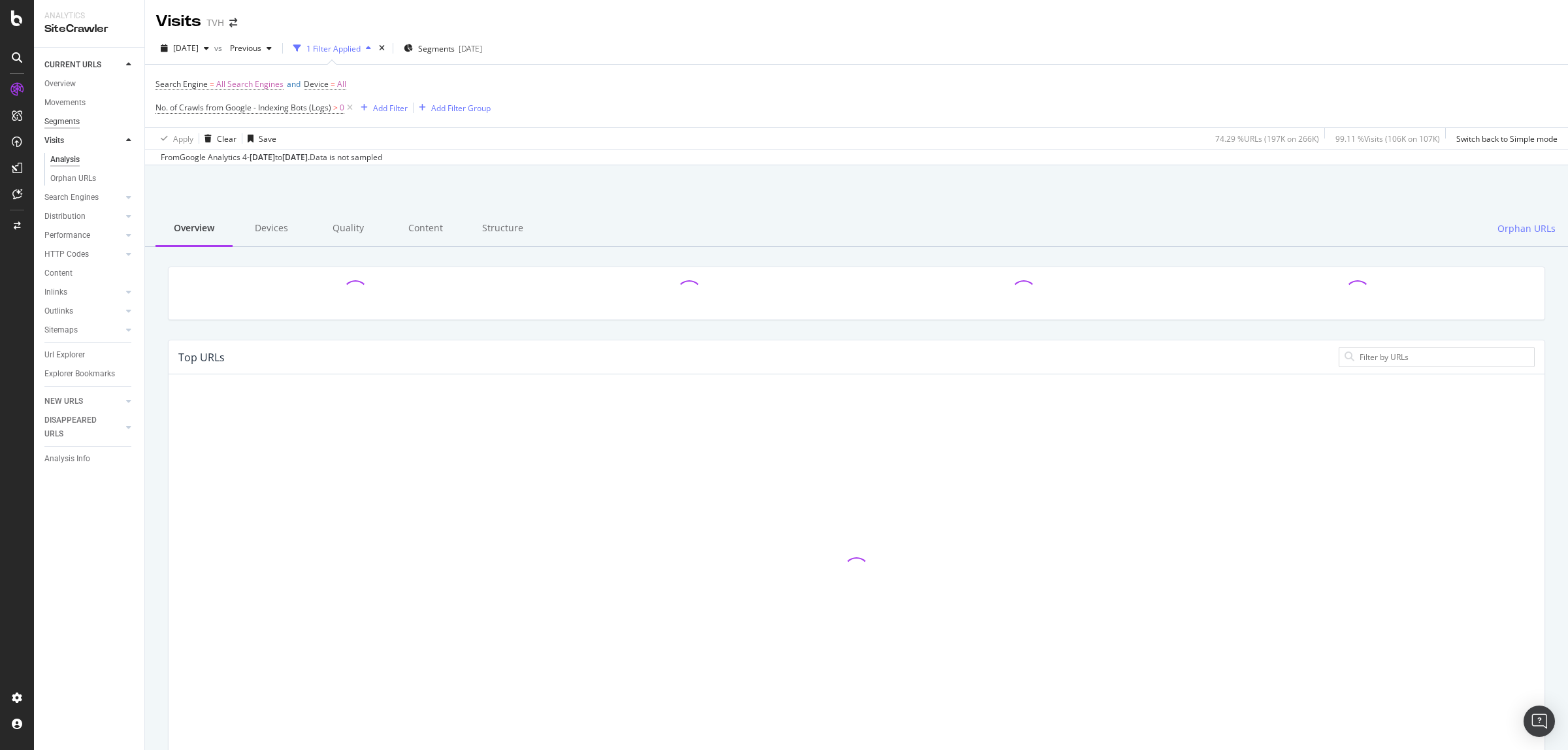
click at [67, 126] on div "Segments" at bounding box center [62, 121] width 35 height 14
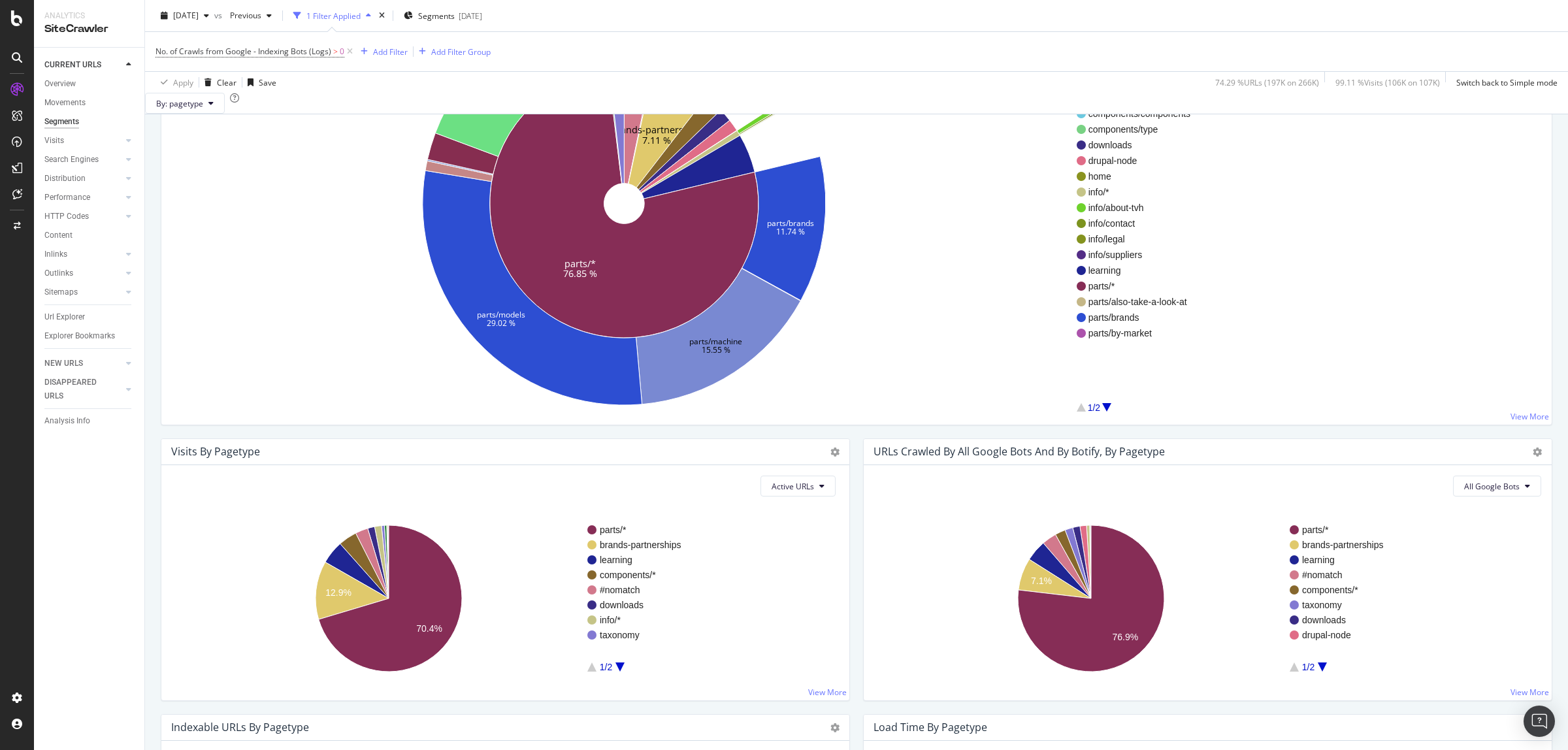
scroll to position [209, 0]
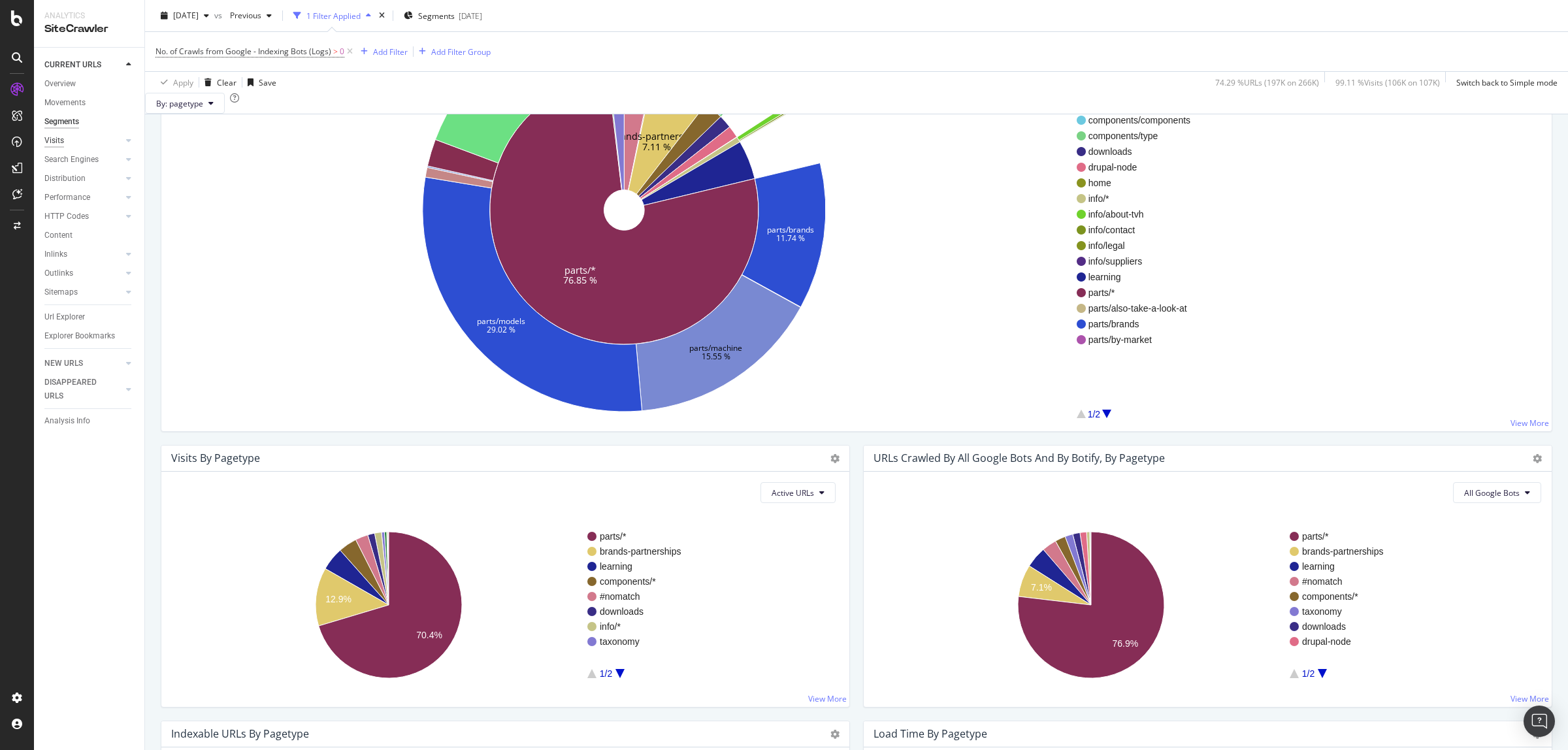
click at [57, 140] on div "Visits" at bounding box center [54, 141] width 19 height 14
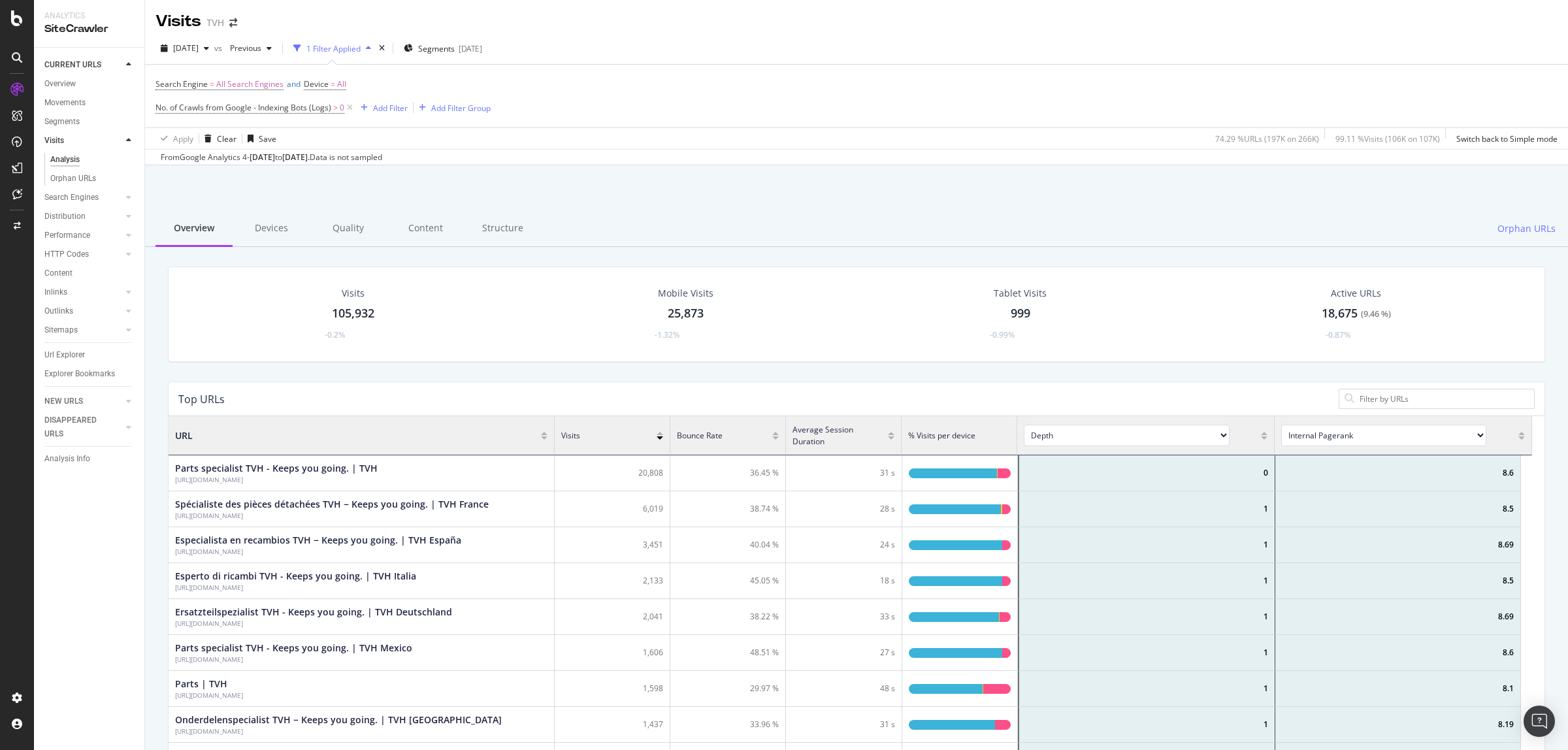
scroll to position [380, 1351]
click at [76, 158] on div "Analysis" at bounding box center [65, 159] width 30 height 14
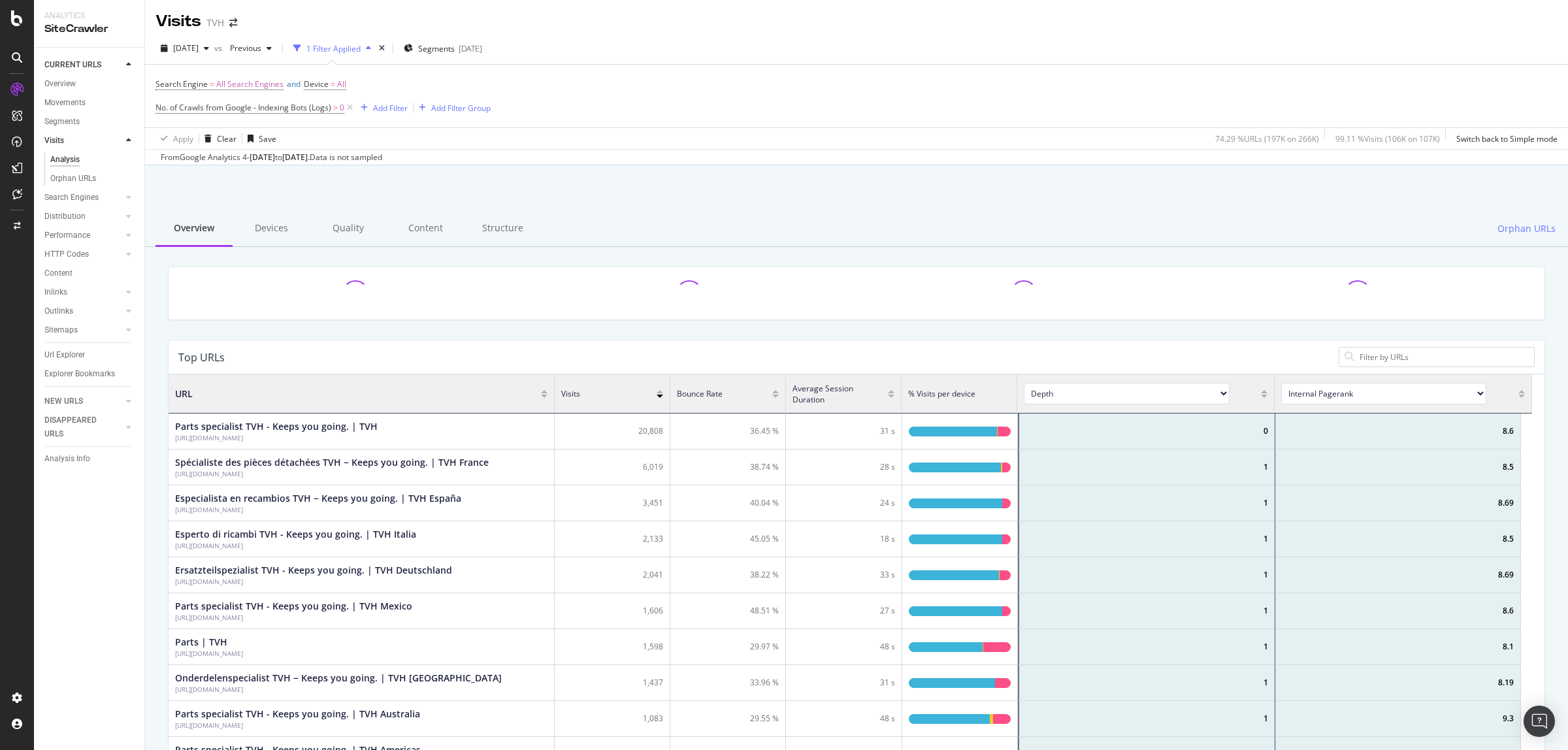
scroll to position [380, 1351]
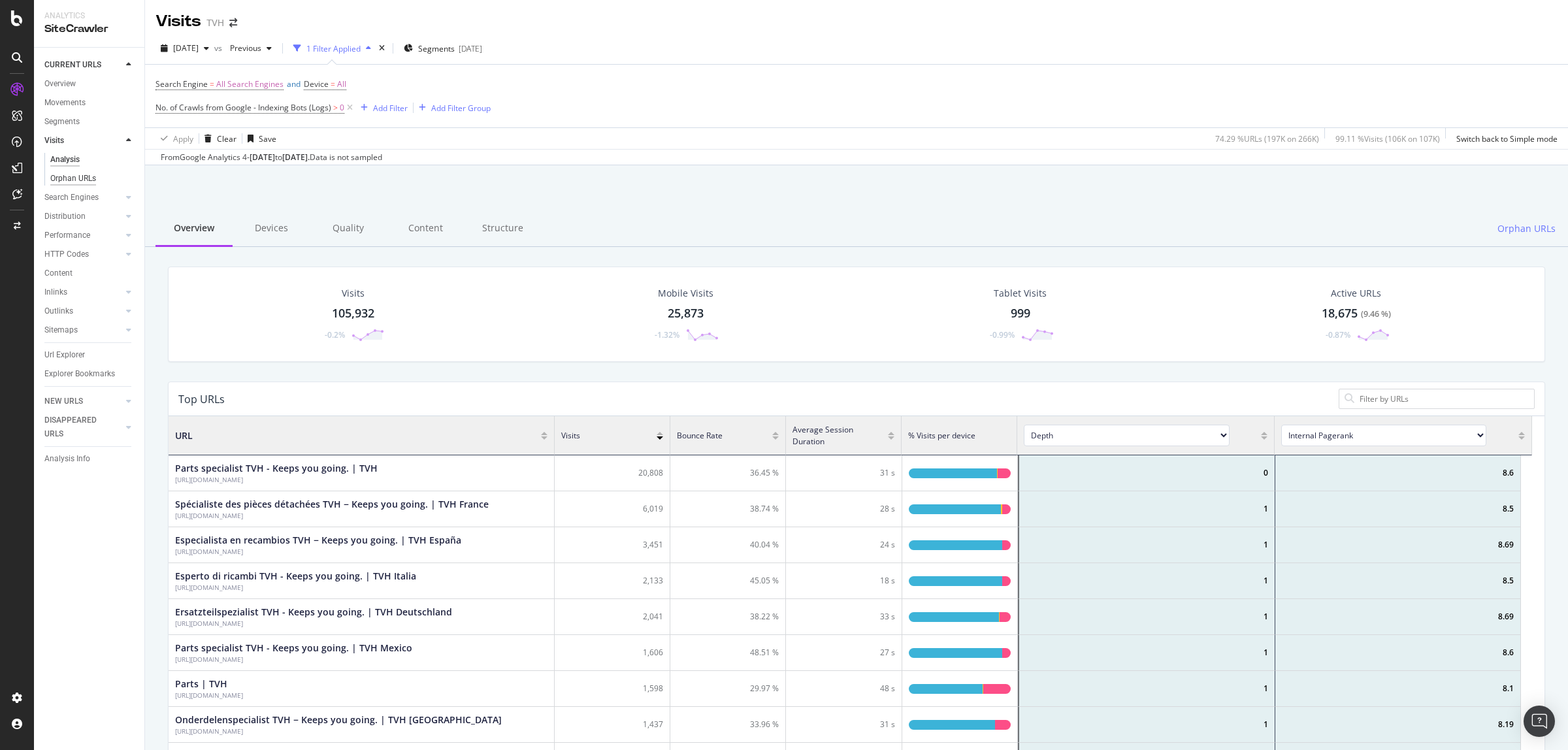
click at [89, 179] on div "Orphan URLs" at bounding box center [72, 178] width 45 height 14
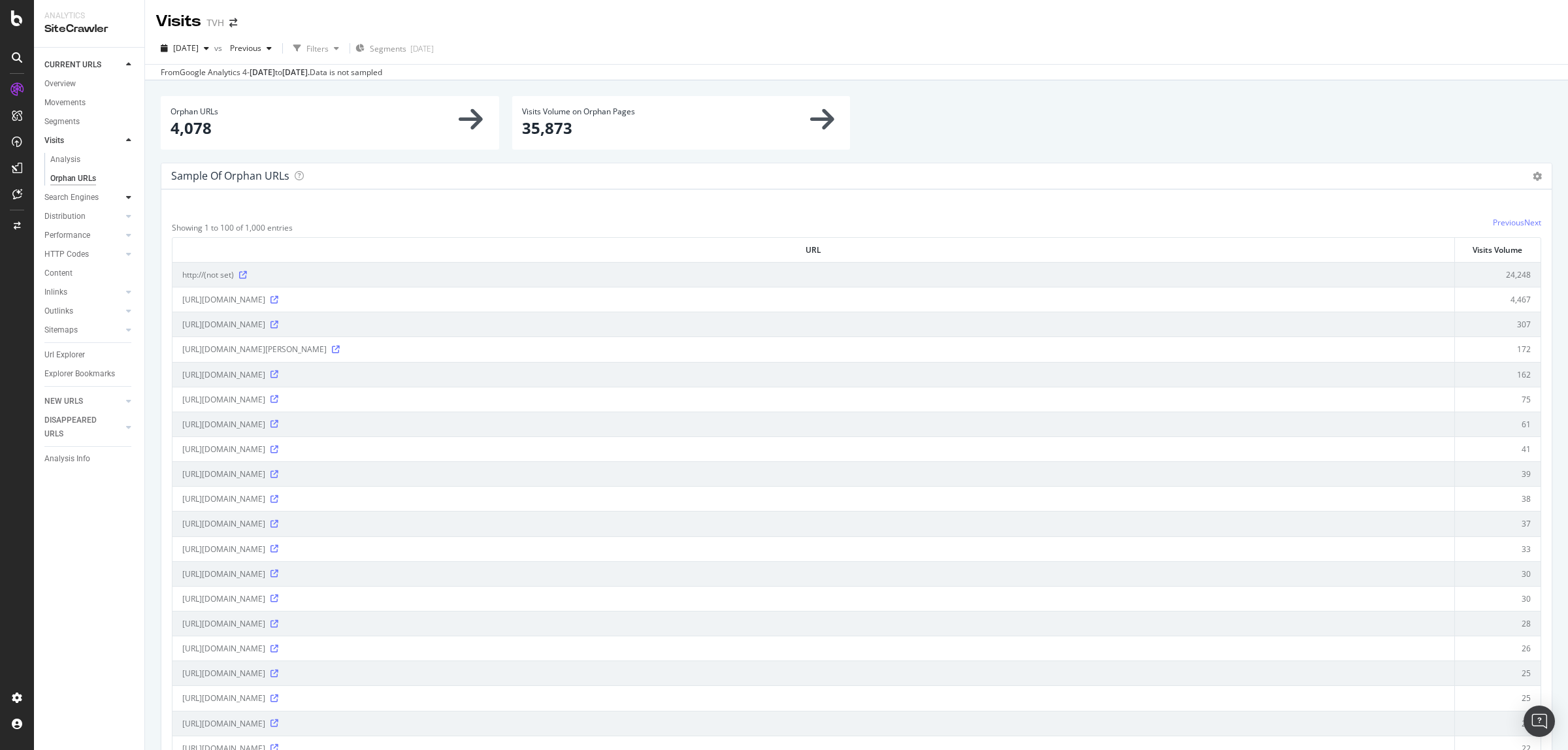
click at [126, 200] on icon at bounding box center [129, 197] width 6 height 7
click at [81, 177] on div "Top Charts" at bounding box center [69, 178] width 39 height 14
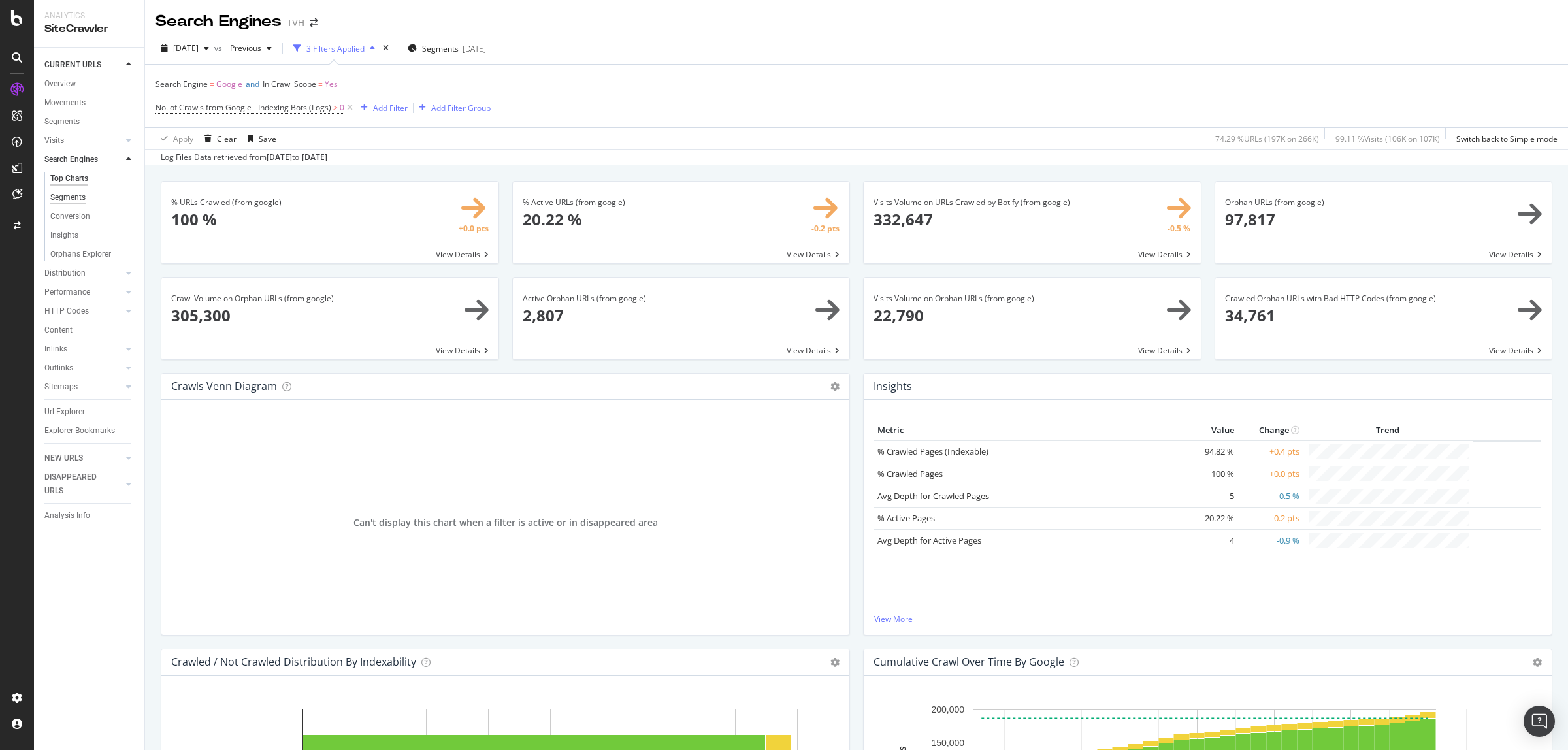
click at [83, 195] on div "Segments" at bounding box center [67, 197] width 35 height 14
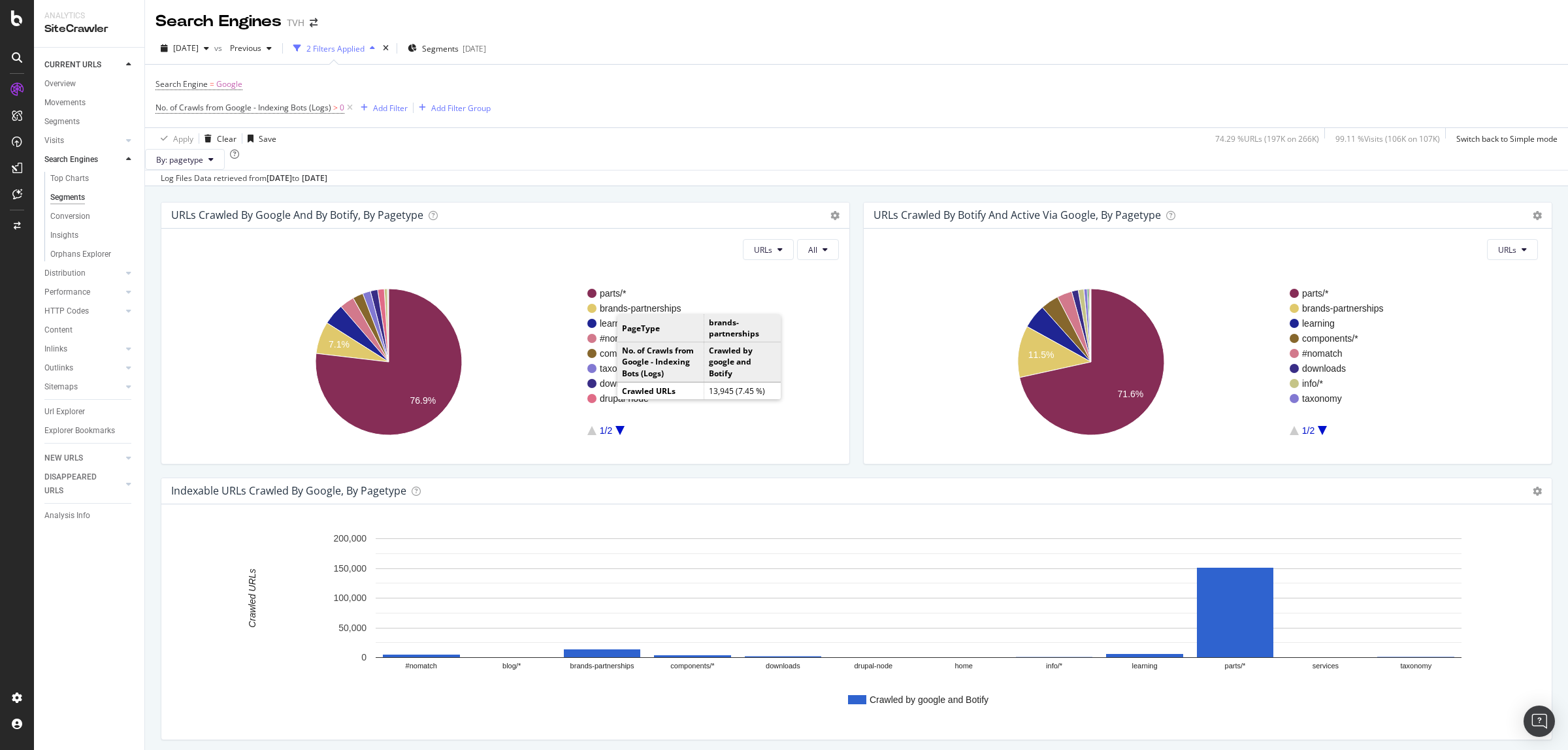
drag, startPoint x: 75, startPoint y: 236, endPoint x: 368, endPoint y: 284, distance: 296.9
click at [75, 236] on div "Insights" at bounding box center [64, 235] width 28 height 14
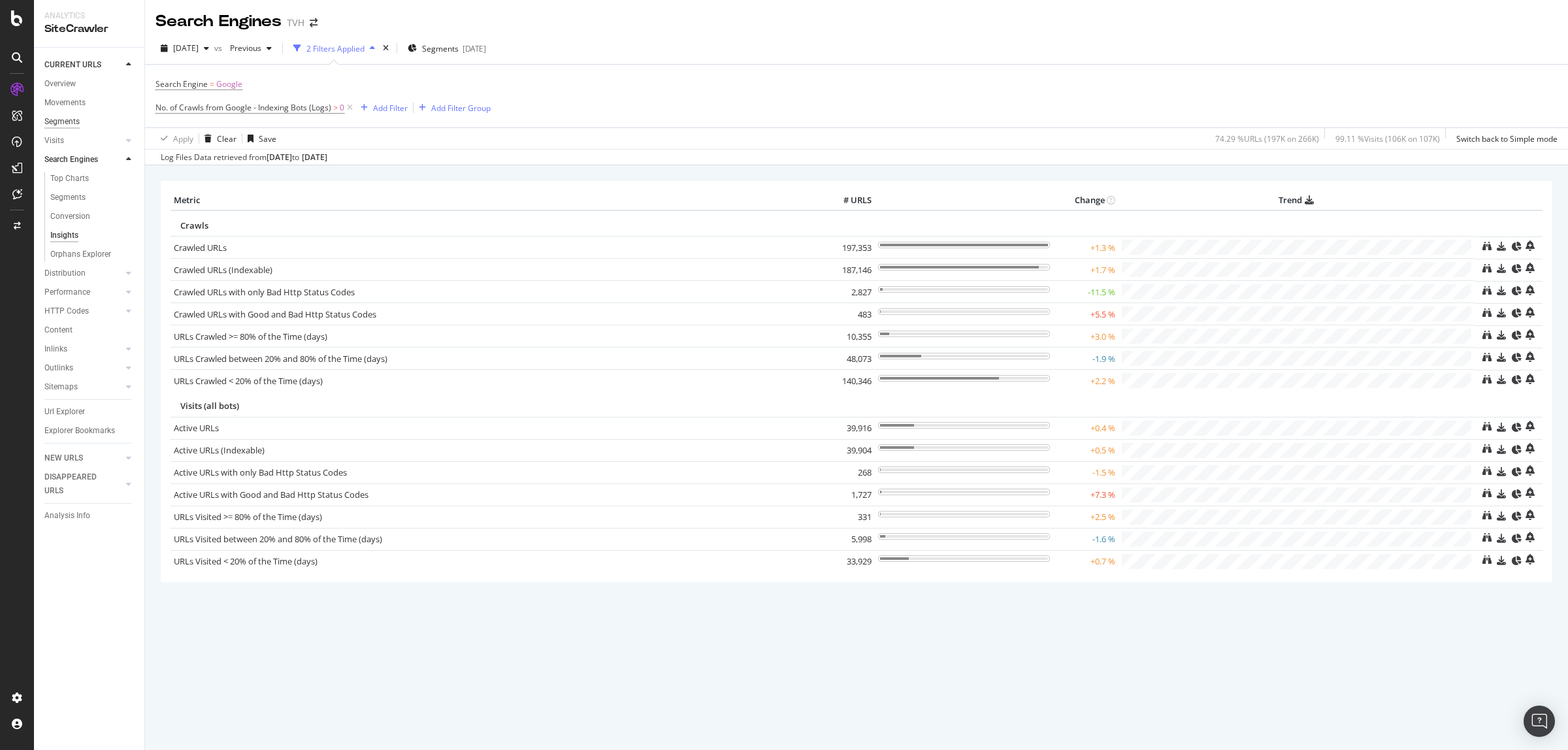
click at [74, 125] on div "Segments" at bounding box center [62, 121] width 35 height 14
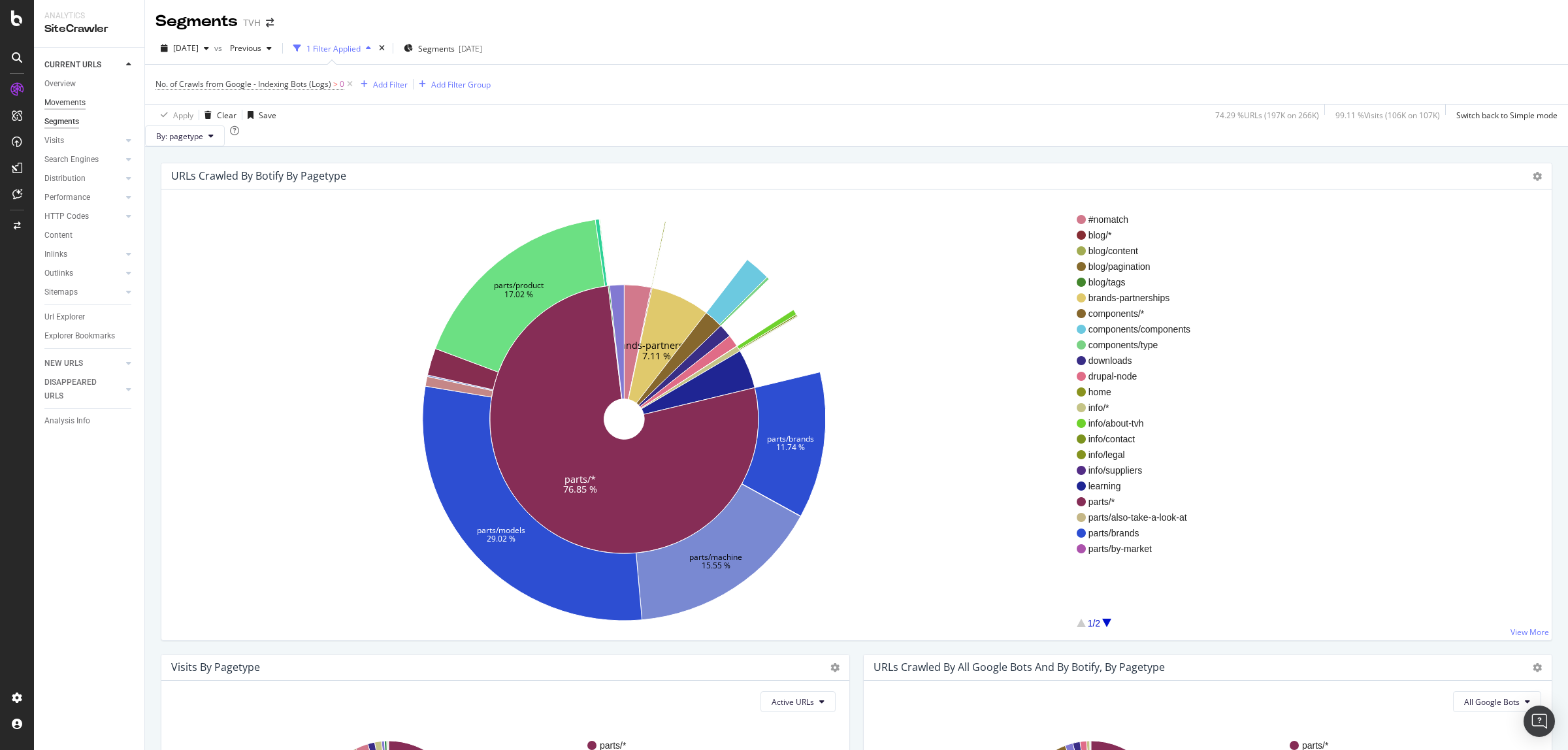
click at [79, 100] on div "Movements" at bounding box center [65, 103] width 42 height 14
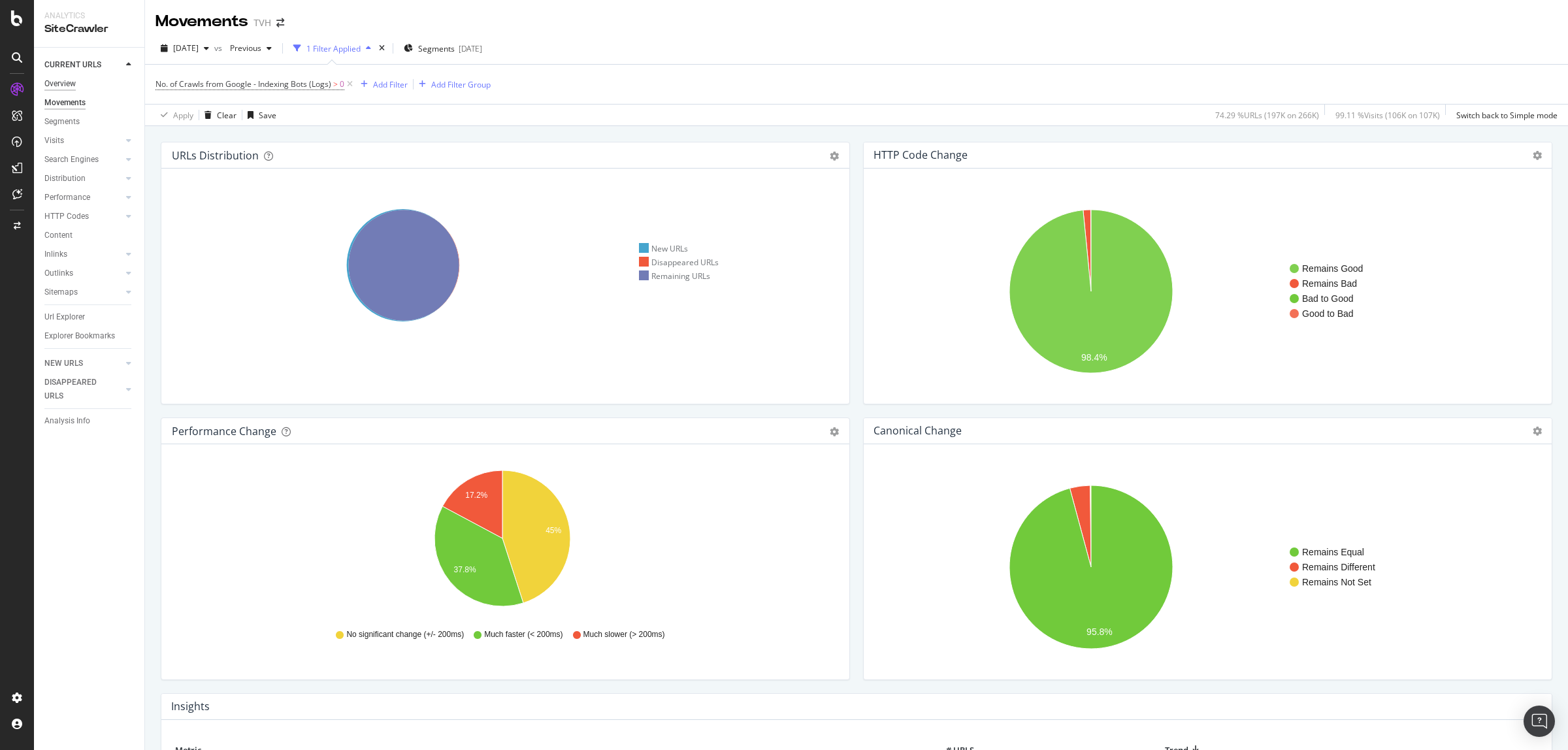
click at [66, 83] on div "Overview" at bounding box center [60, 83] width 31 height 14
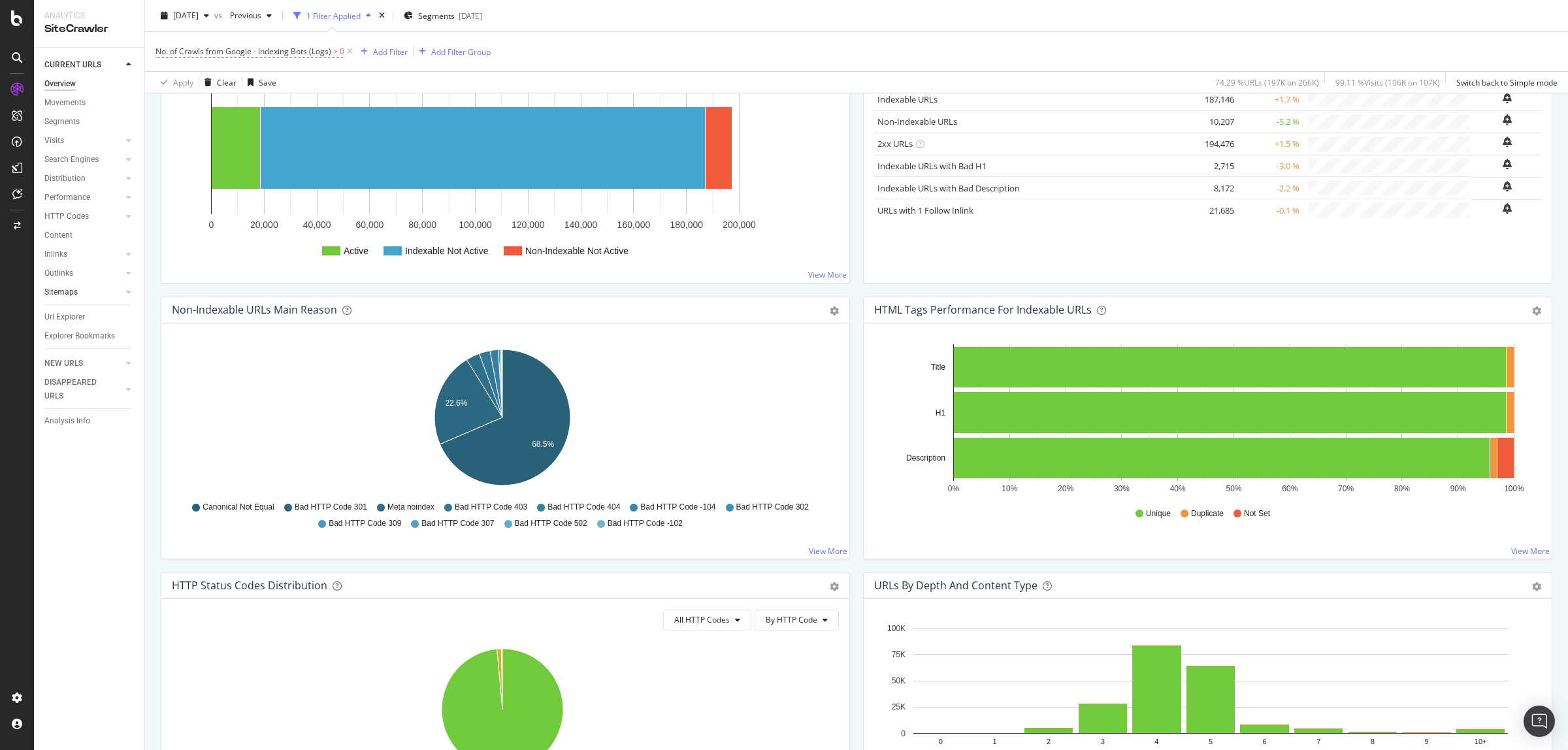
scroll to position [228, 0]
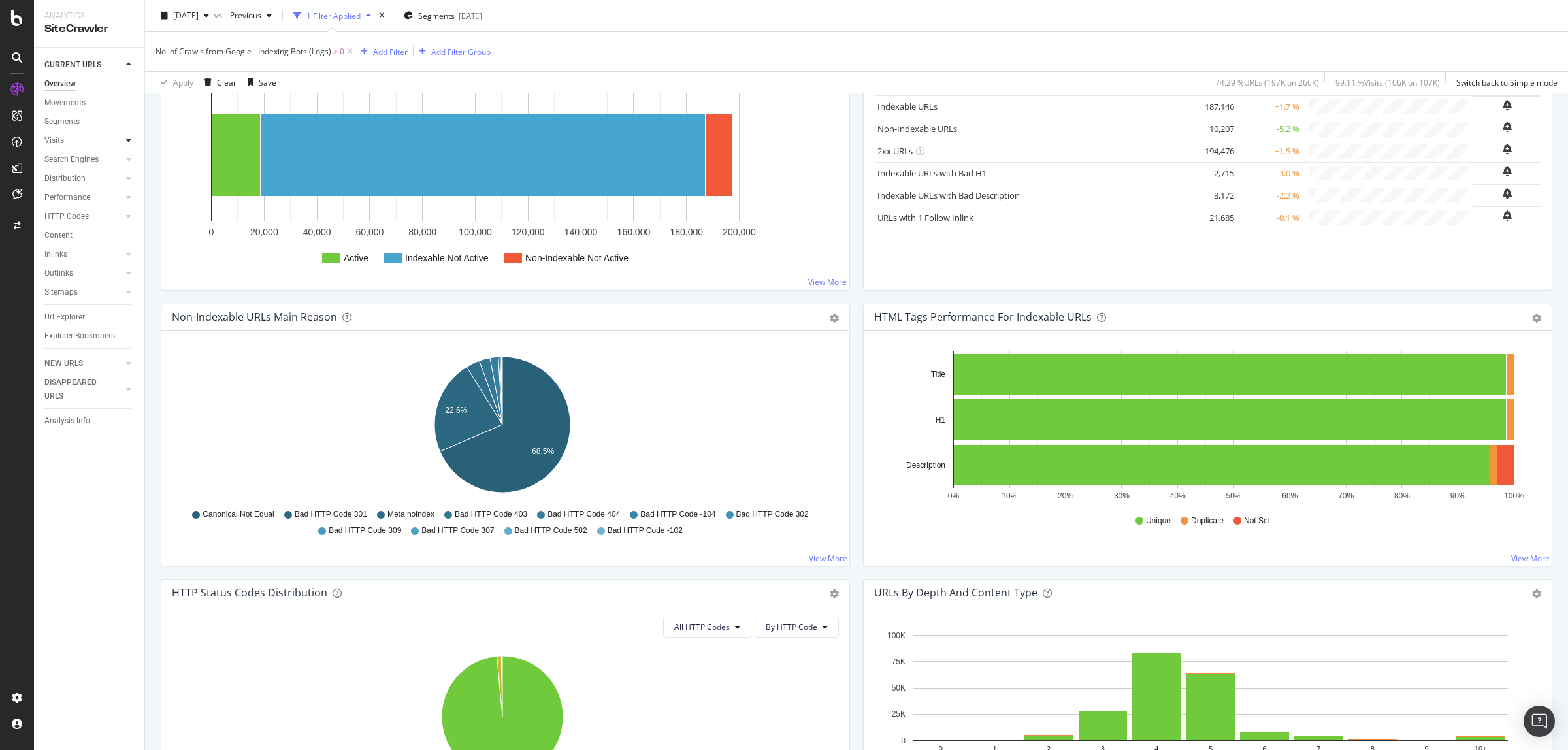
click at [129, 141] on icon at bounding box center [129, 141] width 6 height 7
click at [68, 155] on div "Analysis" at bounding box center [65, 159] width 31 height 14
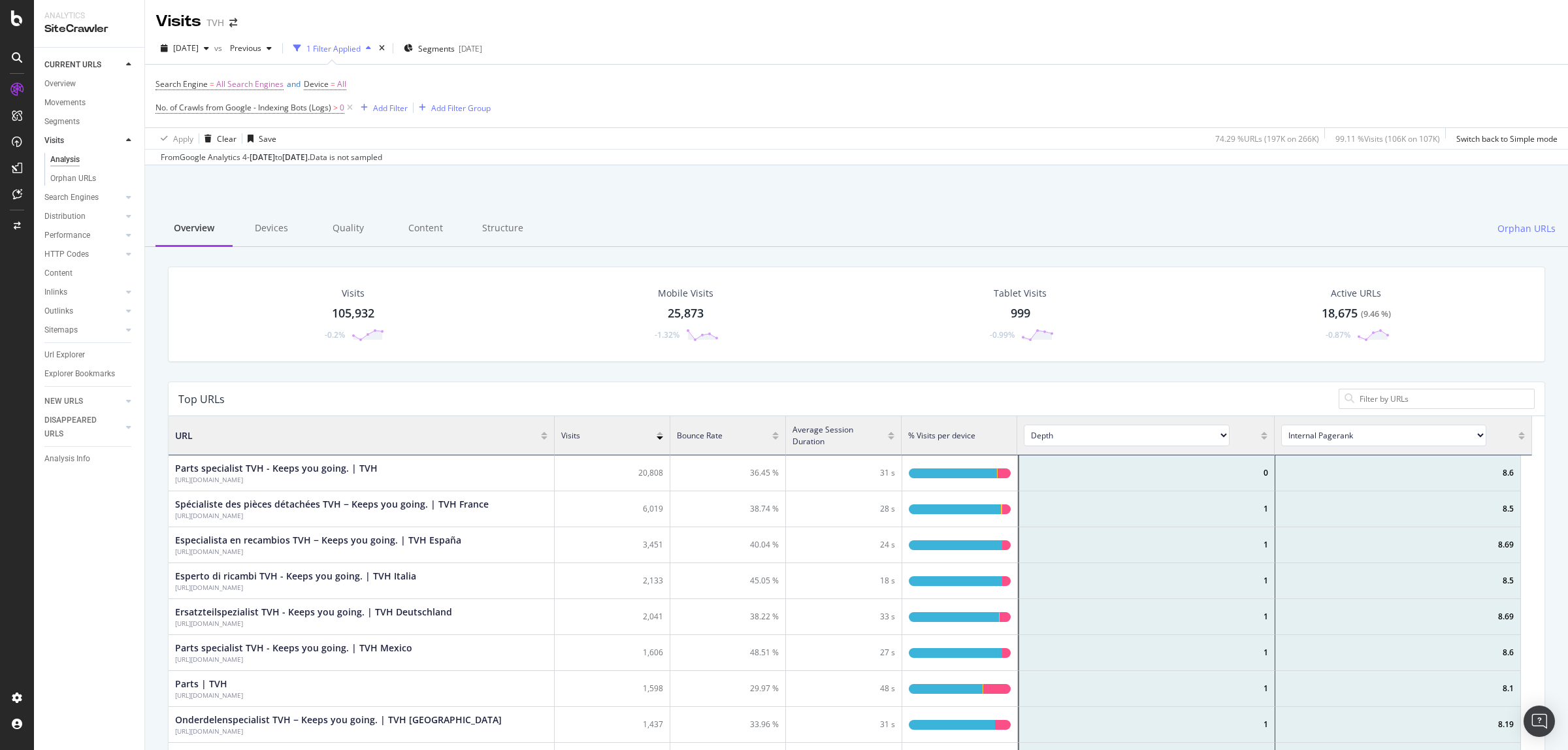
scroll to position [380, 1351]
click at [268, 228] on div "Devices" at bounding box center [271, 228] width 77 height 36
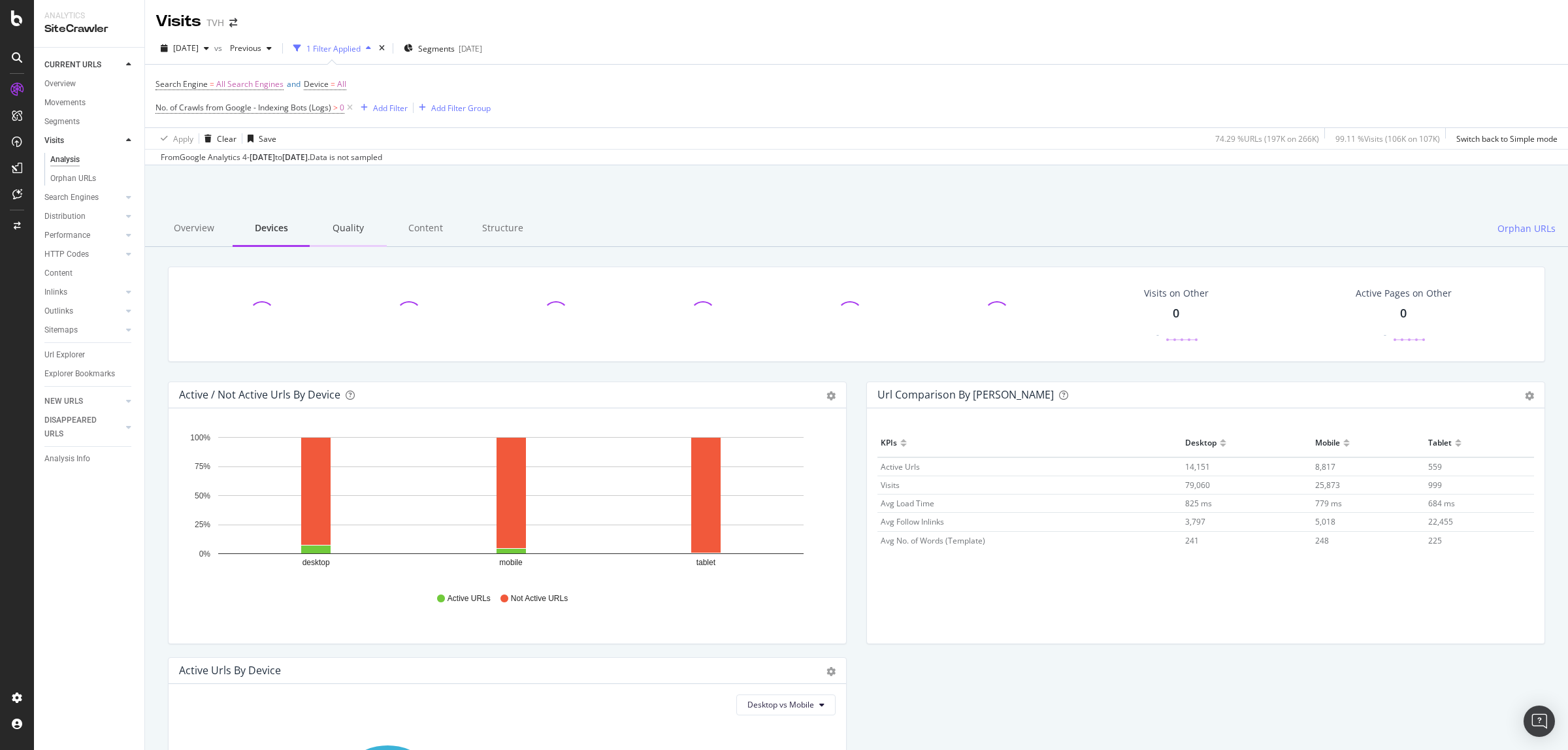
click at [351, 227] on div "Quality" at bounding box center [348, 228] width 77 height 36
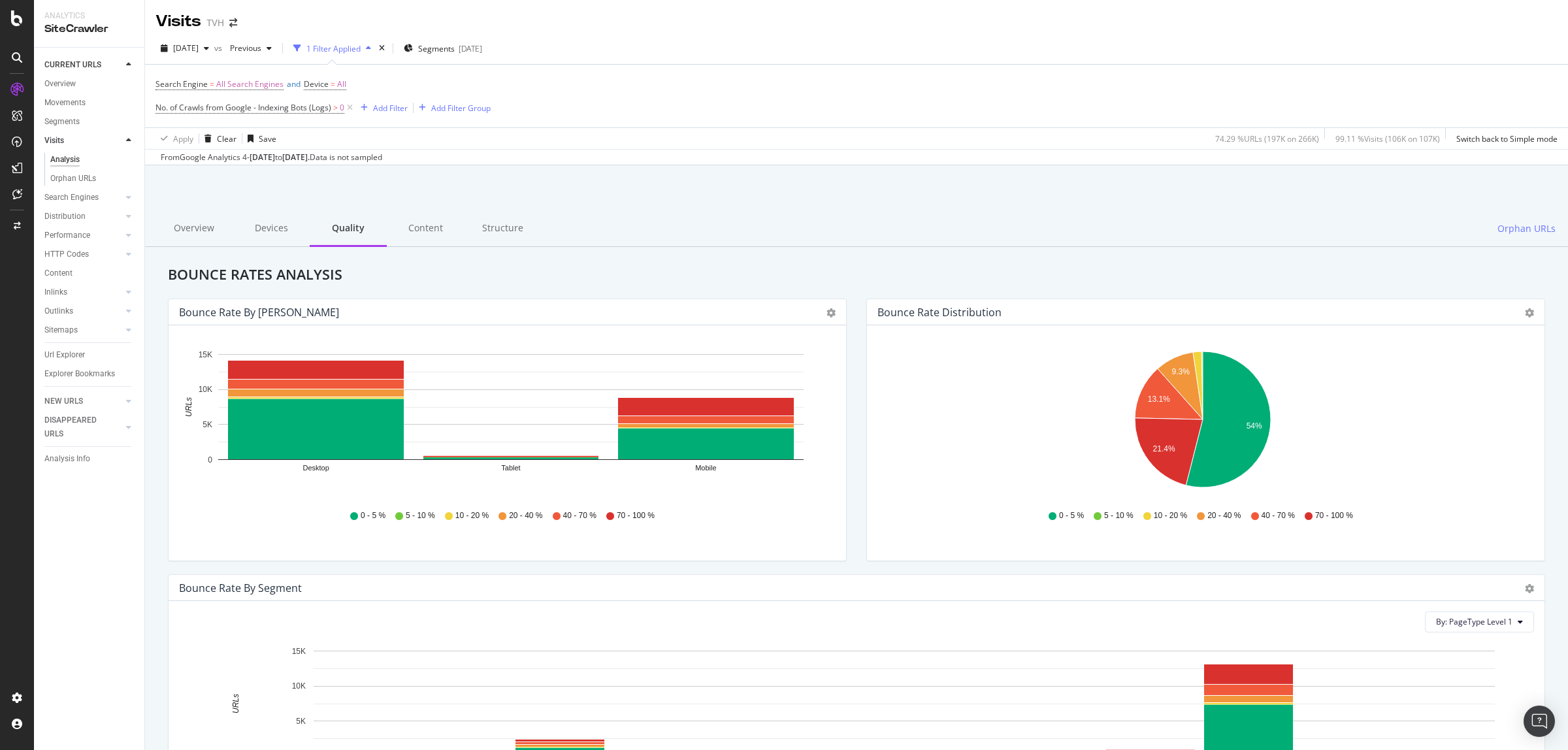
click at [440, 230] on div "Content" at bounding box center [424, 228] width 77 height 36
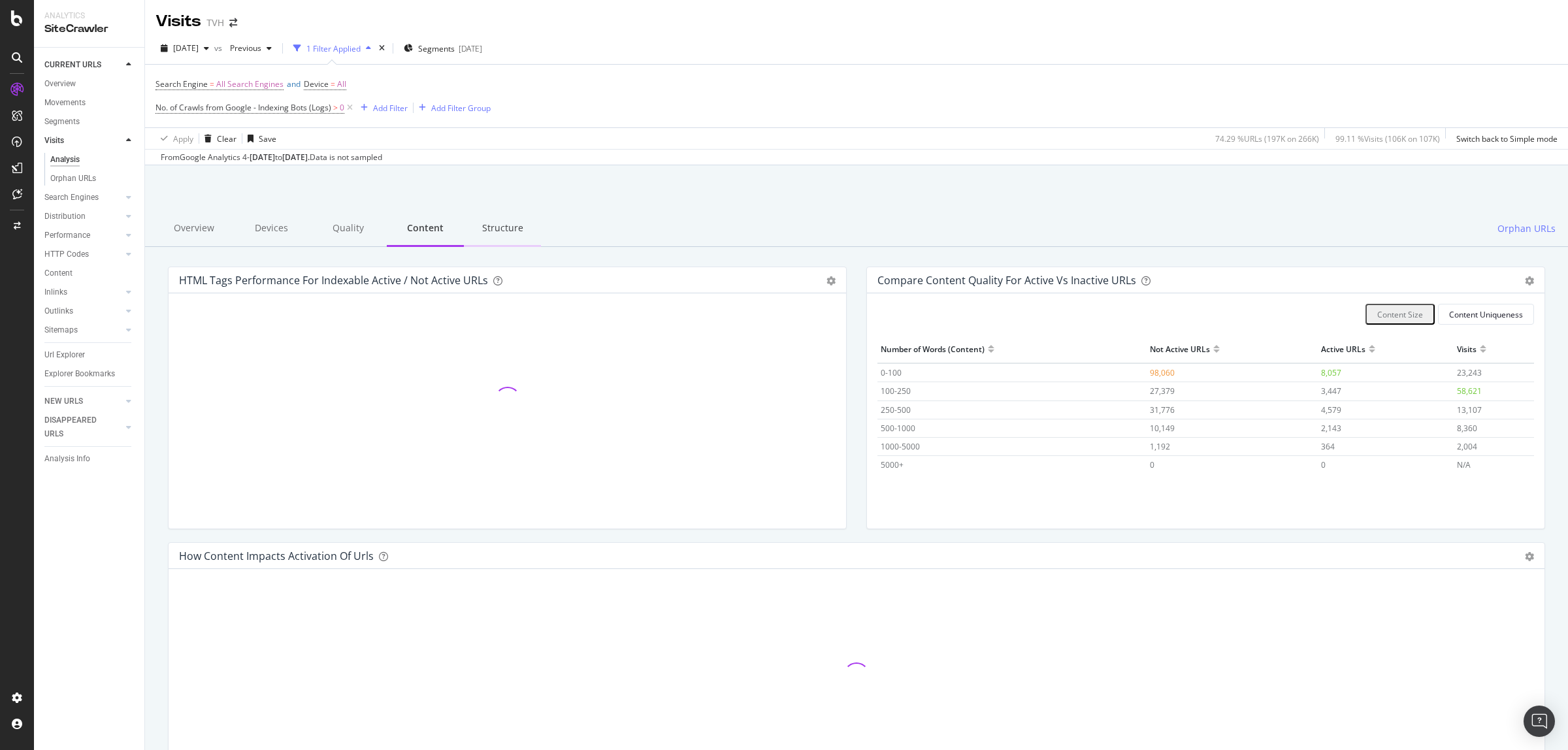
click at [482, 229] on div "Structure" at bounding box center [502, 228] width 77 height 36
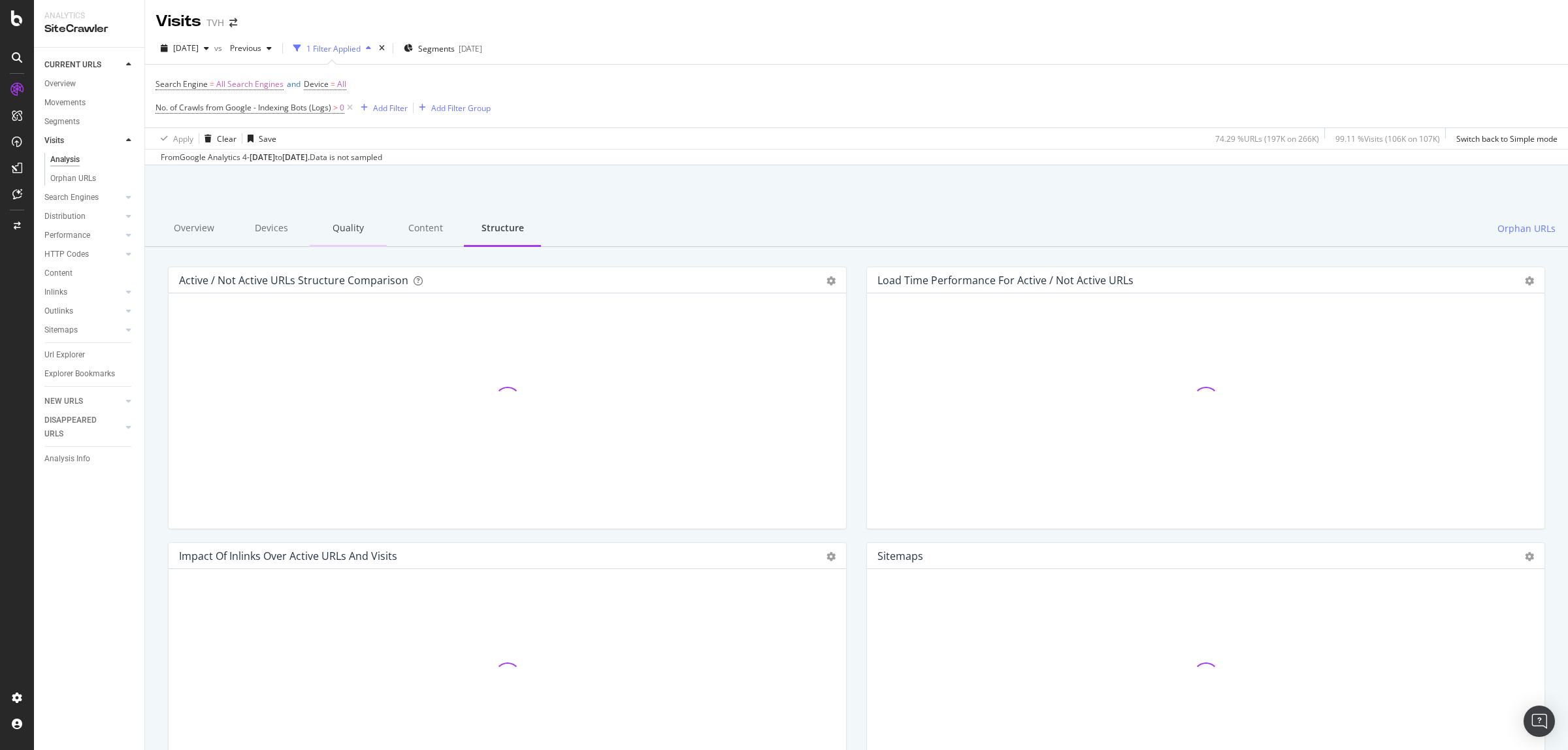
click at [356, 224] on div "Quality" at bounding box center [348, 228] width 77 height 36
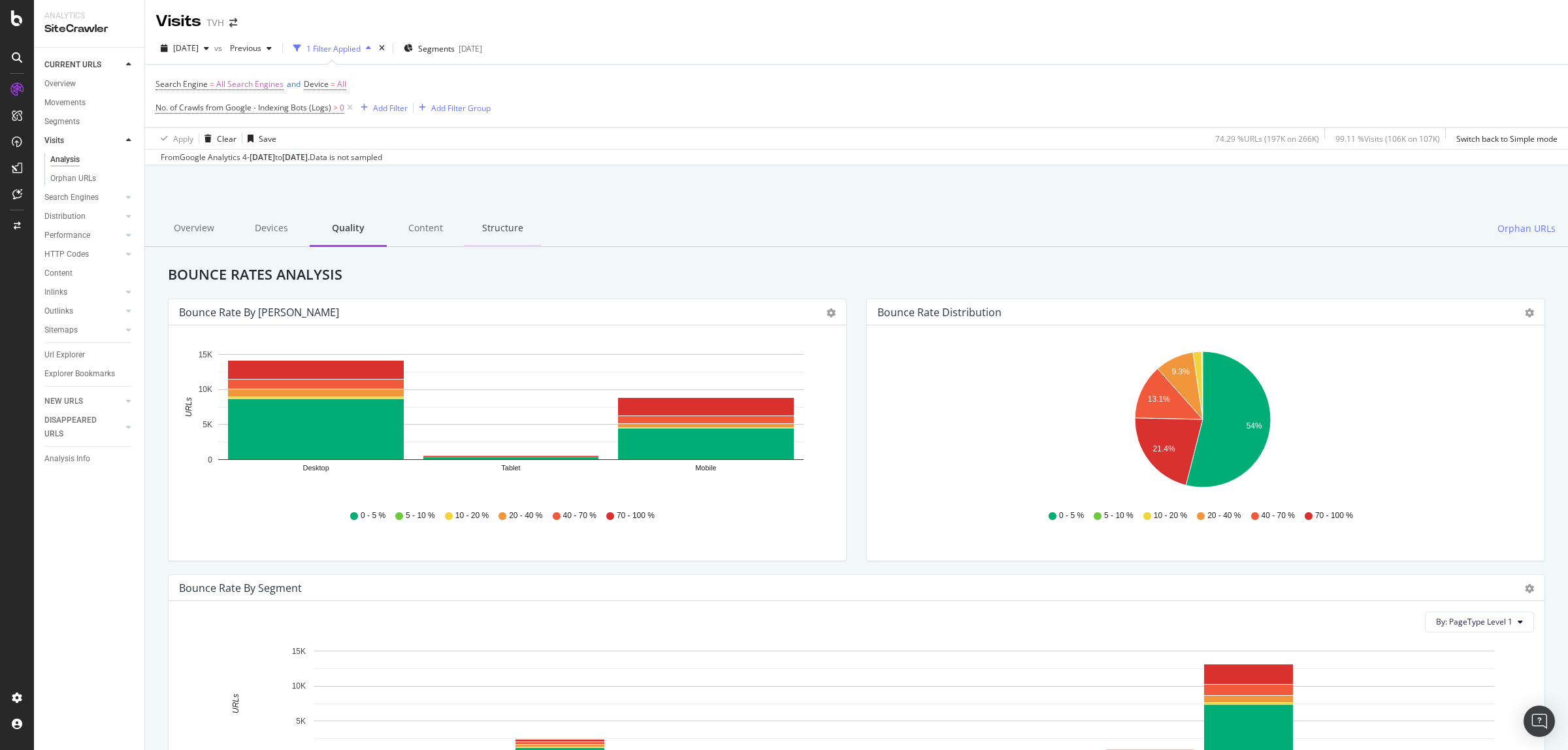
click at [497, 235] on div "Structure" at bounding box center [502, 228] width 77 height 36
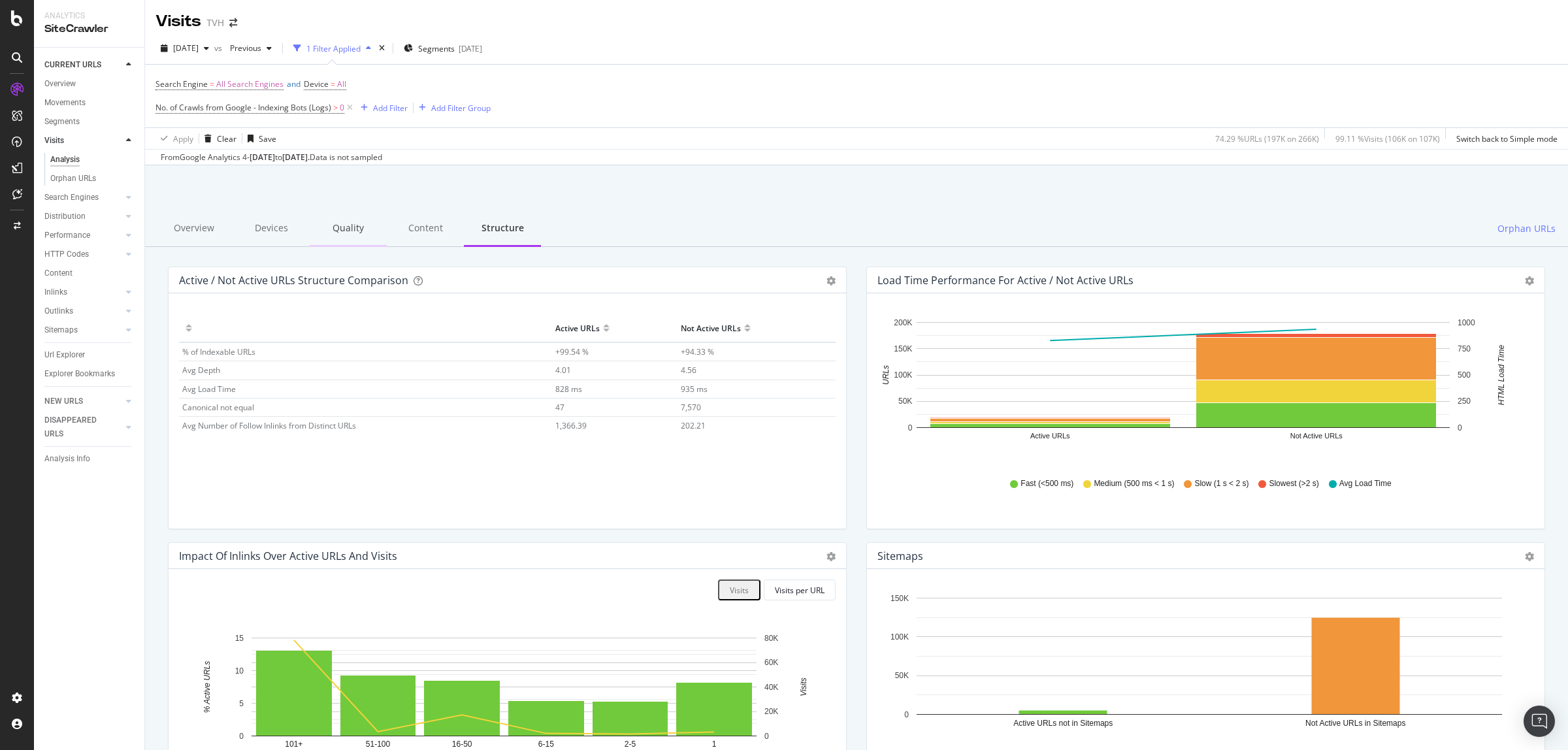
click at [350, 223] on div "Quality" at bounding box center [348, 228] width 77 height 36
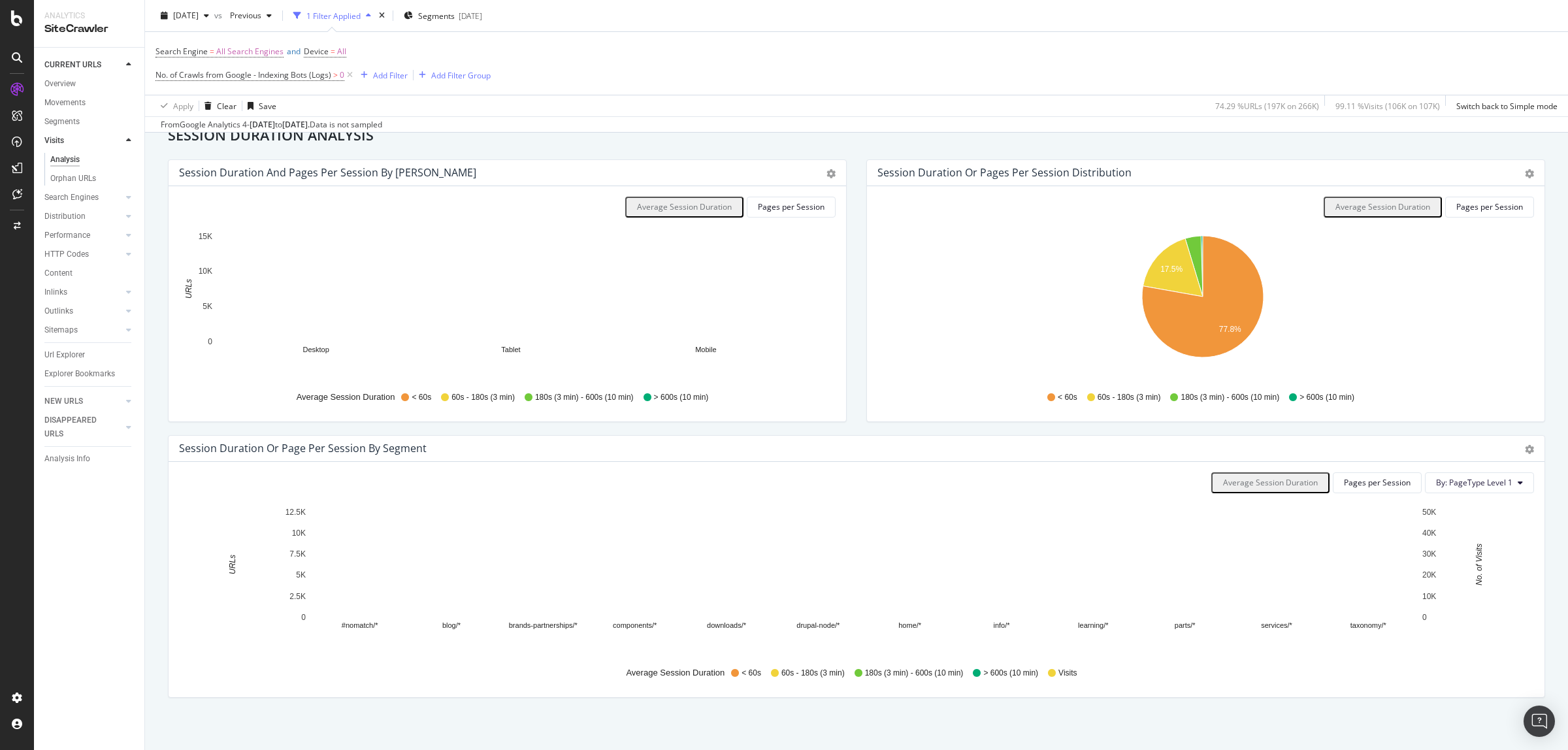
scroll to position [749, 0]
